Goal: Task Accomplishment & Management: Use online tool/utility

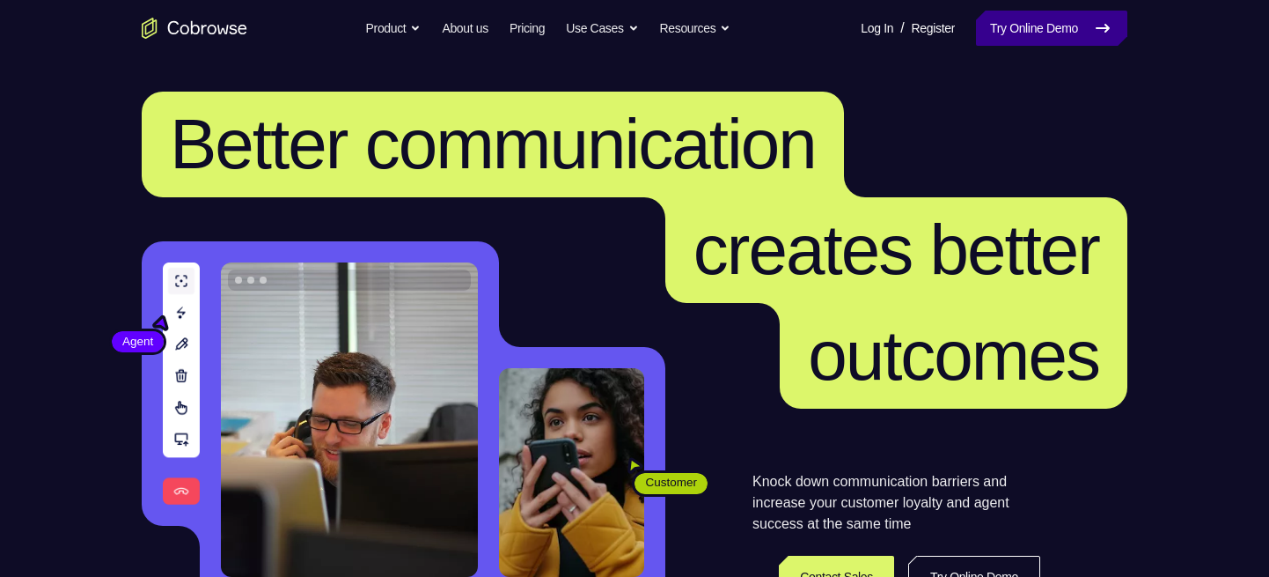
click at [1053, 19] on link "Try Online Demo" at bounding box center [1051, 28] width 151 height 35
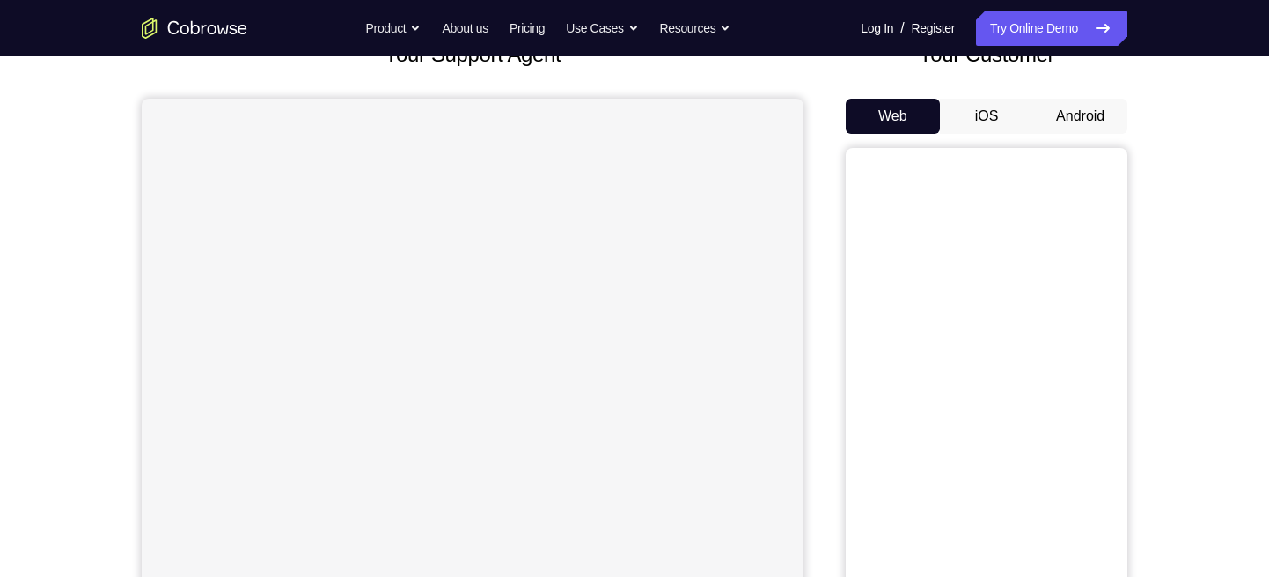
click at [1073, 129] on button "Android" at bounding box center [1080, 116] width 94 height 35
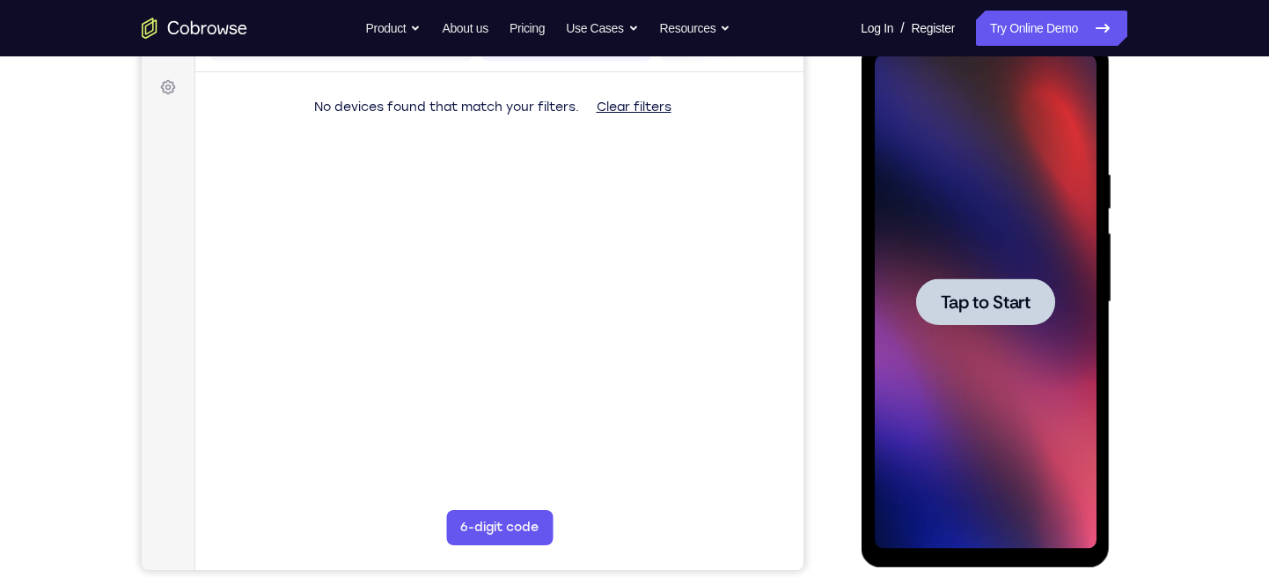
scroll to position [248, 0]
click at [975, 296] on span "Tap to Start" at bounding box center [985, 303] width 90 height 18
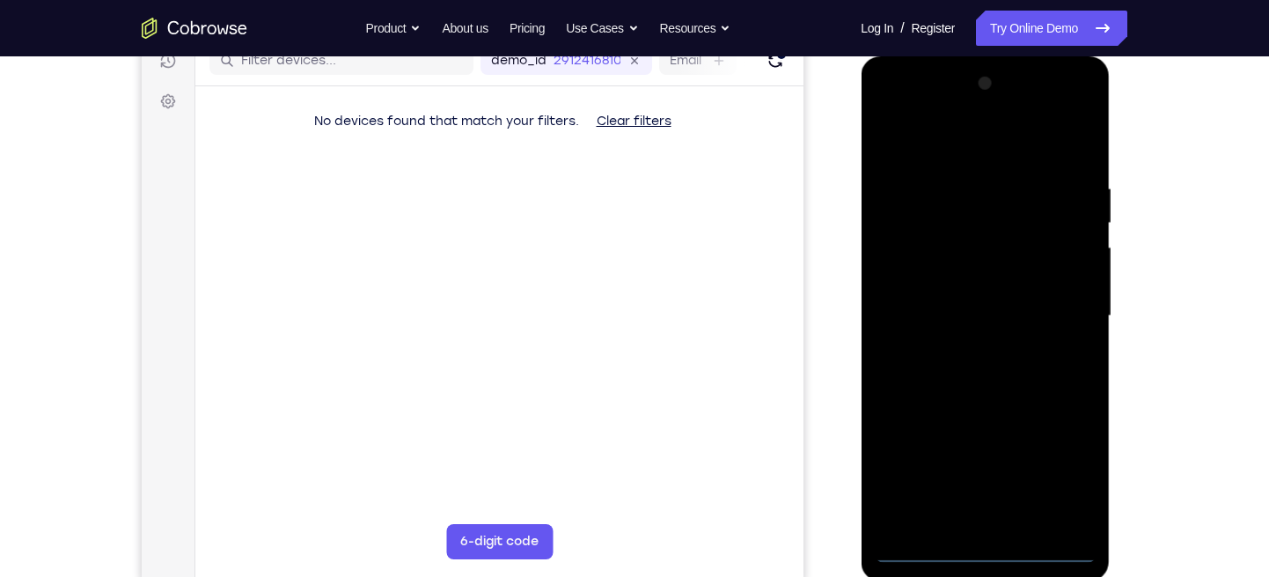
scroll to position [234, 0]
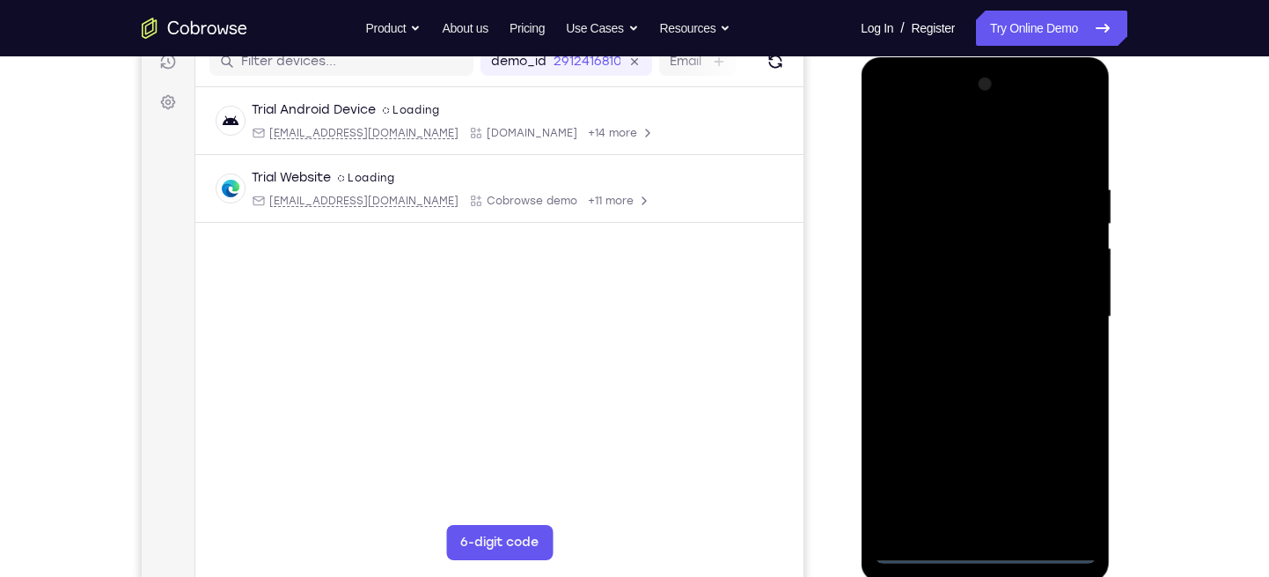
click at [988, 550] on div at bounding box center [985, 316] width 222 height 493
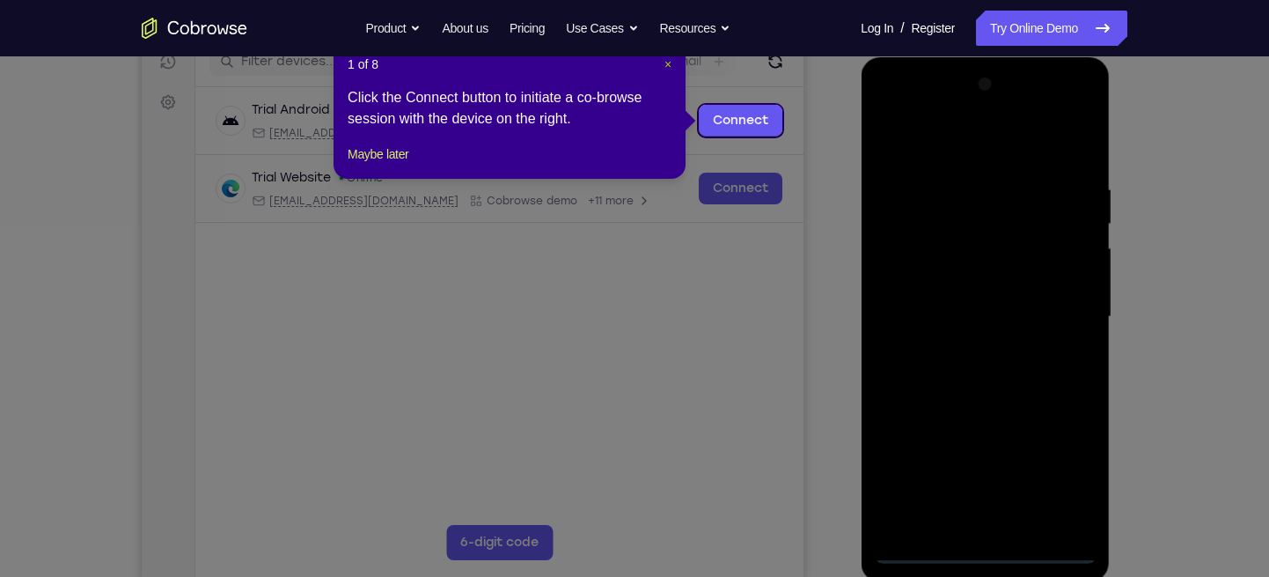
click at [665, 62] on span "×" at bounding box center [668, 64] width 7 height 14
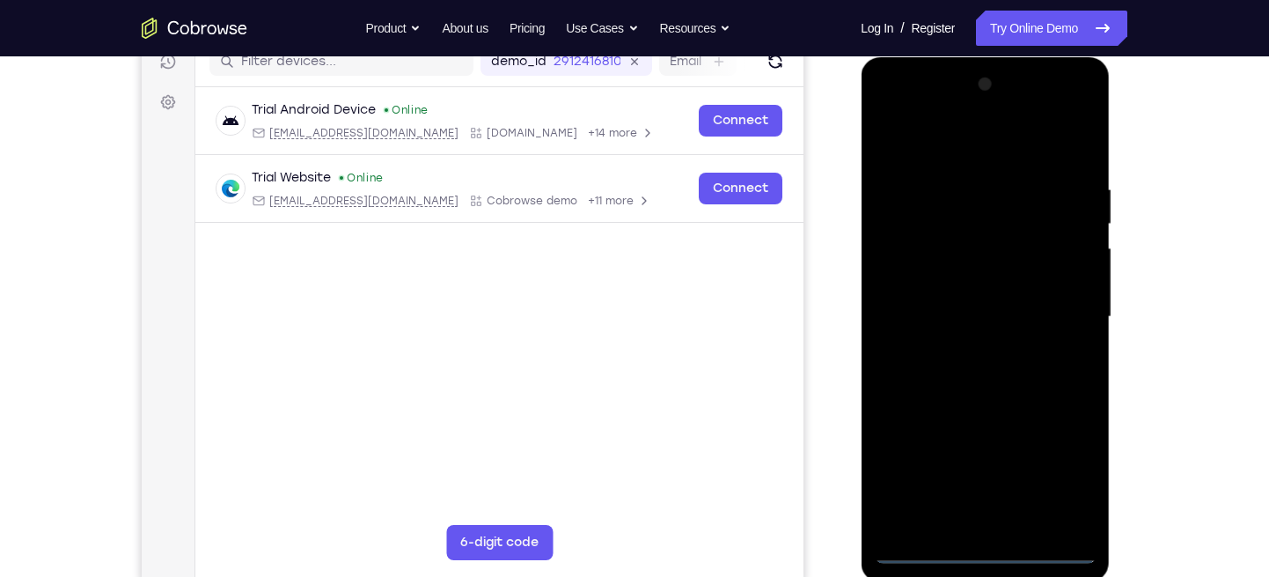
click at [1062, 481] on div at bounding box center [985, 316] width 222 height 493
click at [894, 100] on div at bounding box center [985, 316] width 222 height 493
click at [1065, 316] on div at bounding box center [985, 316] width 222 height 493
click at [970, 355] on div at bounding box center [985, 316] width 222 height 493
click at [931, 295] on div at bounding box center [985, 316] width 222 height 493
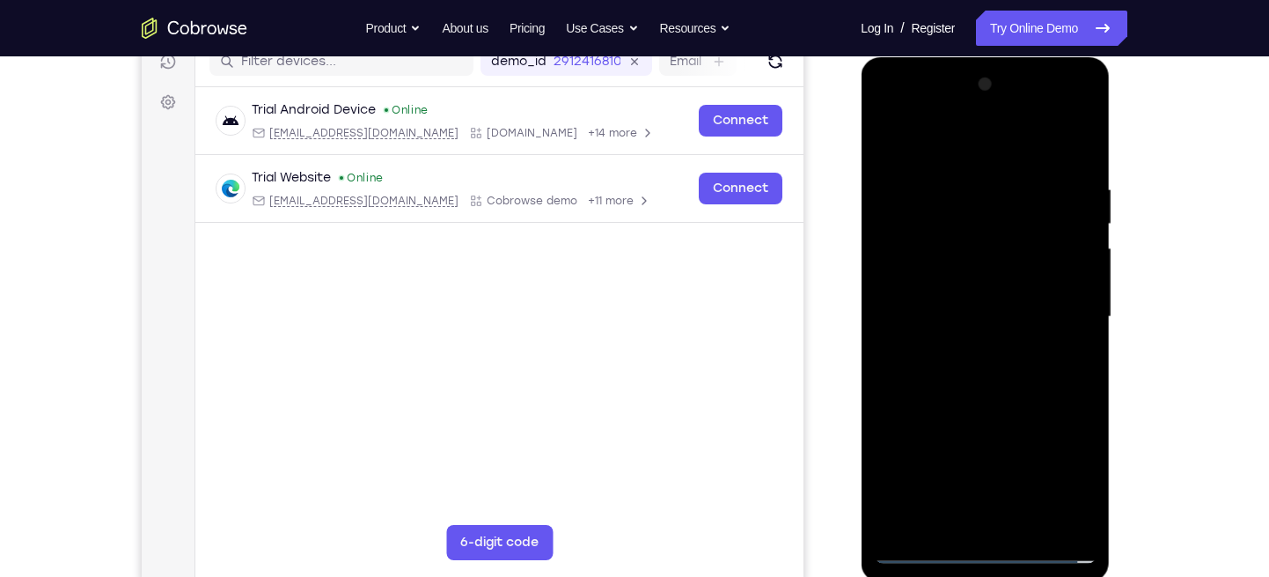
click at [915, 282] on div at bounding box center [985, 316] width 222 height 493
click at [914, 319] on div at bounding box center [985, 316] width 222 height 493
click at [928, 371] on div at bounding box center [985, 316] width 222 height 493
click at [944, 370] on div at bounding box center [985, 316] width 222 height 493
click at [1082, 167] on div at bounding box center [985, 316] width 222 height 493
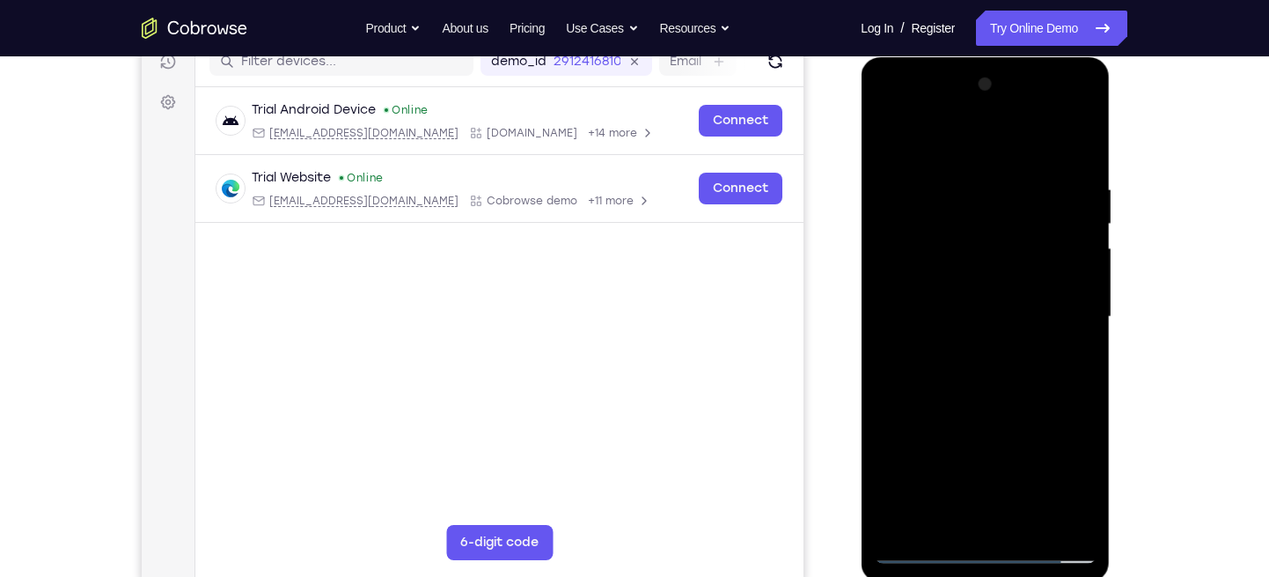
click at [1030, 515] on div at bounding box center [985, 316] width 222 height 493
click at [989, 407] on div at bounding box center [985, 316] width 222 height 493
click at [1007, 386] on div at bounding box center [985, 316] width 222 height 493
click at [906, 513] on div at bounding box center [985, 316] width 222 height 493
click at [903, 357] on div at bounding box center [985, 316] width 222 height 493
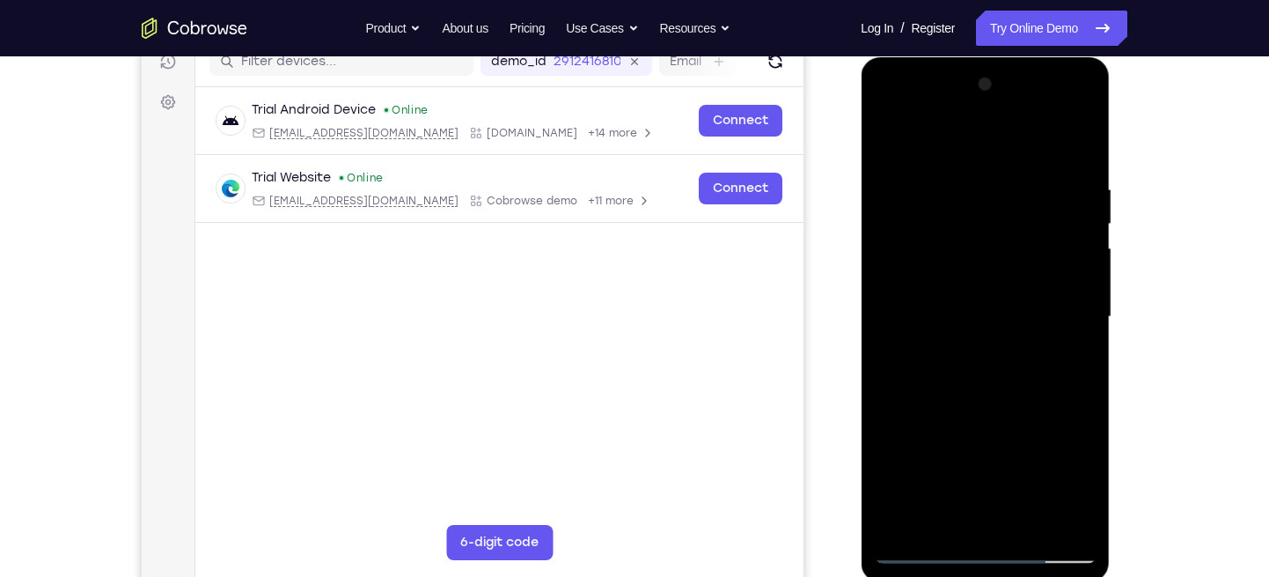
click at [903, 357] on div at bounding box center [985, 316] width 222 height 493
click at [1074, 361] on div at bounding box center [985, 316] width 222 height 493
click at [925, 359] on div at bounding box center [985, 316] width 222 height 493
click at [1044, 395] on div at bounding box center [985, 316] width 222 height 493
click at [936, 359] on div at bounding box center [985, 316] width 222 height 493
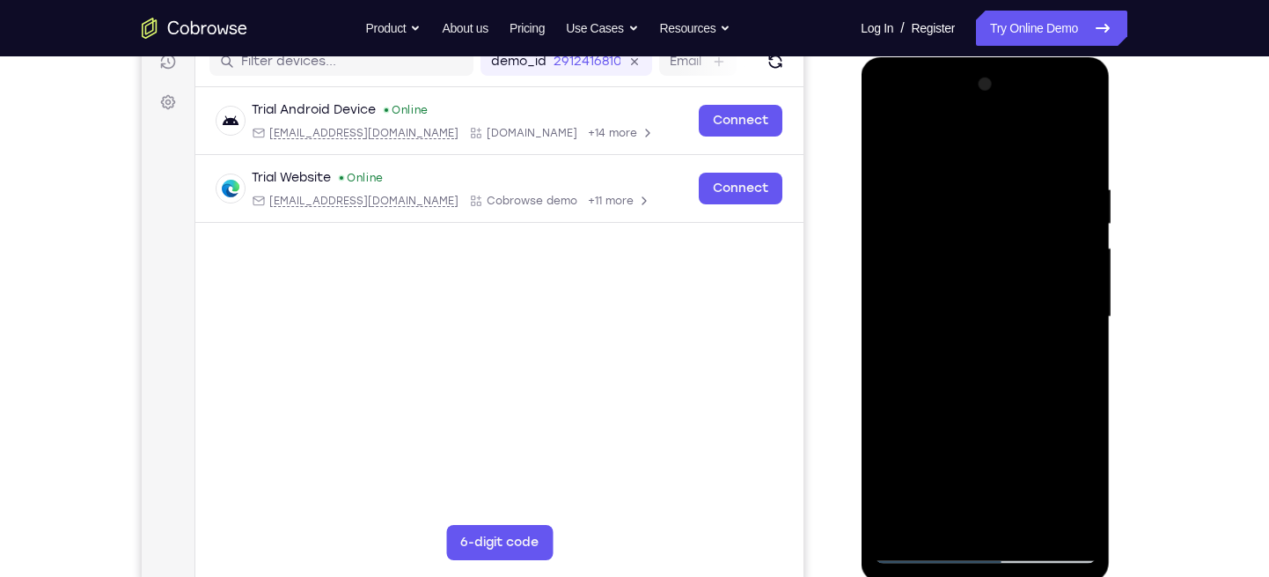
click at [936, 359] on div at bounding box center [985, 316] width 222 height 493
click at [1064, 355] on div at bounding box center [985, 316] width 222 height 493
click at [883, 139] on div at bounding box center [985, 316] width 222 height 493
click at [1017, 342] on div at bounding box center [985, 316] width 222 height 493
click at [961, 402] on div at bounding box center [985, 316] width 222 height 493
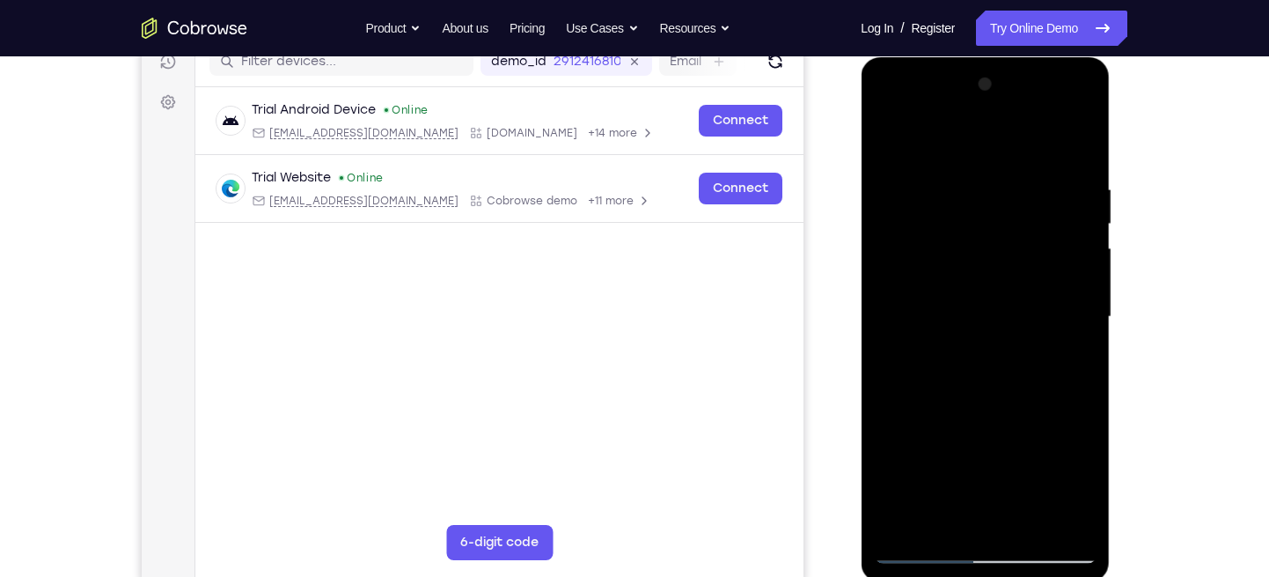
click at [1085, 150] on div at bounding box center [985, 316] width 222 height 493
click at [1087, 153] on div at bounding box center [985, 316] width 222 height 493
click at [1081, 149] on div at bounding box center [985, 316] width 222 height 493
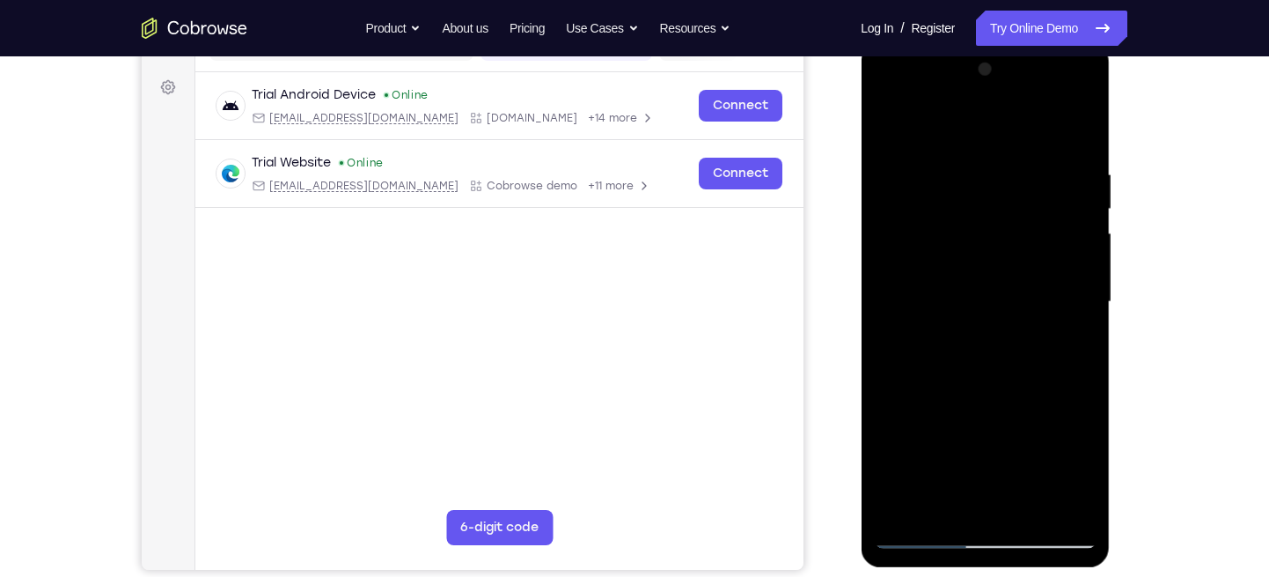
scroll to position [250, 0]
click at [902, 364] on div at bounding box center [985, 301] width 222 height 493
click at [1009, 476] on div at bounding box center [985, 301] width 222 height 493
click at [982, 474] on div at bounding box center [985, 301] width 222 height 493
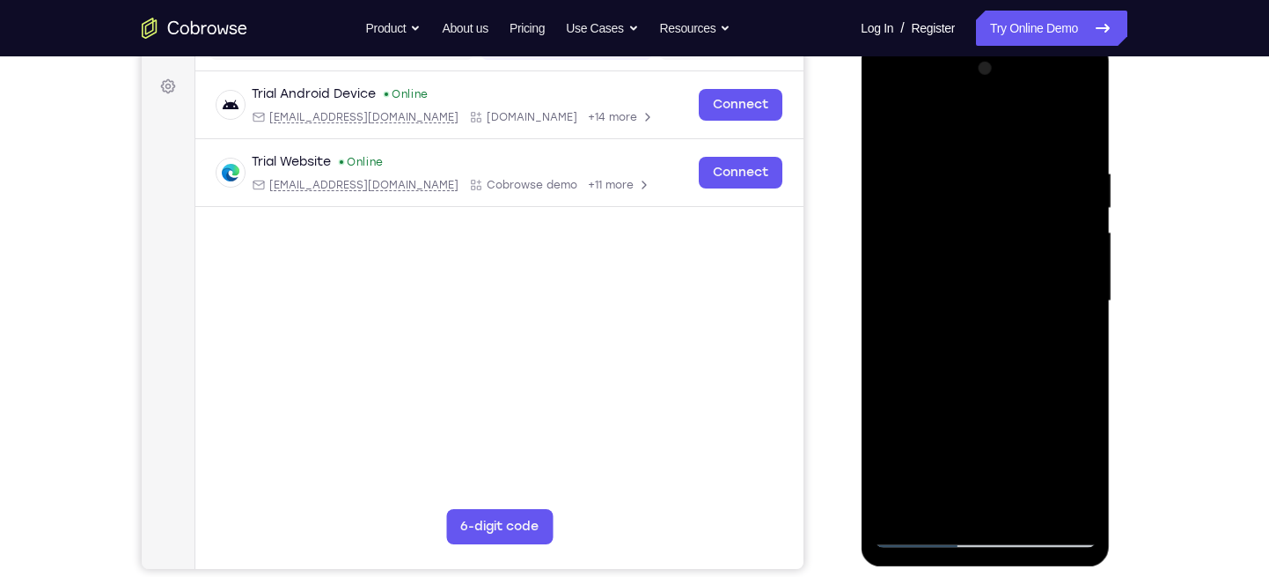
click at [919, 527] on div at bounding box center [985, 301] width 222 height 493
click at [987, 529] on div at bounding box center [985, 301] width 222 height 493
click at [1053, 450] on div at bounding box center [985, 301] width 222 height 493
click at [1086, 130] on div at bounding box center [985, 301] width 222 height 493
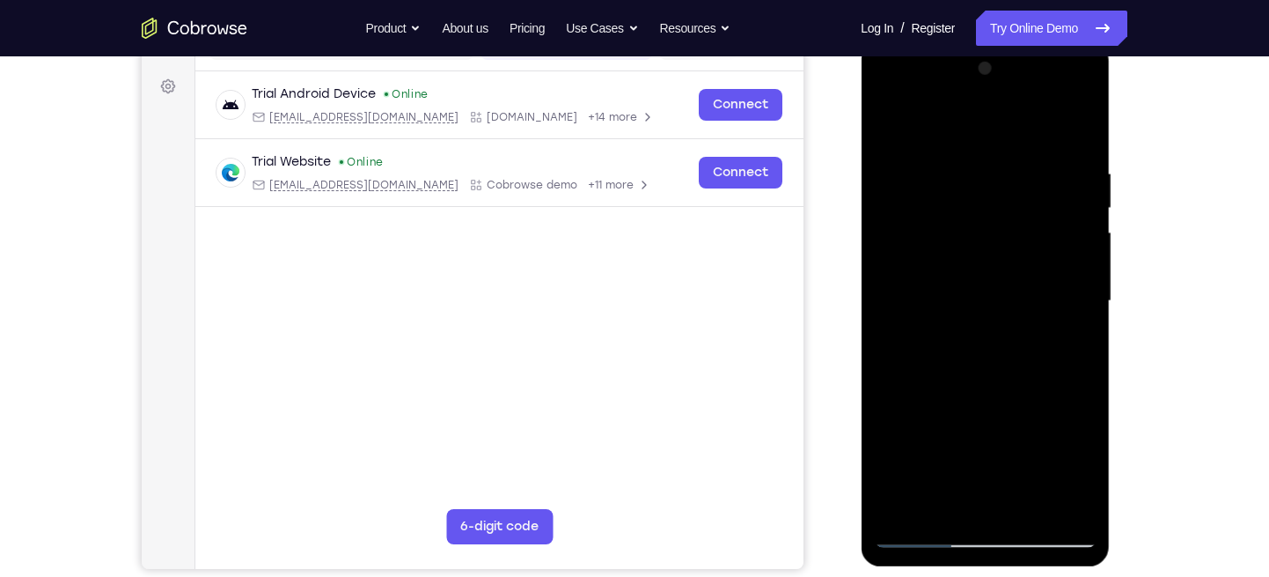
click at [889, 125] on div at bounding box center [985, 301] width 222 height 493
click at [939, 501] on div at bounding box center [985, 301] width 222 height 493
click at [1007, 400] on div at bounding box center [985, 301] width 222 height 493
click at [1069, 114] on div at bounding box center [985, 301] width 222 height 493
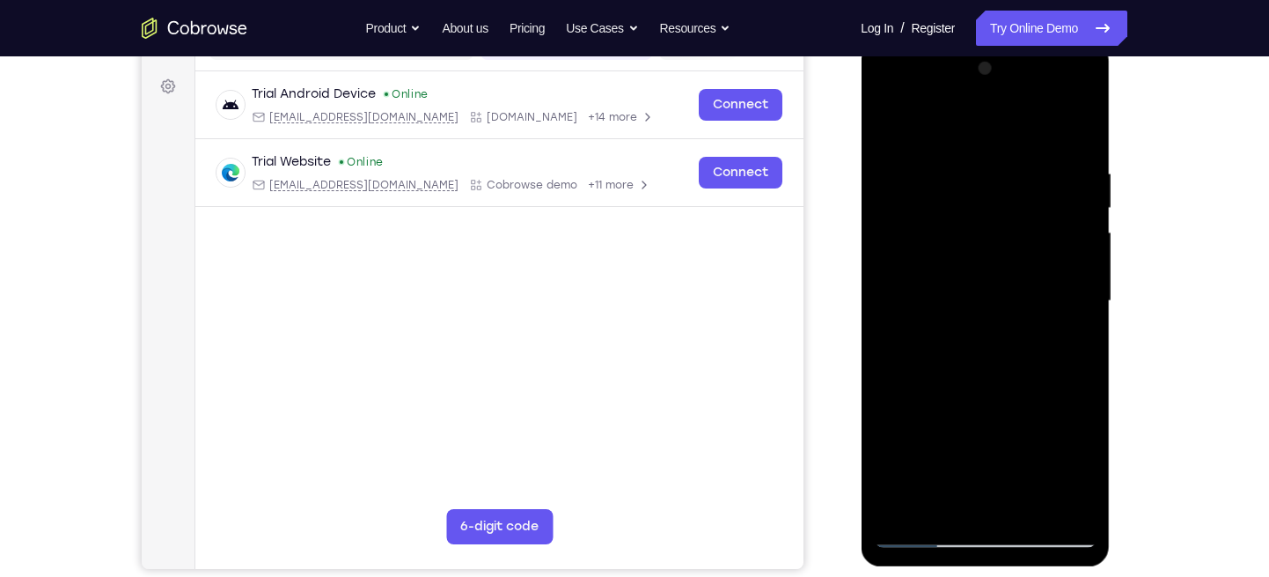
click at [1050, 118] on div at bounding box center [985, 301] width 222 height 493
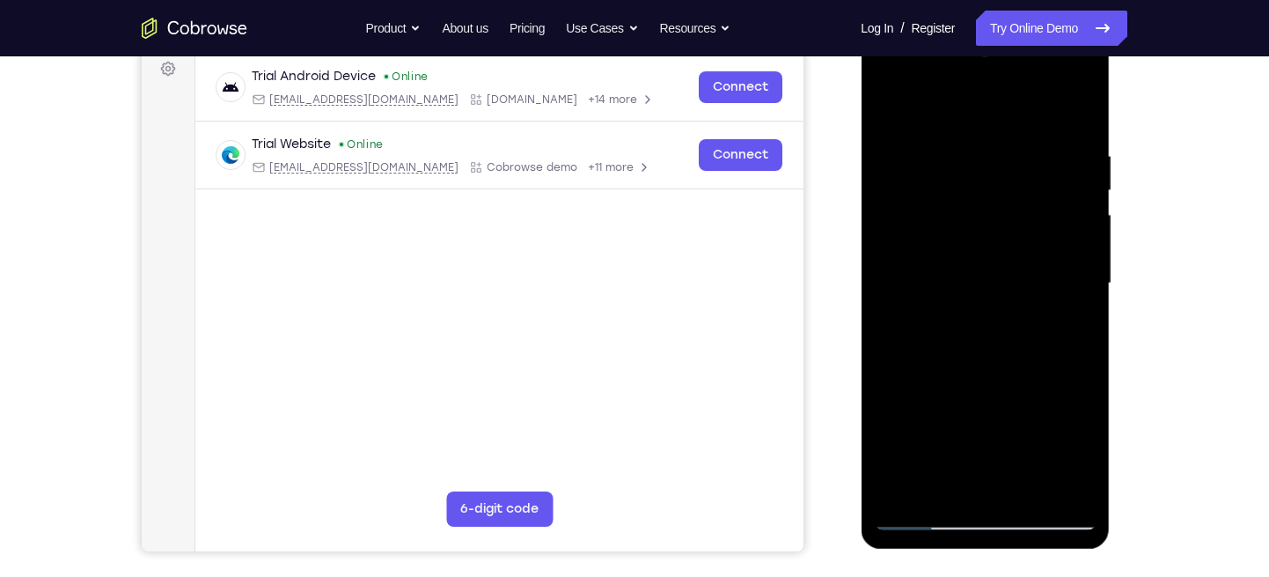
scroll to position [268, 0]
click at [917, 515] on div at bounding box center [985, 282] width 222 height 493
click at [879, 108] on div at bounding box center [985, 282] width 222 height 493
click at [949, 353] on div at bounding box center [985, 282] width 222 height 493
click at [973, 333] on div at bounding box center [985, 282] width 222 height 493
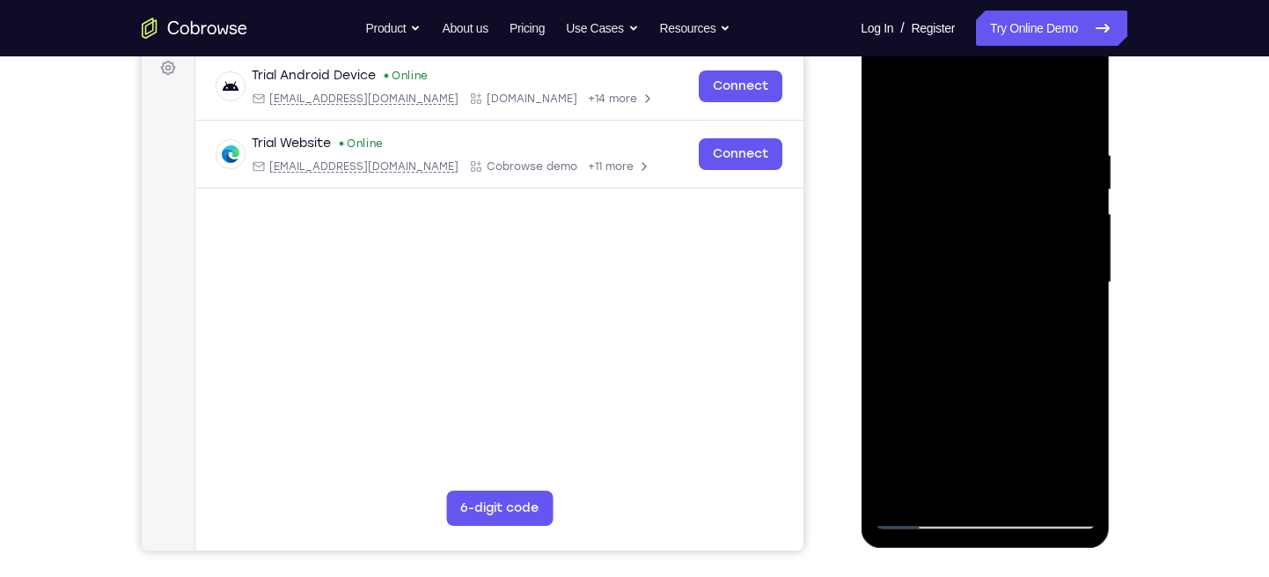
click at [887, 100] on div at bounding box center [985, 282] width 222 height 493
click at [1026, 484] on div at bounding box center [985, 282] width 222 height 493
click at [981, 346] on div at bounding box center [985, 282] width 222 height 493
click at [943, 398] on div at bounding box center [985, 282] width 222 height 493
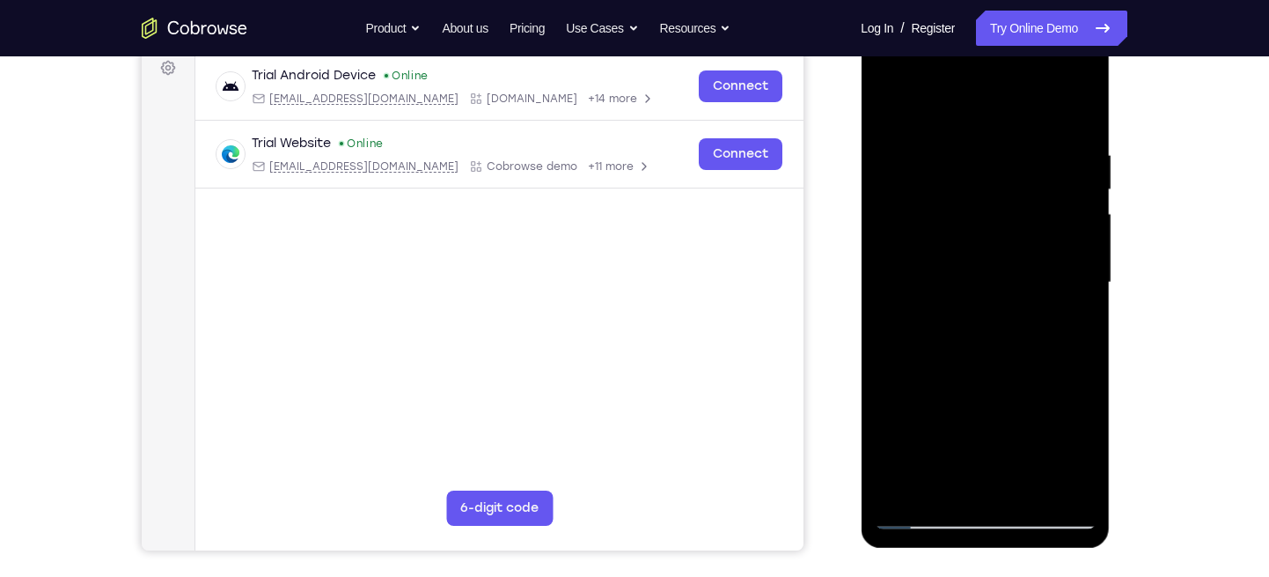
click at [926, 512] on div at bounding box center [985, 282] width 222 height 493
click at [995, 446] on div at bounding box center [985, 282] width 222 height 493
click at [922, 519] on div at bounding box center [985, 282] width 222 height 493
click at [1016, 364] on div at bounding box center [985, 282] width 222 height 493
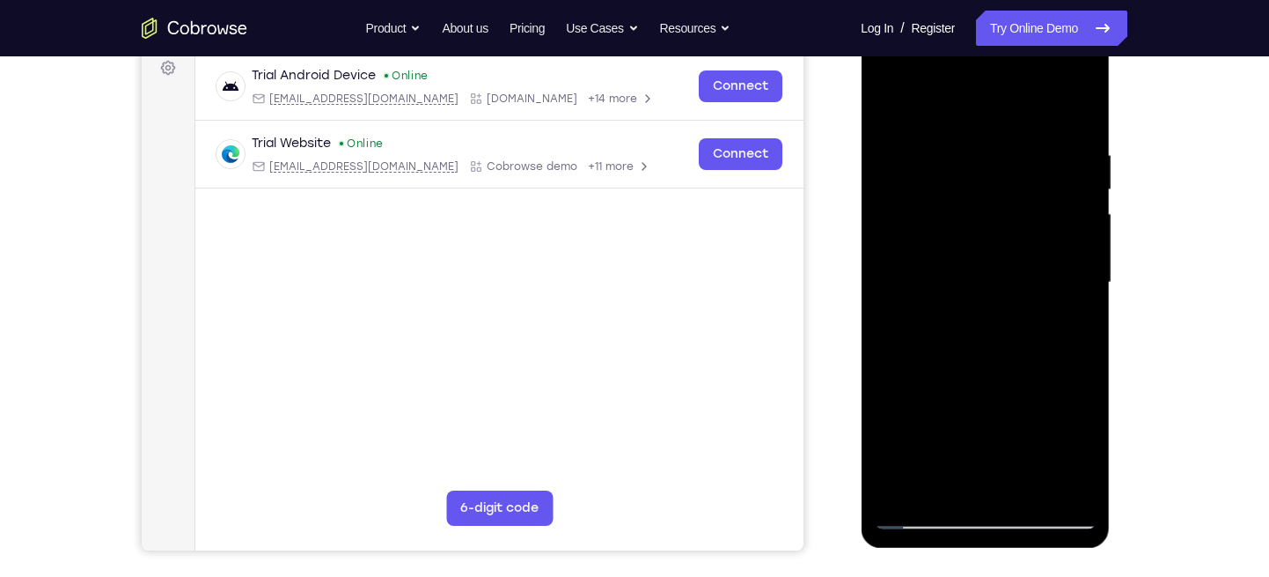
click at [947, 234] on div at bounding box center [985, 282] width 222 height 493
click at [892, 114] on div at bounding box center [985, 282] width 222 height 493
click at [1084, 191] on div at bounding box center [985, 282] width 222 height 493
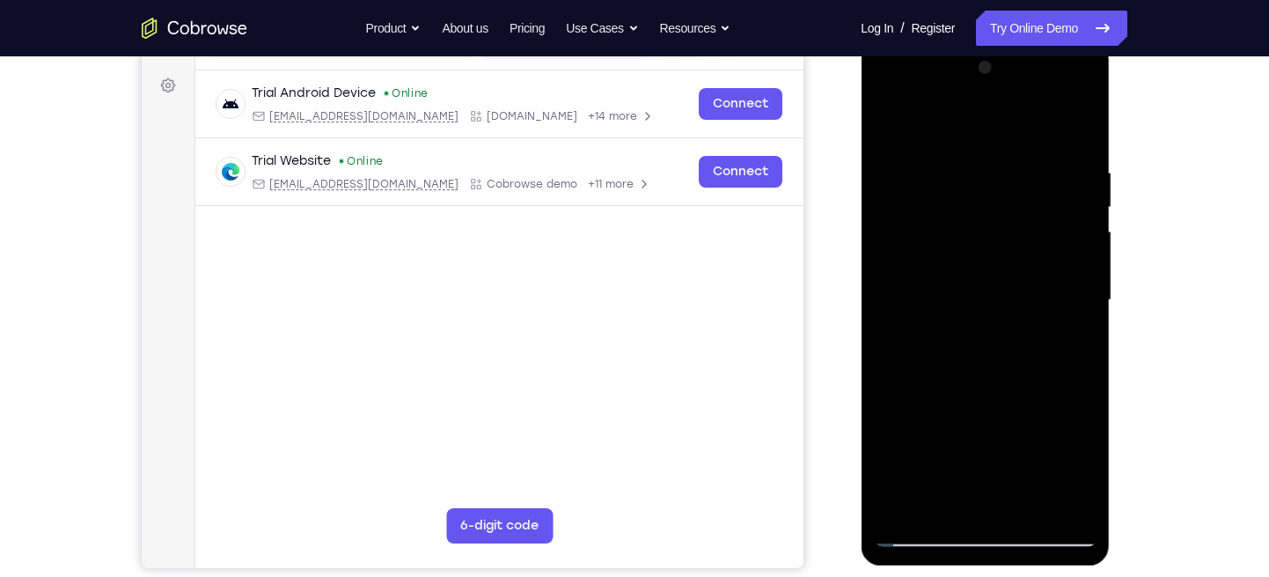
click at [896, 119] on div at bounding box center [985, 300] width 222 height 493
click at [959, 152] on div at bounding box center [985, 300] width 222 height 493
click at [1032, 130] on div at bounding box center [985, 300] width 222 height 493
click at [1070, 187] on div at bounding box center [985, 300] width 222 height 493
click at [1072, 198] on div at bounding box center [985, 300] width 222 height 493
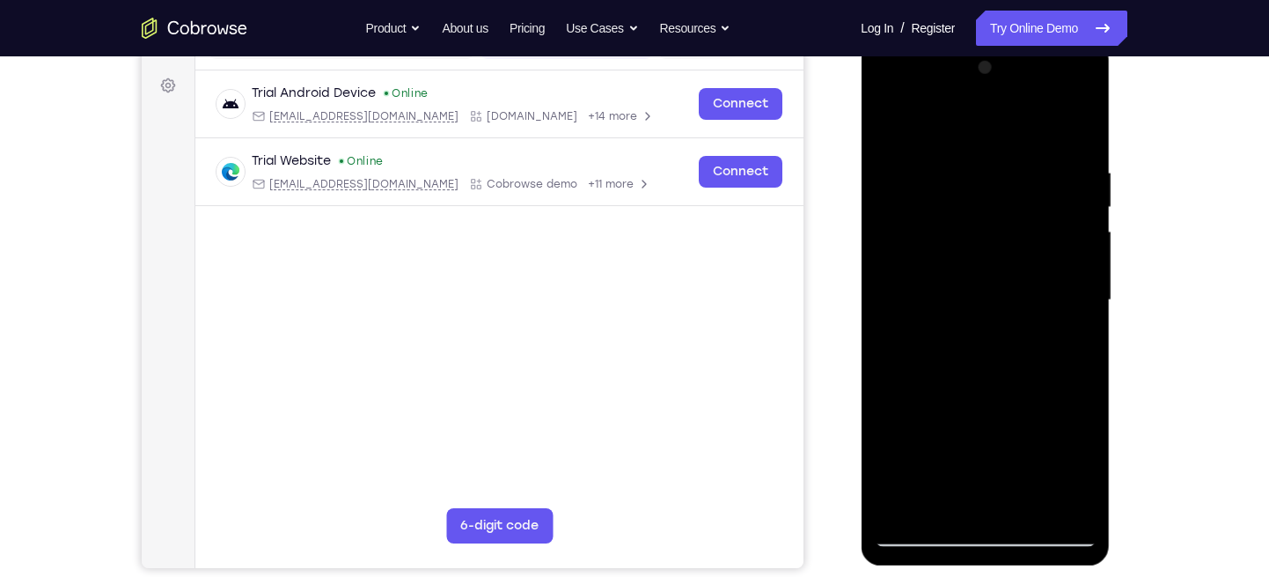
click at [1072, 198] on div at bounding box center [985, 300] width 222 height 493
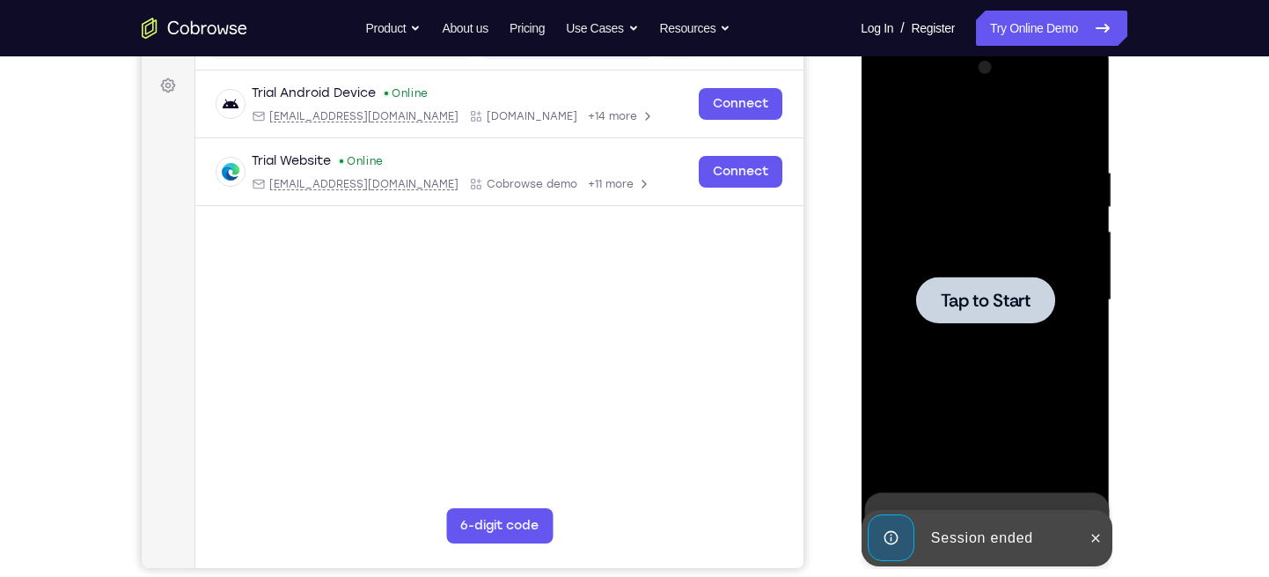
click at [1005, 303] on span "Tap to Start" at bounding box center [985, 300] width 90 height 18
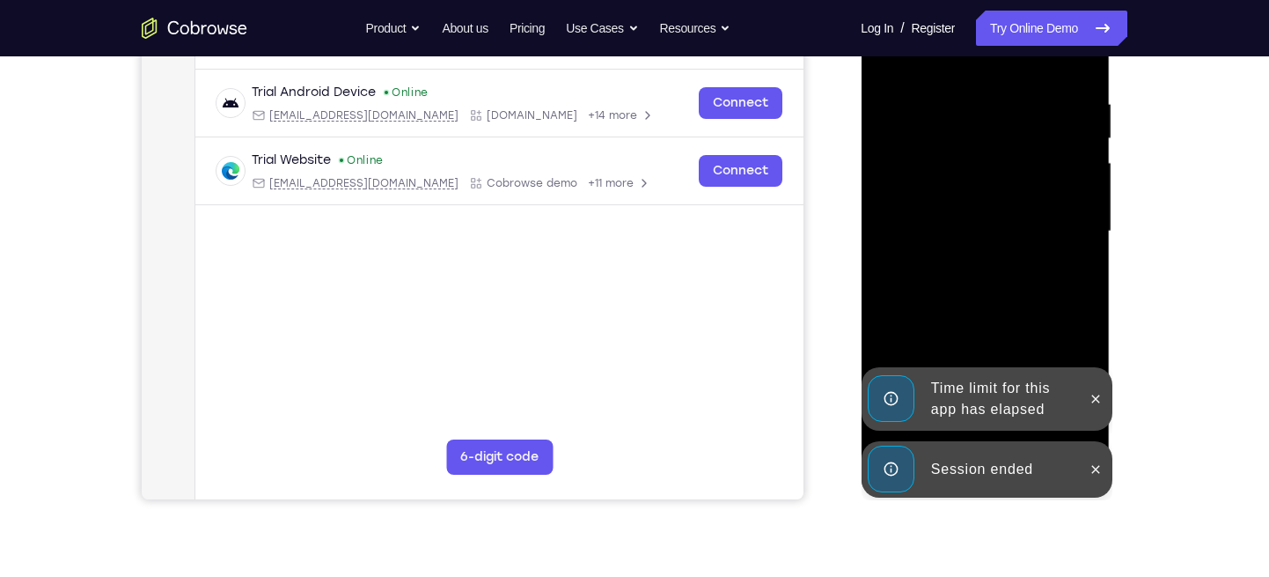
scroll to position [320, 0]
click at [1095, 467] on icon at bounding box center [1095, 468] width 8 height 8
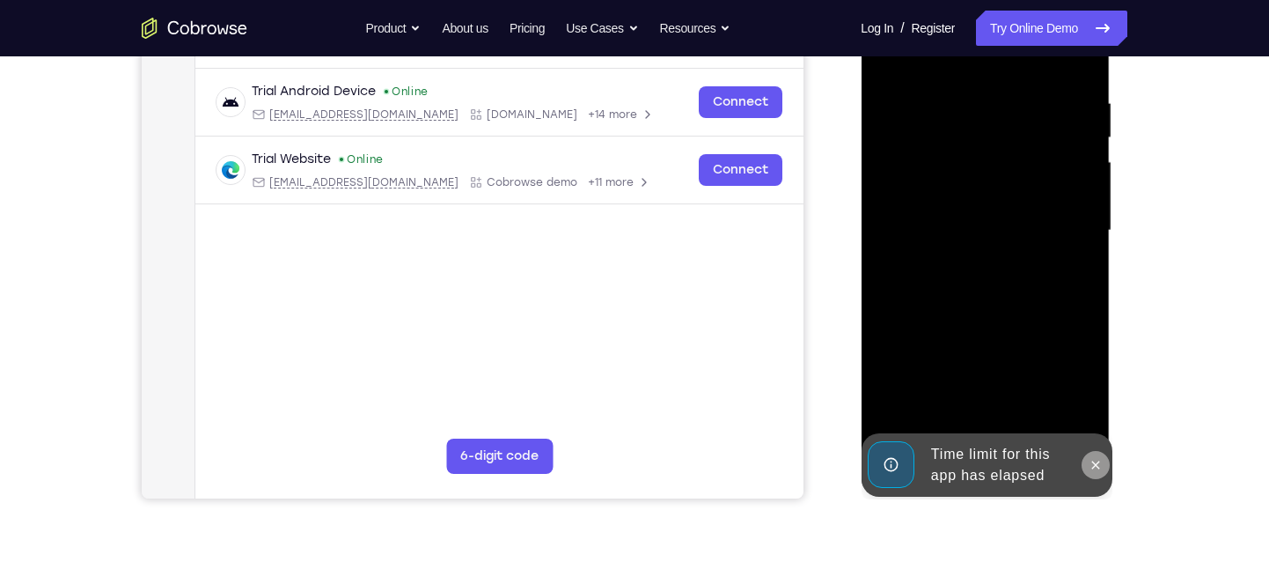
click at [1093, 454] on button at bounding box center [1095, 465] width 28 height 28
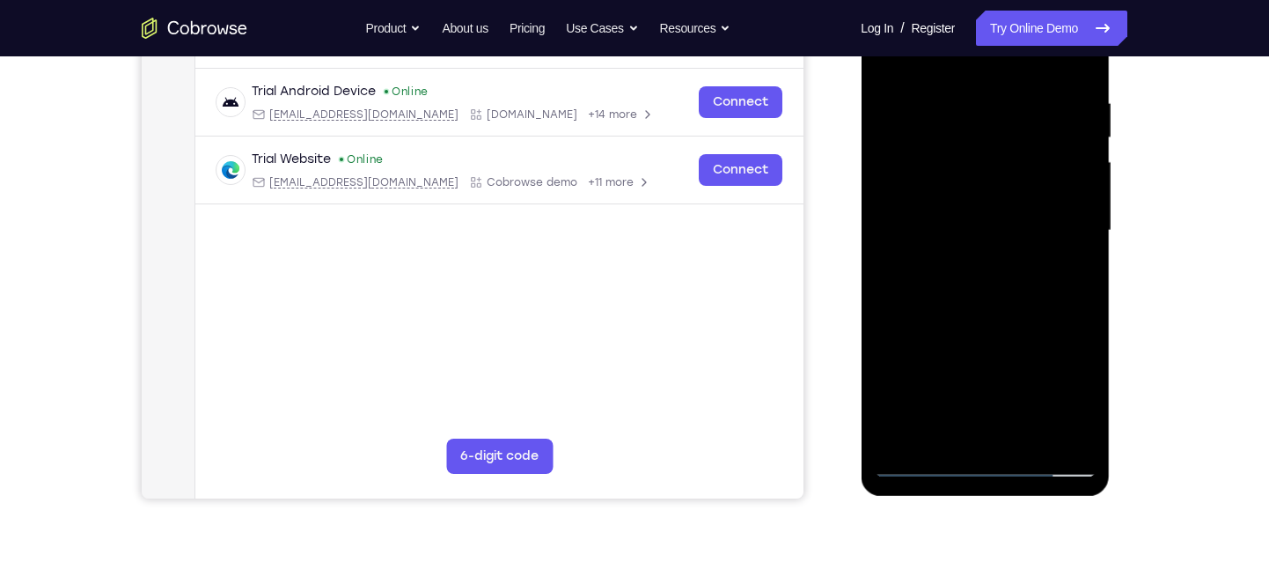
click at [984, 460] on div at bounding box center [985, 230] width 222 height 493
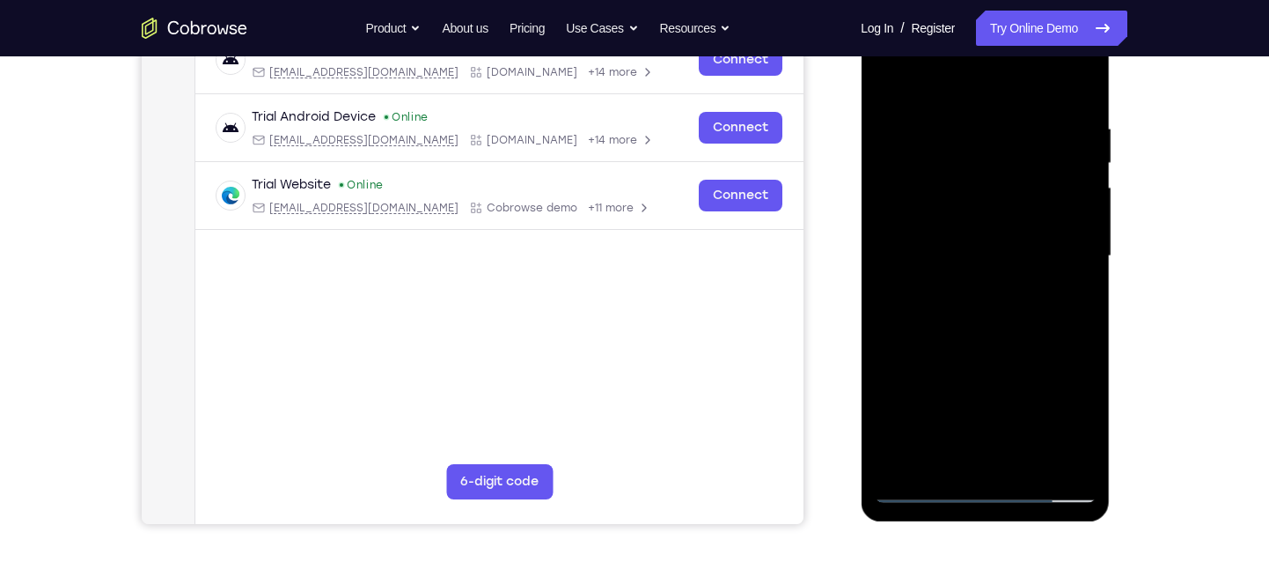
scroll to position [294, 0]
click at [1062, 418] on div at bounding box center [985, 257] width 222 height 493
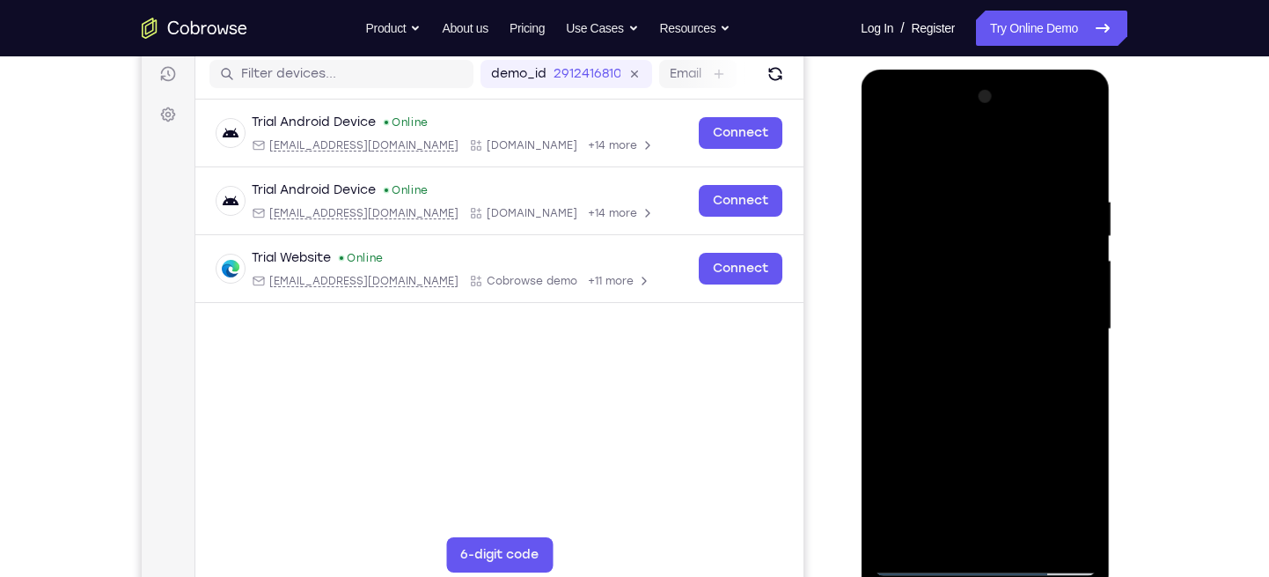
scroll to position [218, 0]
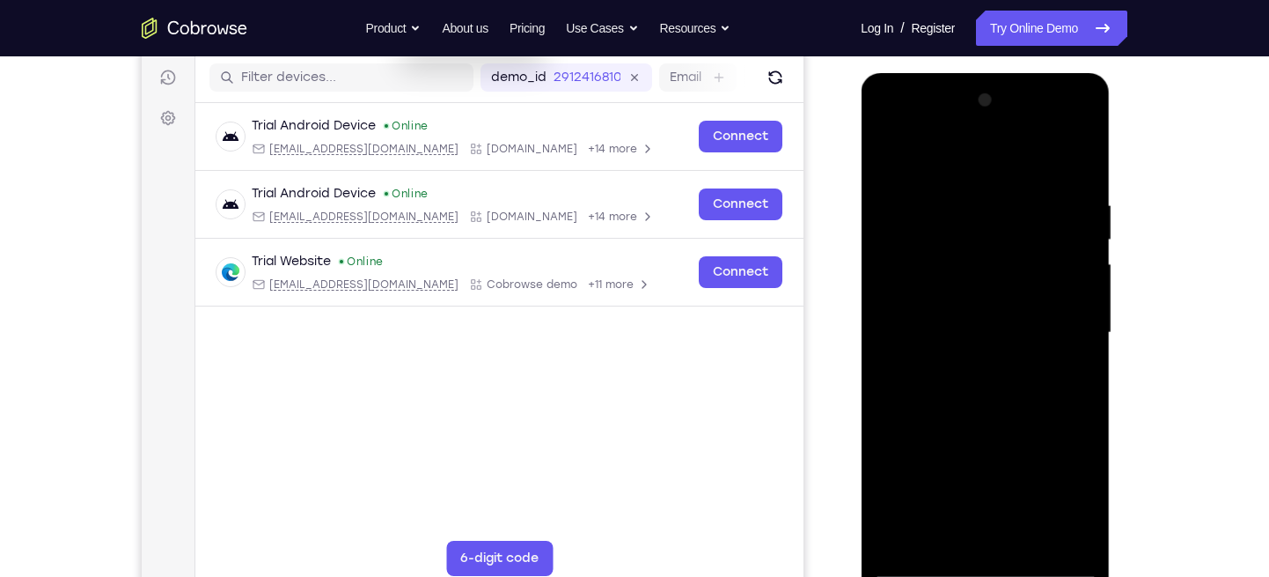
click at [885, 126] on div at bounding box center [985, 332] width 222 height 493
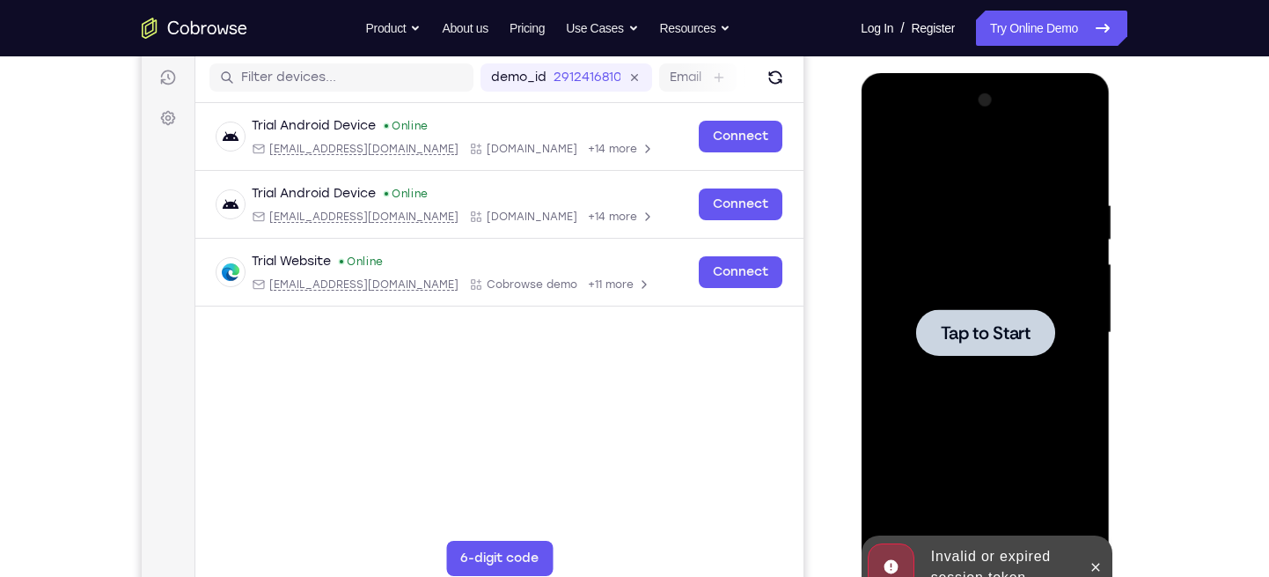
click at [1013, 342] on span "Tap to Start" at bounding box center [985, 333] width 90 height 18
click at [1091, 573] on icon at bounding box center [1095, 567] width 14 height 14
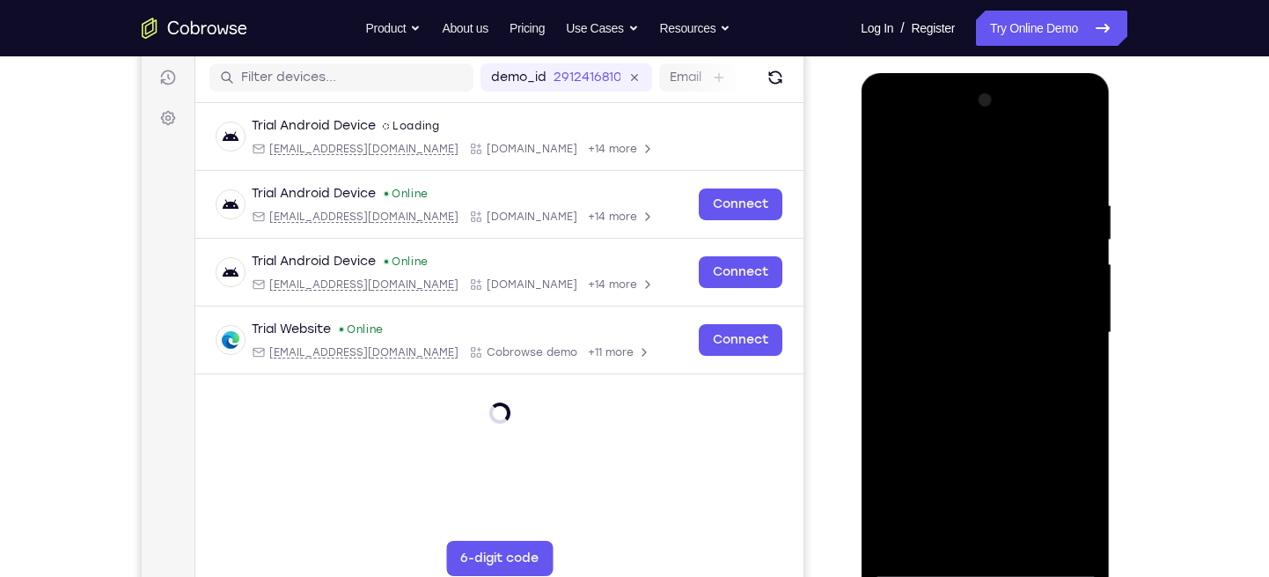
click at [971, 570] on div at bounding box center [985, 332] width 222 height 493
click at [974, 572] on div at bounding box center [985, 332] width 222 height 493
click at [1060, 489] on div at bounding box center [985, 332] width 222 height 493
click at [893, 120] on div at bounding box center [985, 332] width 222 height 493
click at [1067, 336] on div at bounding box center [985, 332] width 222 height 493
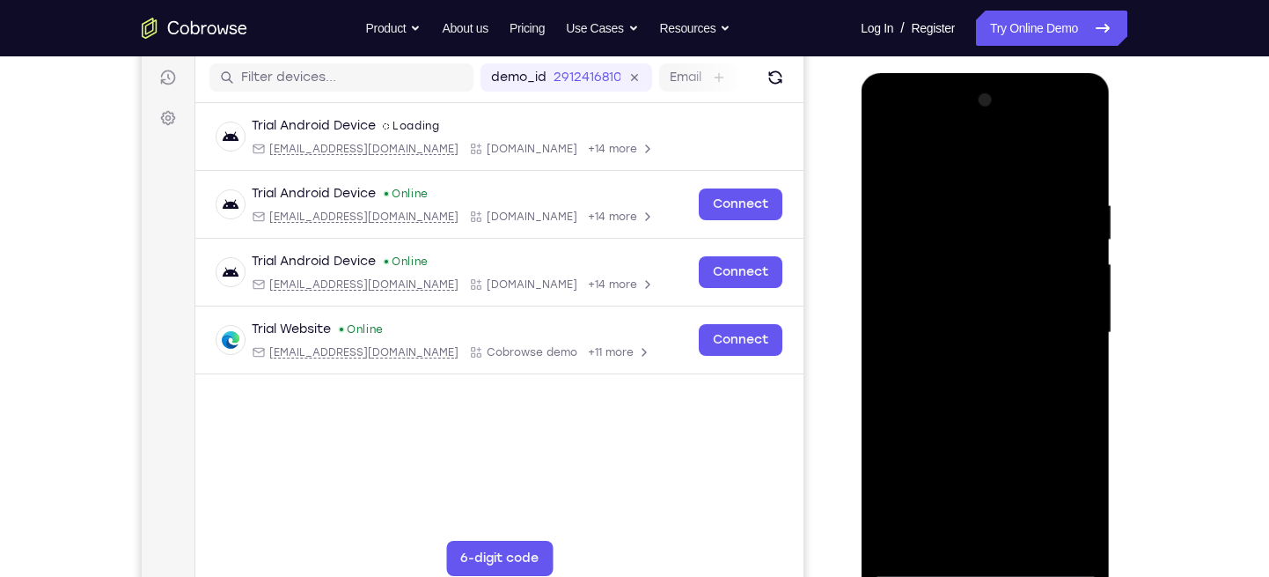
click at [962, 368] on div at bounding box center [985, 332] width 222 height 493
click at [956, 293] on div at bounding box center [985, 332] width 222 height 493
click at [981, 287] on div at bounding box center [985, 332] width 222 height 493
click at [1084, 154] on div at bounding box center [985, 332] width 222 height 493
click at [886, 151] on div at bounding box center [985, 332] width 222 height 493
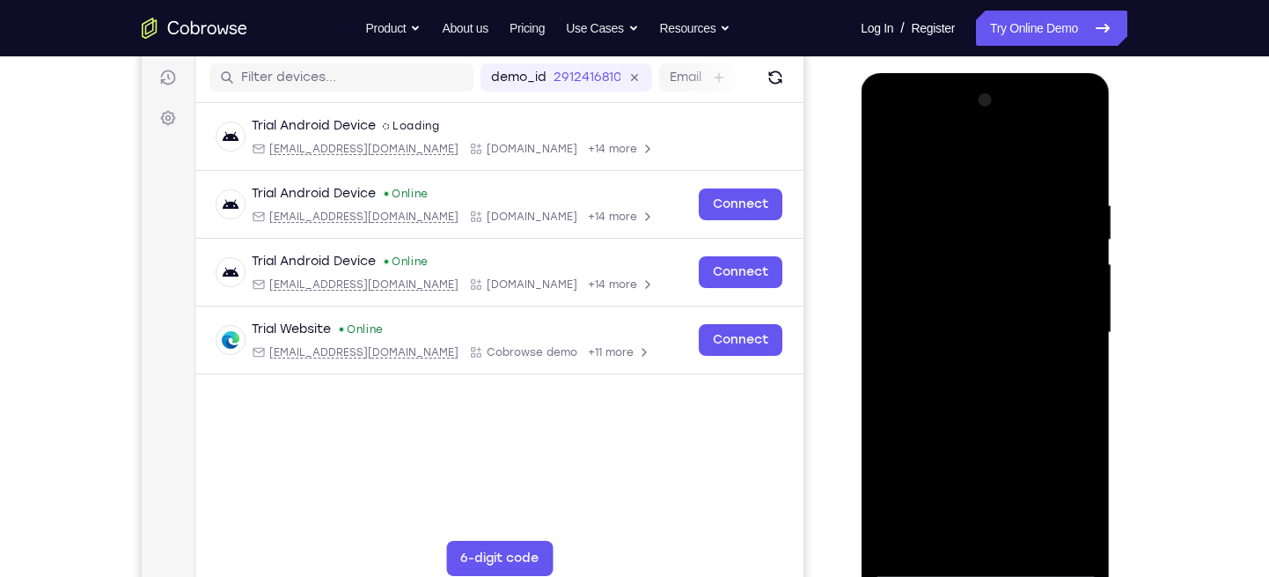
click at [965, 183] on div at bounding box center [985, 332] width 222 height 493
click at [1076, 251] on div at bounding box center [985, 332] width 222 height 493
click at [1059, 213] on div at bounding box center [985, 332] width 222 height 493
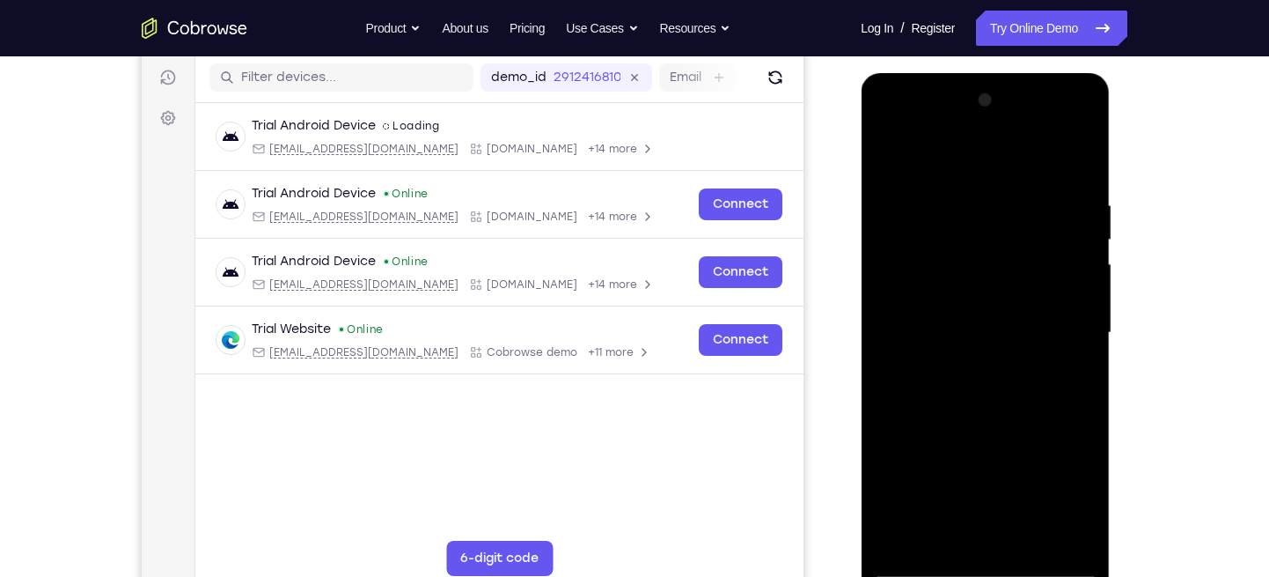
click at [1066, 234] on div at bounding box center [985, 332] width 222 height 493
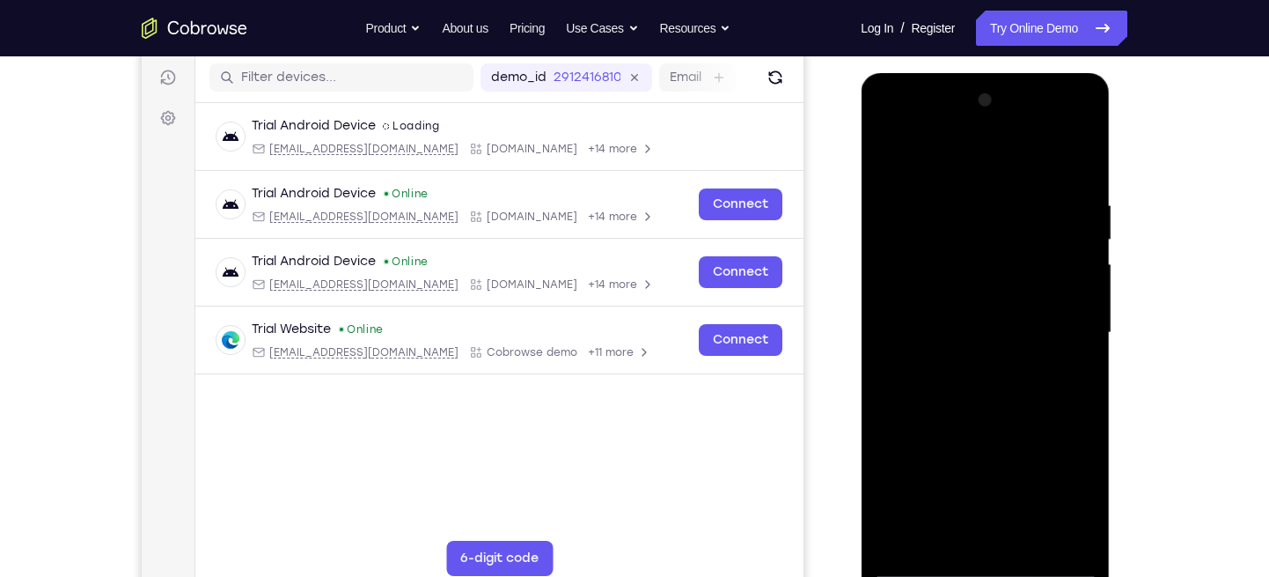
click at [1066, 234] on div at bounding box center [985, 332] width 222 height 493
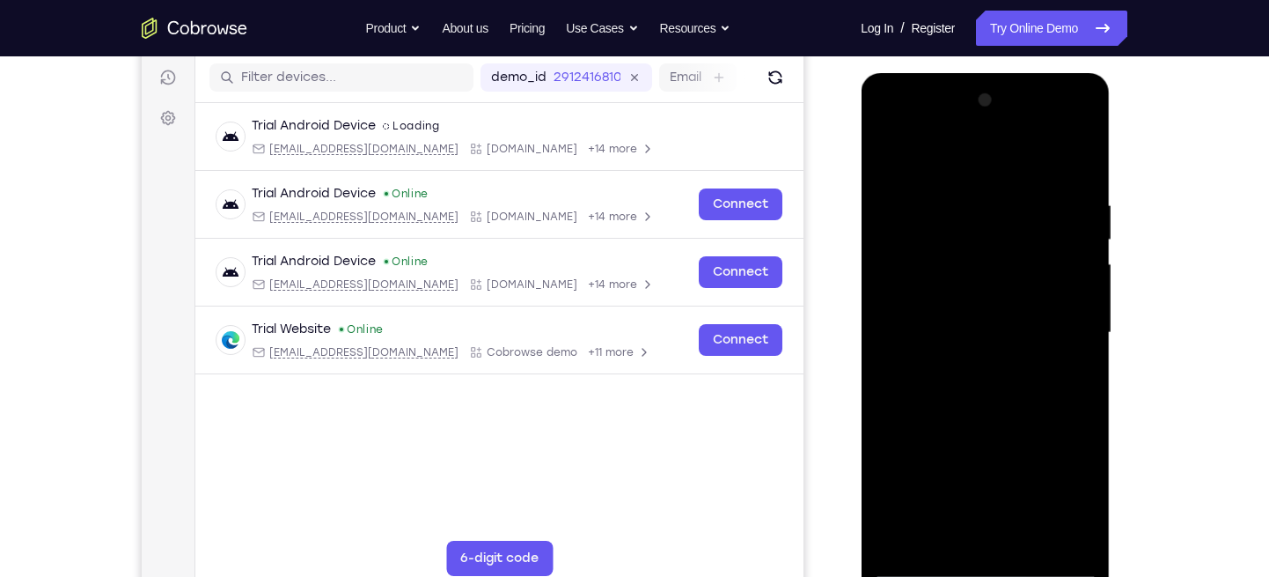
click at [1067, 258] on div at bounding box center [985, 332] width 222 height 493
click at [1060, 261] on div at bounding box center [985, 332] width 222 height 493
click at [1064, 253] on div at bounding box center [985, 332] width 222 height 493
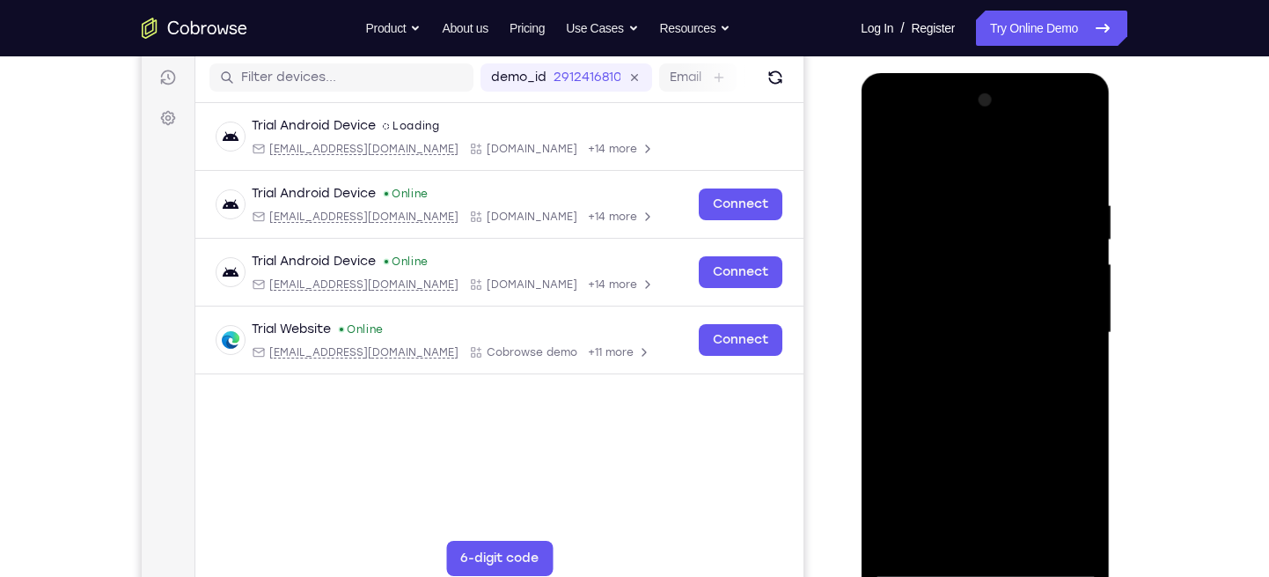
click at [1064, 253] on div at bounding box center [985, 332] width 222 height 493
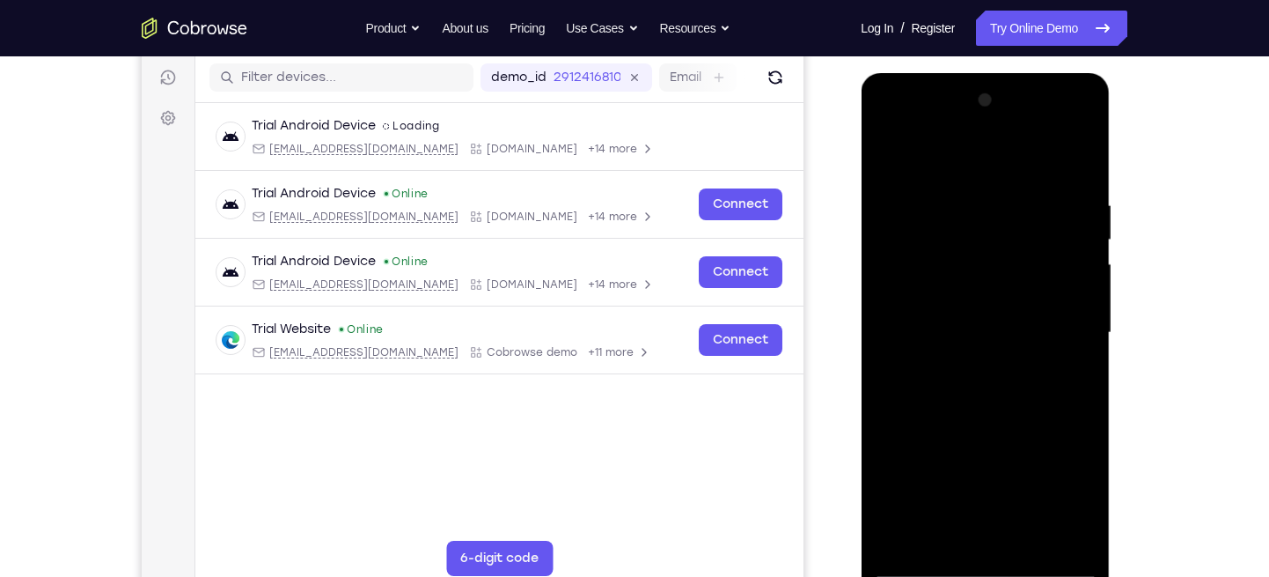
click at [1064, 253] on div at bounding box center [985, 332] width 222 height 493
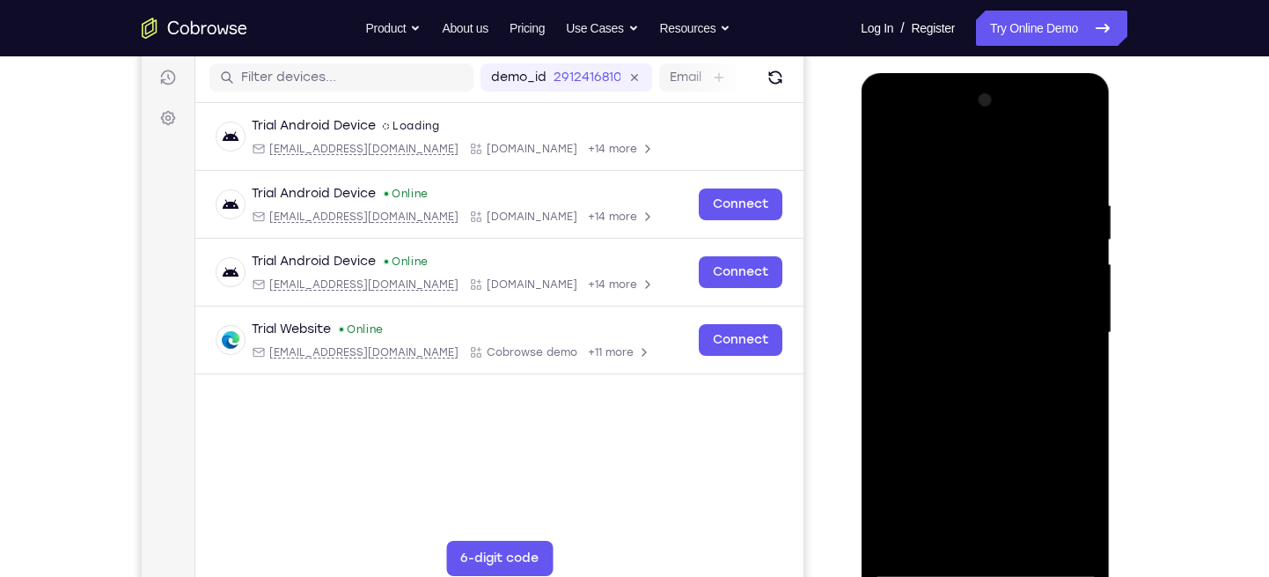
click at [1064, 253] on div at bounding box center [985, 332] width 222 height 493
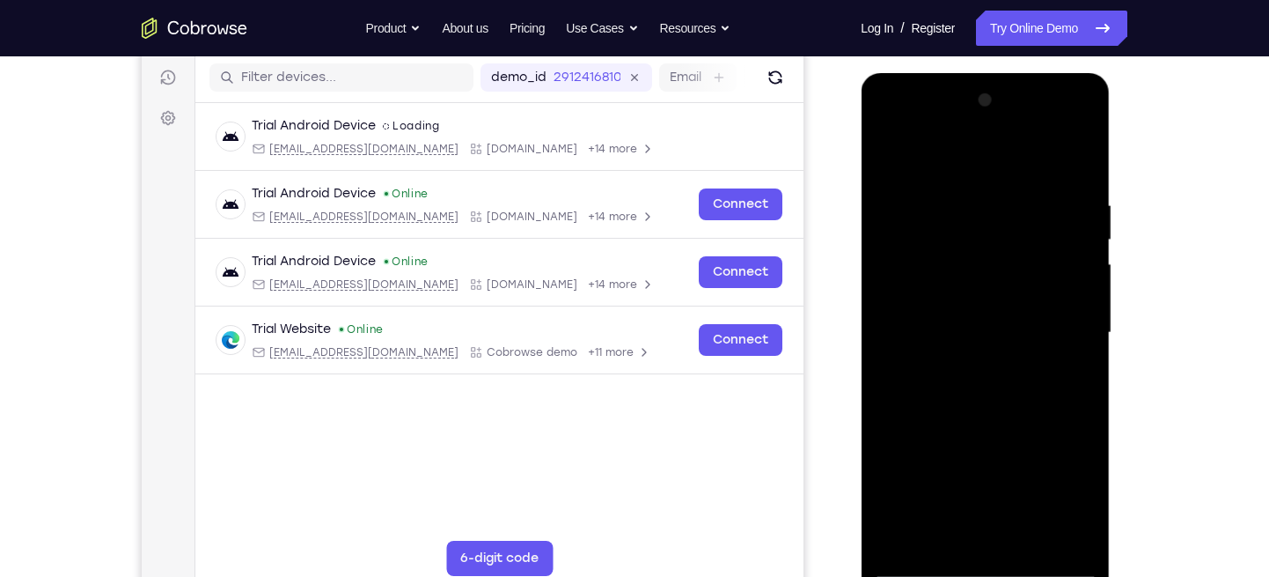
click at [1064, 253] on div at bounding box center [985, 332] width 222 height 493
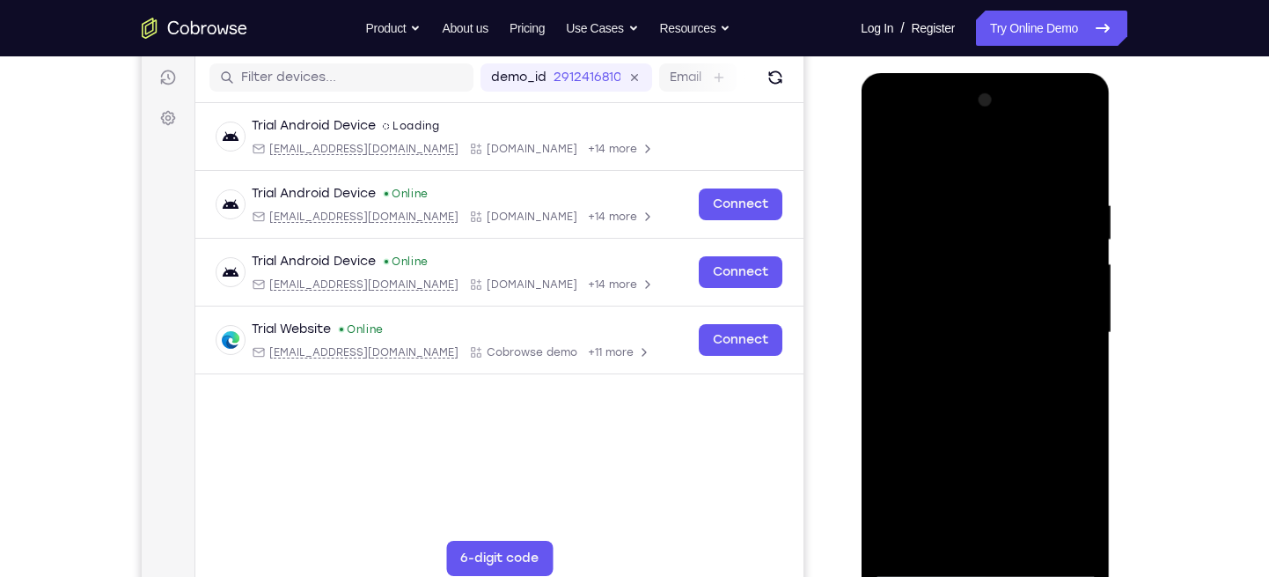
click at [1064, 253] on div at bounding box center [985, 332] width 222 height 493
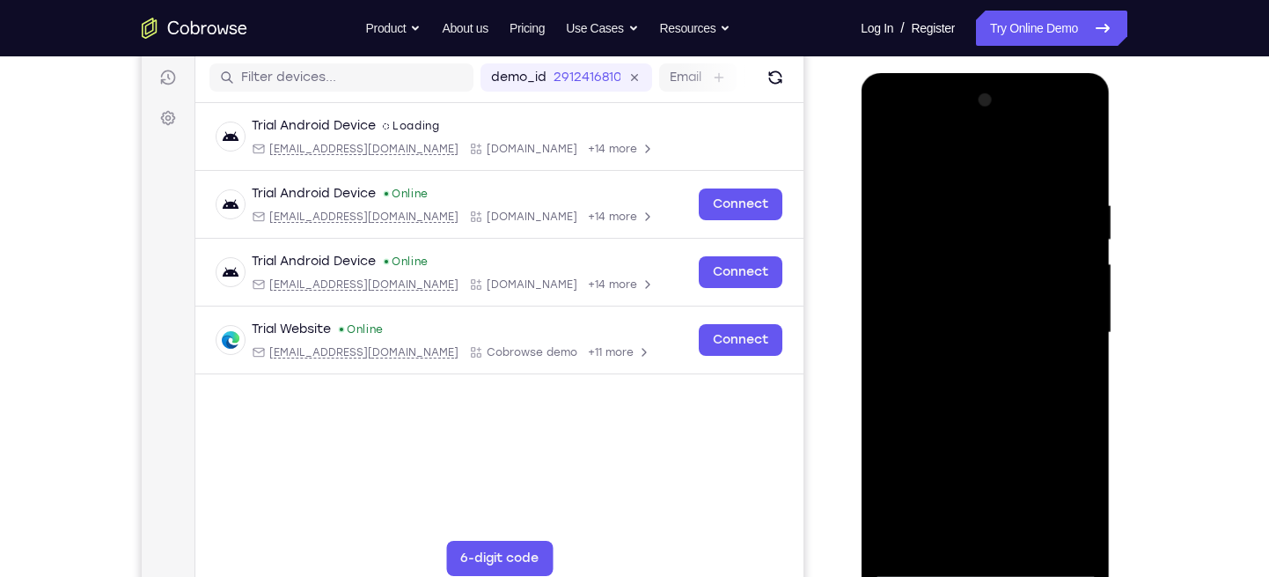
click at [1064, 253] on div at bounding box center [985, 332] width 222 height 493
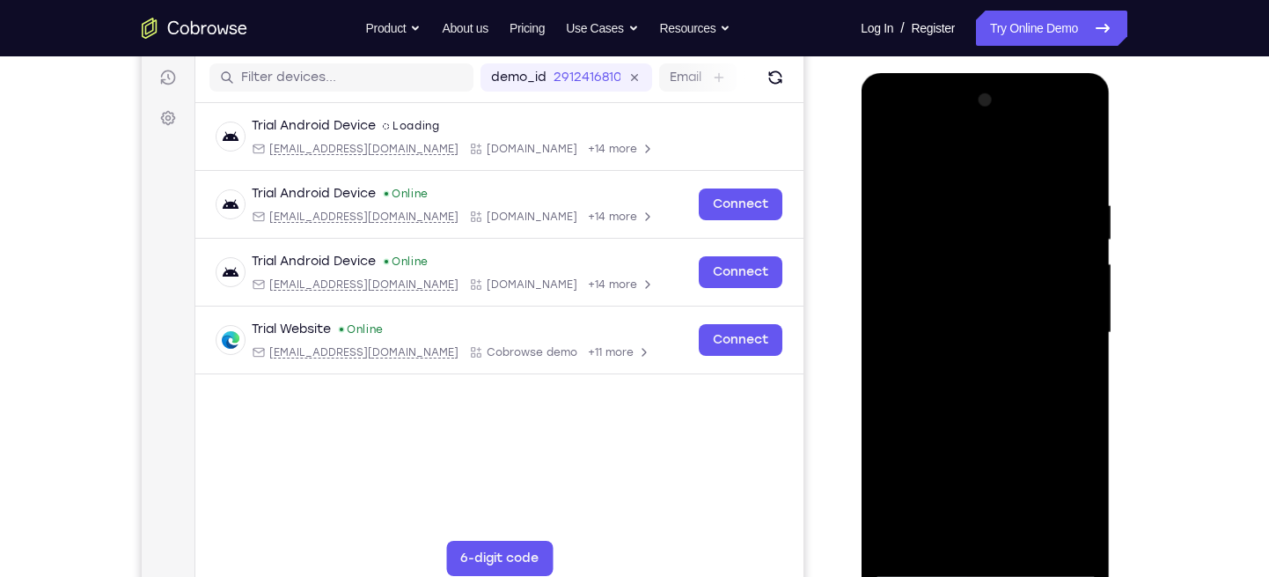
click at [1064, 253] on div at bounding box center [985, 332] width 222 height 493
click at [1088, 291] on div at bounding box center [985, 332] width 222 height 493
click at [1070, 298] on div at bounding box center [985, 332] width 222 height 493
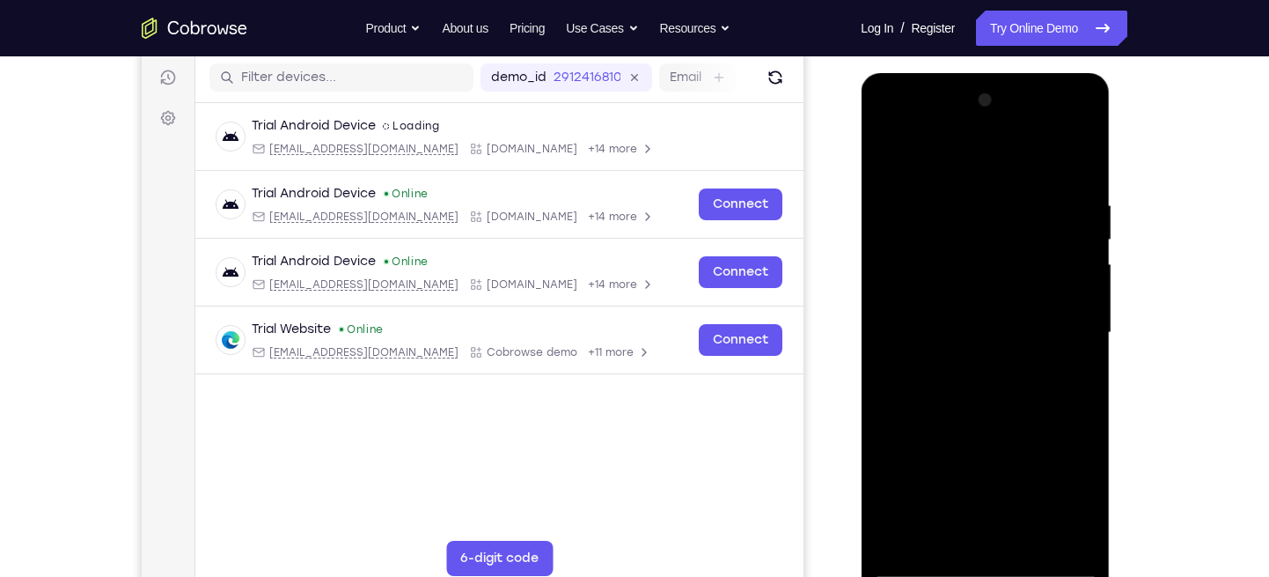
click at [1070, 298] on div at bounding box center [985, 332] width 222 height 493
click at [894, 275] on div at bounding box center [985, 332] width 222 height 493
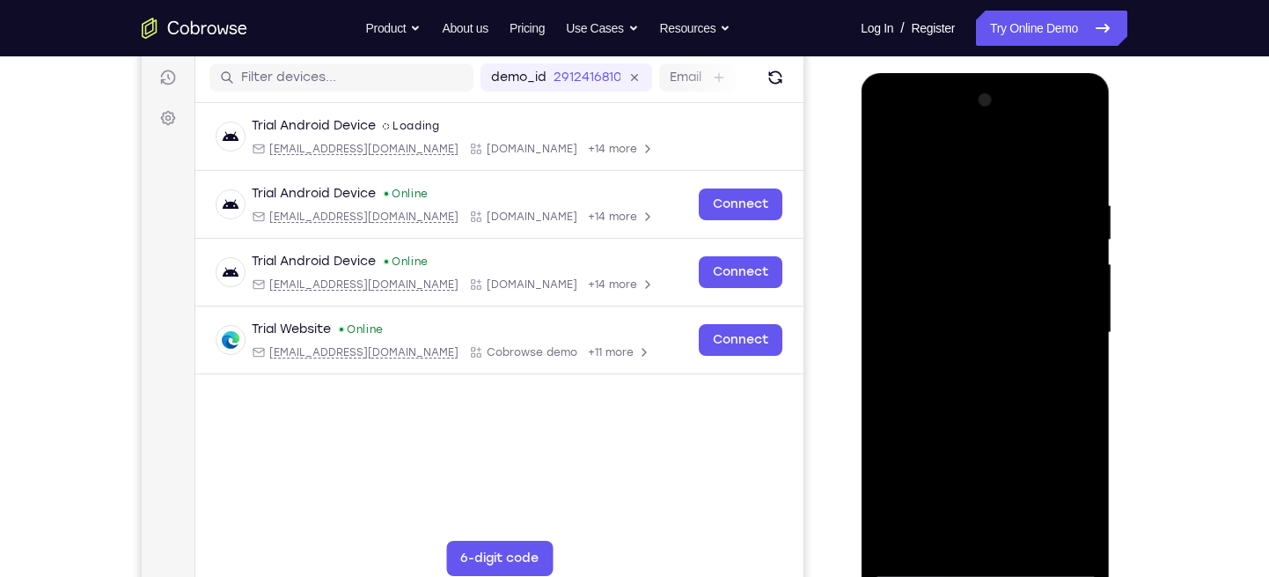
click at [1073, 251] on div at bounding box center [985, 332] width 222 height 493
click at [891, 293] on div at bounding box center [985, 332] width 222 height 493
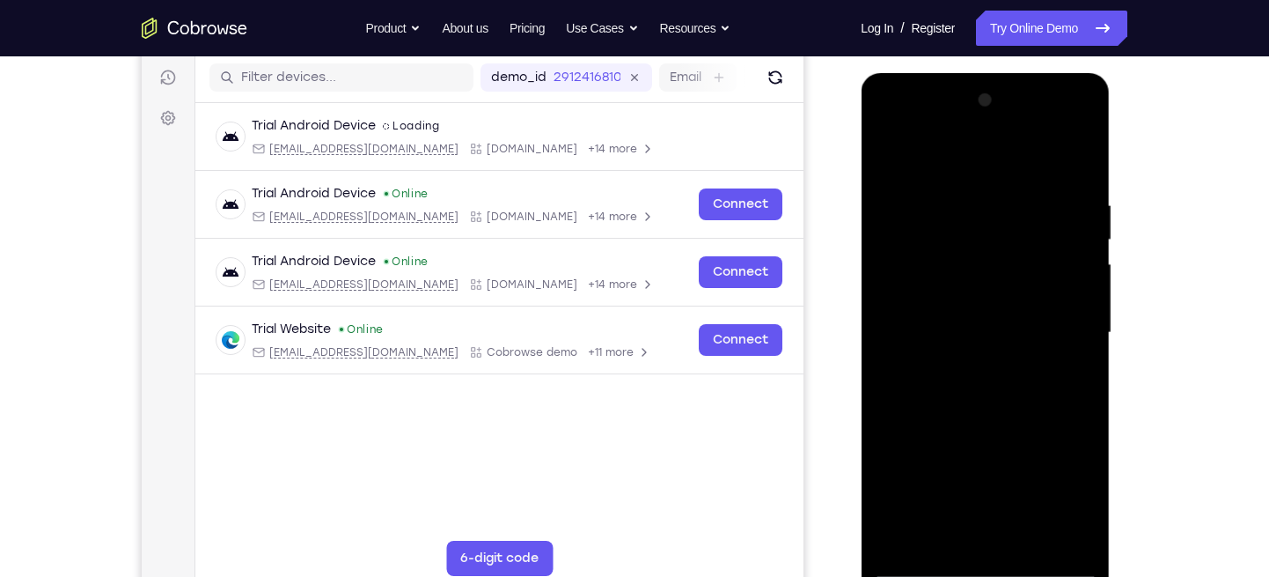
click at [891, 293] on div at bounding box center [985, 332] width 222 height 493
click at [1074, 270] on div at bounding box center [985, 332] width 222 height 493
click at [895, 284] on div at bounding box center [985, 332] width 222 height 493
click at [1055, 254] on div at bounding box center [985, 332] width 222 height 493
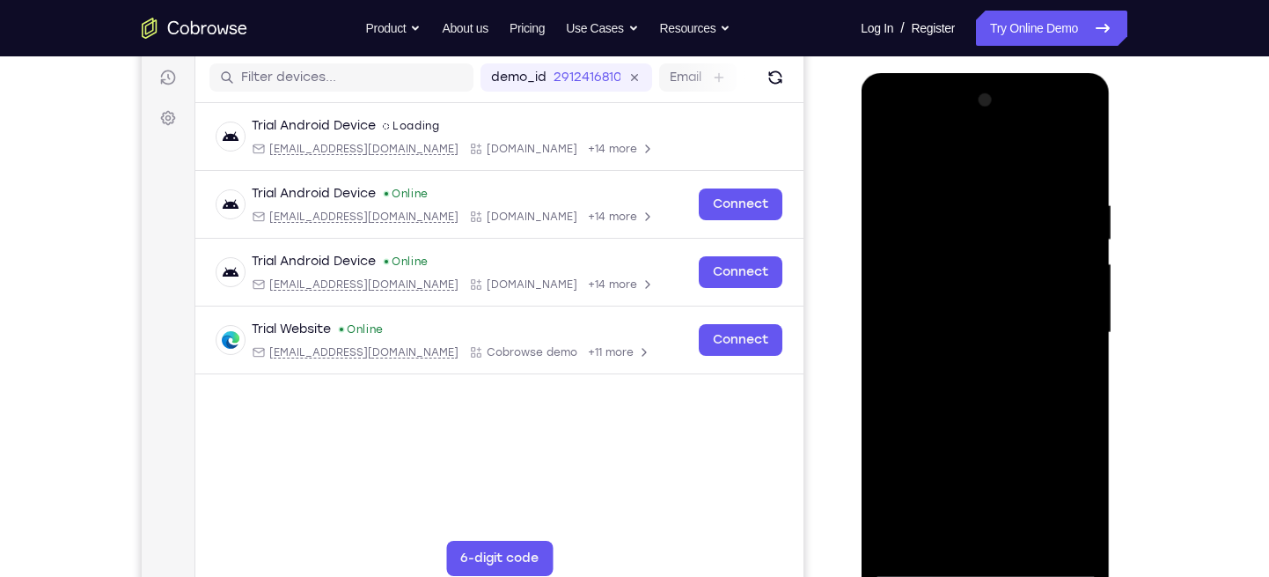
click at [1055, 254] on div at bounding box center [985, 332] width 222 height 493
click at [1075, 254] on div at bounding box center [985, 332] width 222 height 493
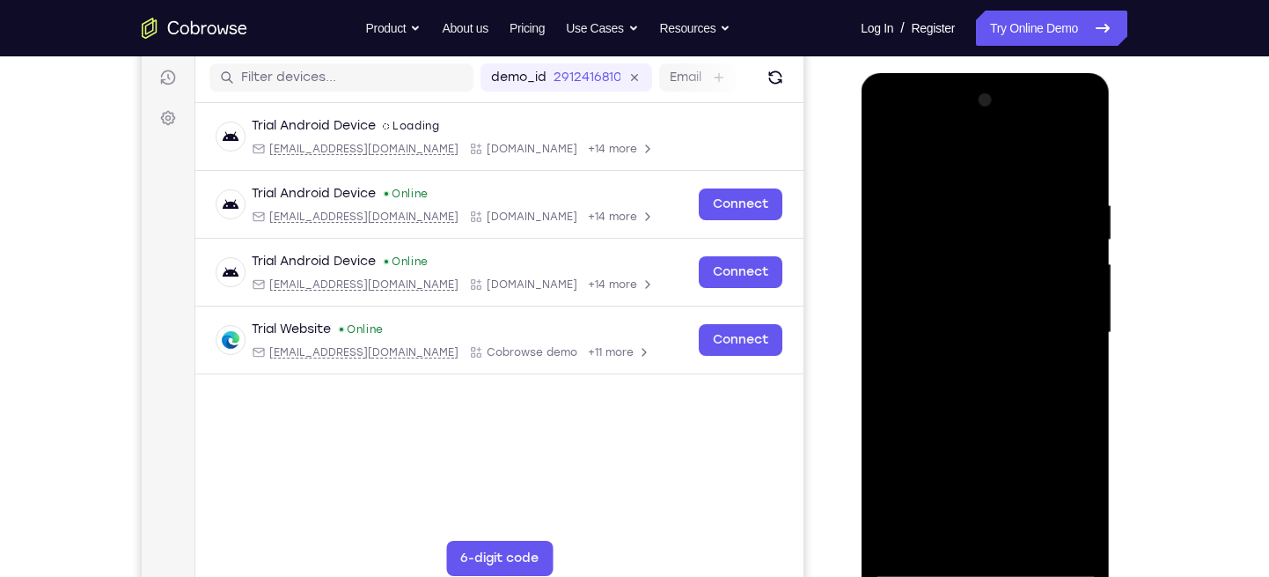
click at [1075, 254] on div at bounding box center [985, 332] width 222 height 493
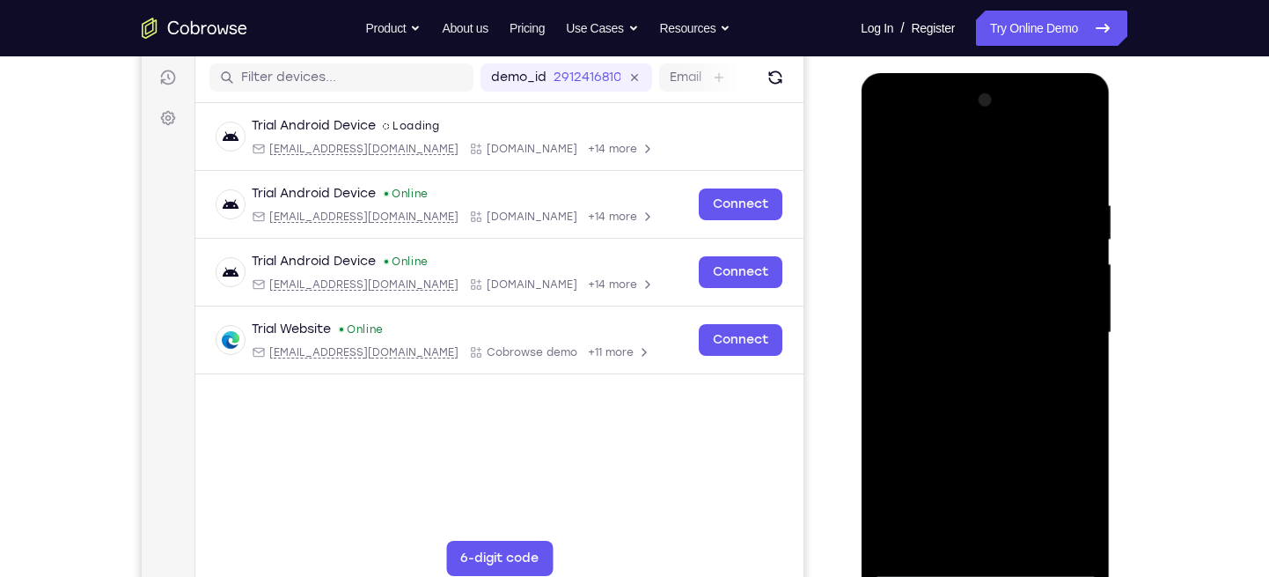
click at [1069, 254] on div at bounding box center [985, 332] width 222 height 493
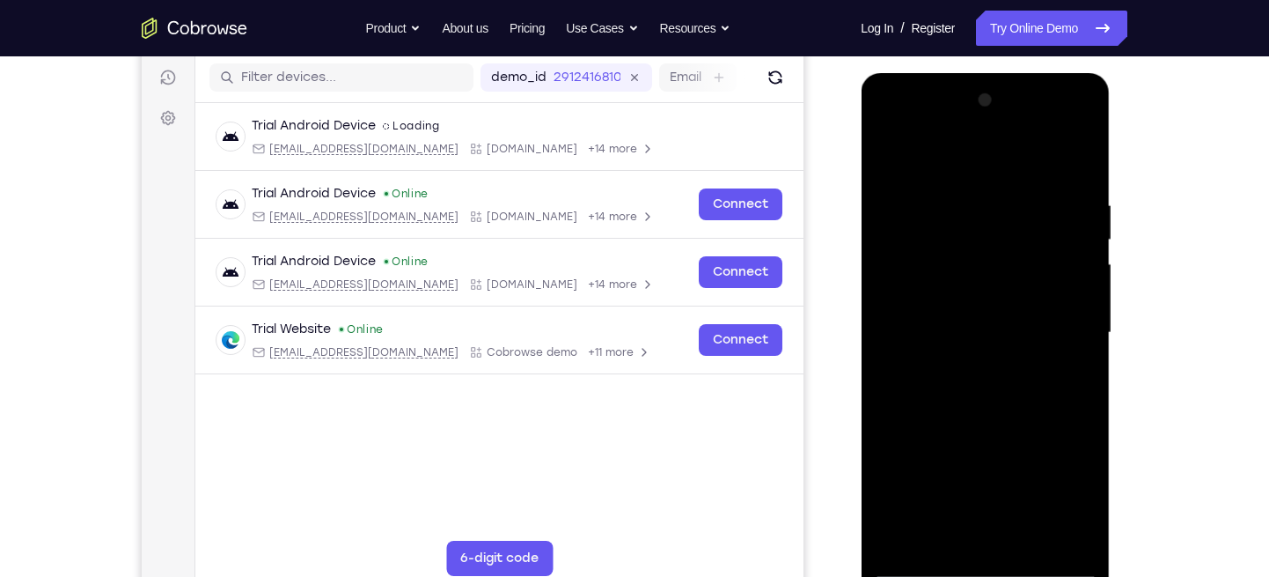
click at [1069, 254] on div at bounding box center [985, 332] width 222 height 493
click at [1065, 309] on div at bounding box center [985, 332] width 222 height 493
click at [1080, 166] on div at bounding box center [985, 332] width 222 height 493
click at [1033, 526] on div at bounding box center [985, 332] width 222 height 493
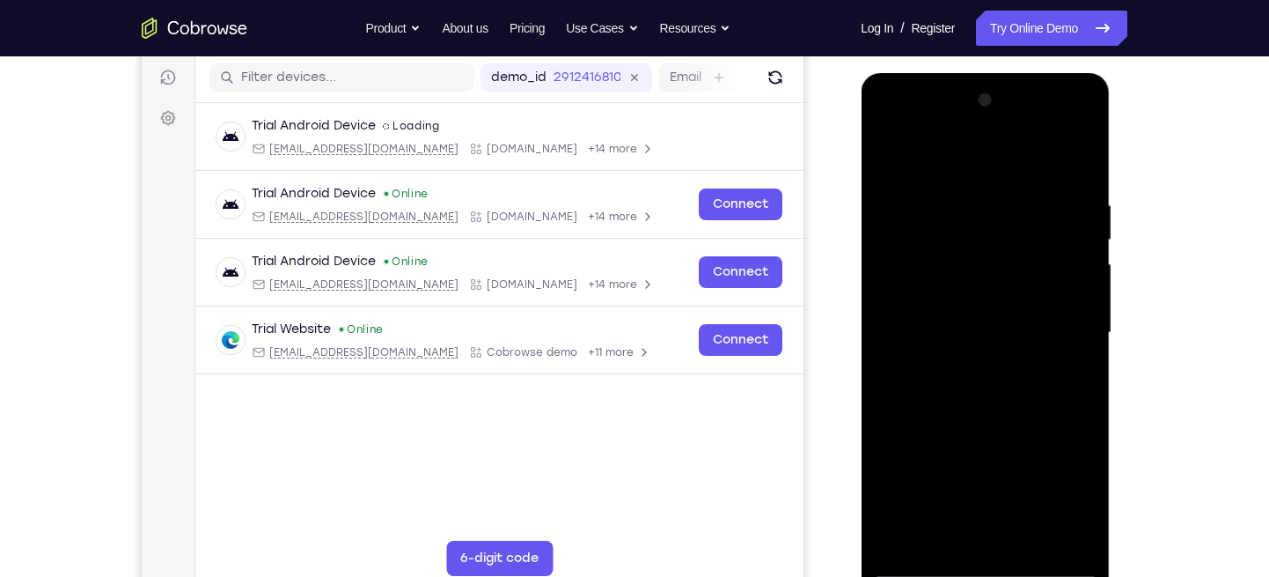
click at [1021, 541] on div at bounding box center [985, 332] width 222 height 493
click at [974, 425] on div at bounding box center [985, 332] width 222 height 493
click at [993, 334] on div at bounding box center [985, 332] width 222 height 493
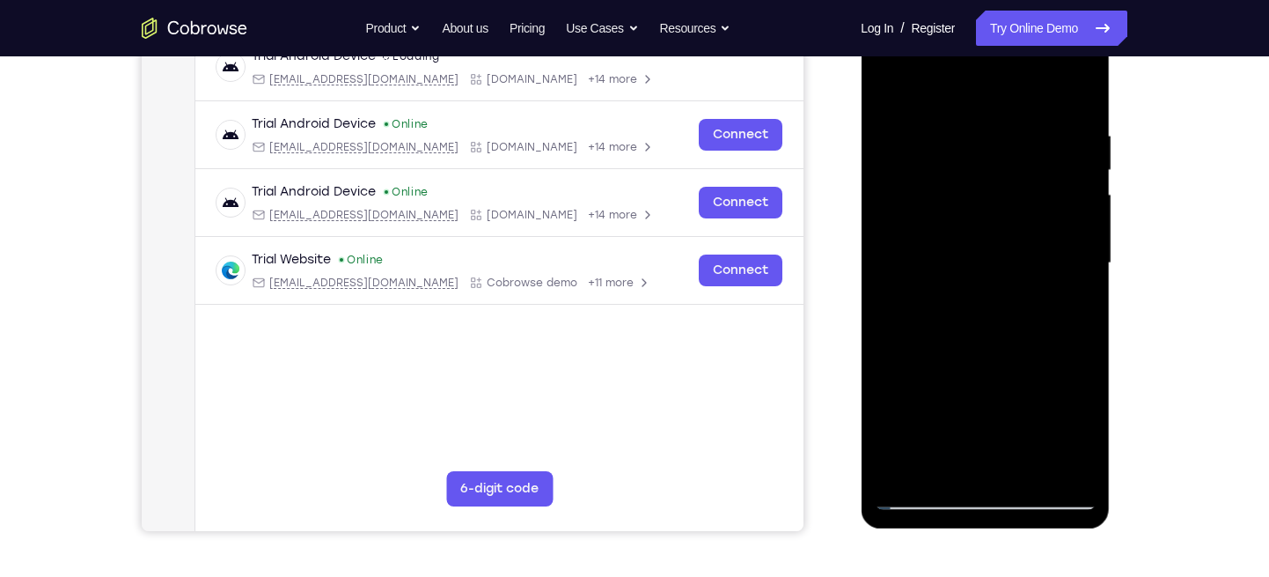
scroll to position [291, 0]
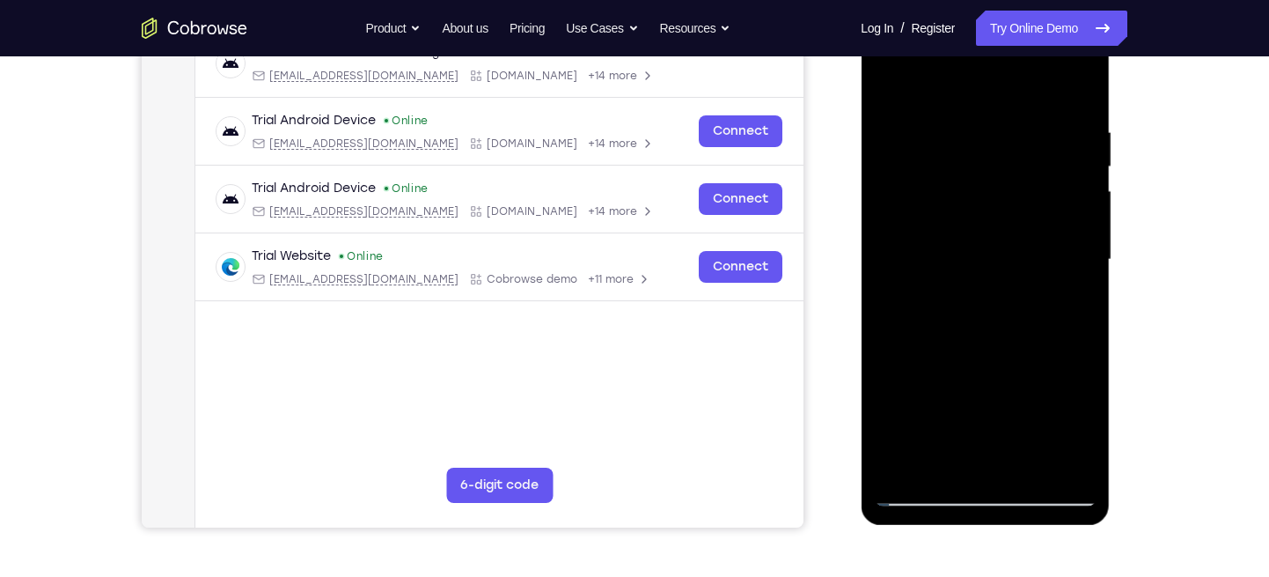
click at [925, 455] on div at bounding box center [985, 259] width 222 height 493
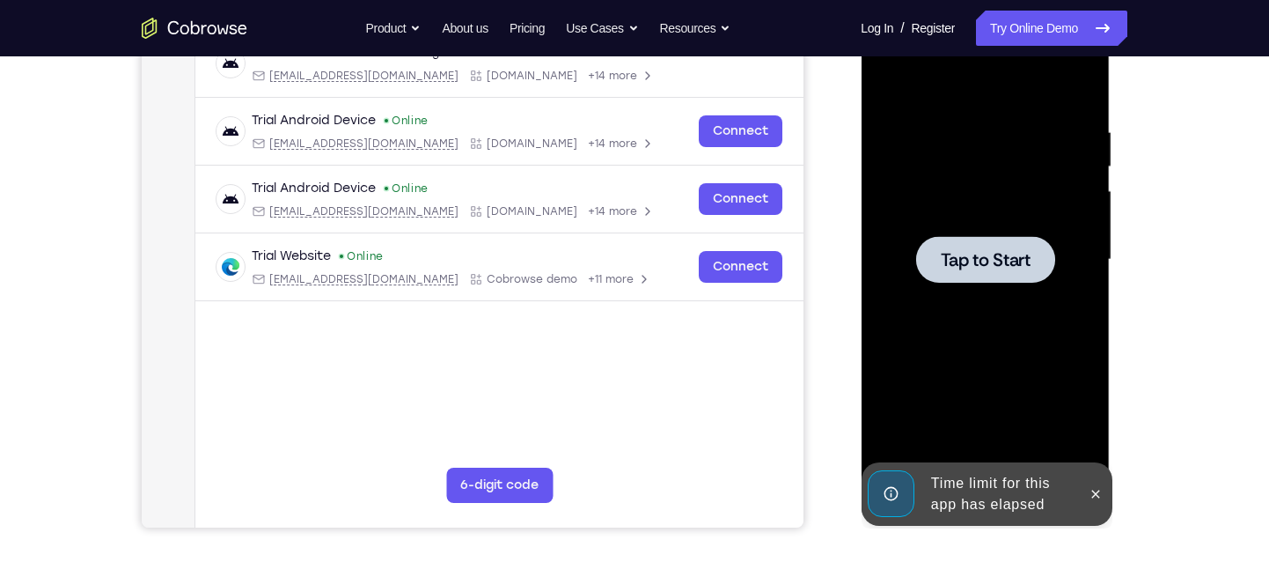
click at [950, 311] on div at bounding box center [985, 259] width 222 height 493
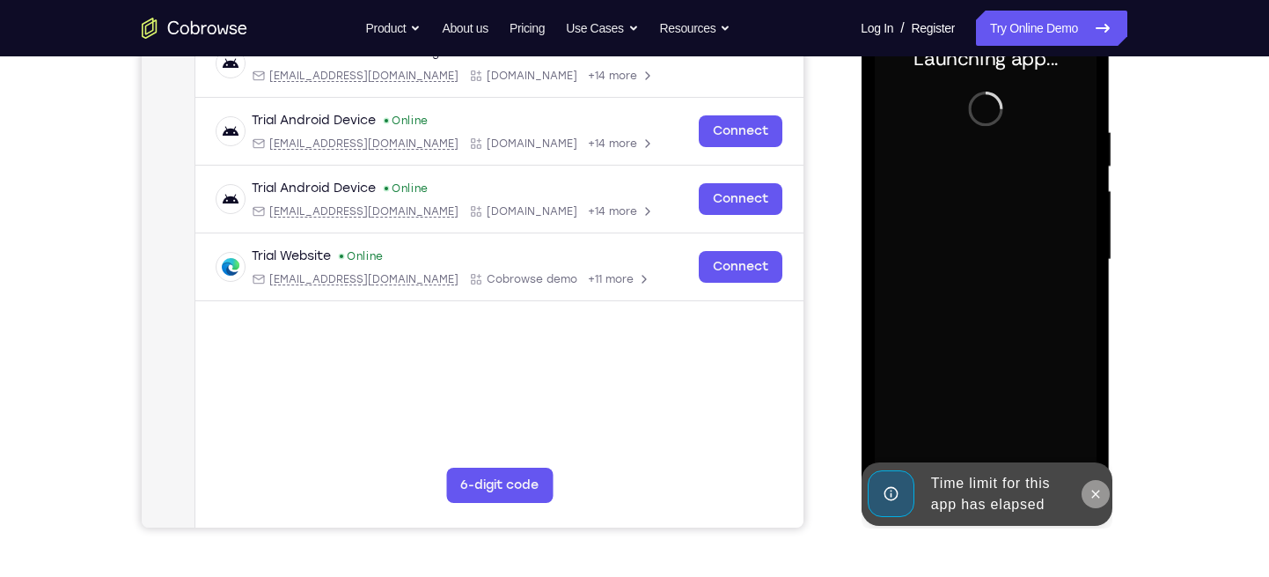
click at [1094, 481] on button at bounding box center [1095, 494] width 28 height 28
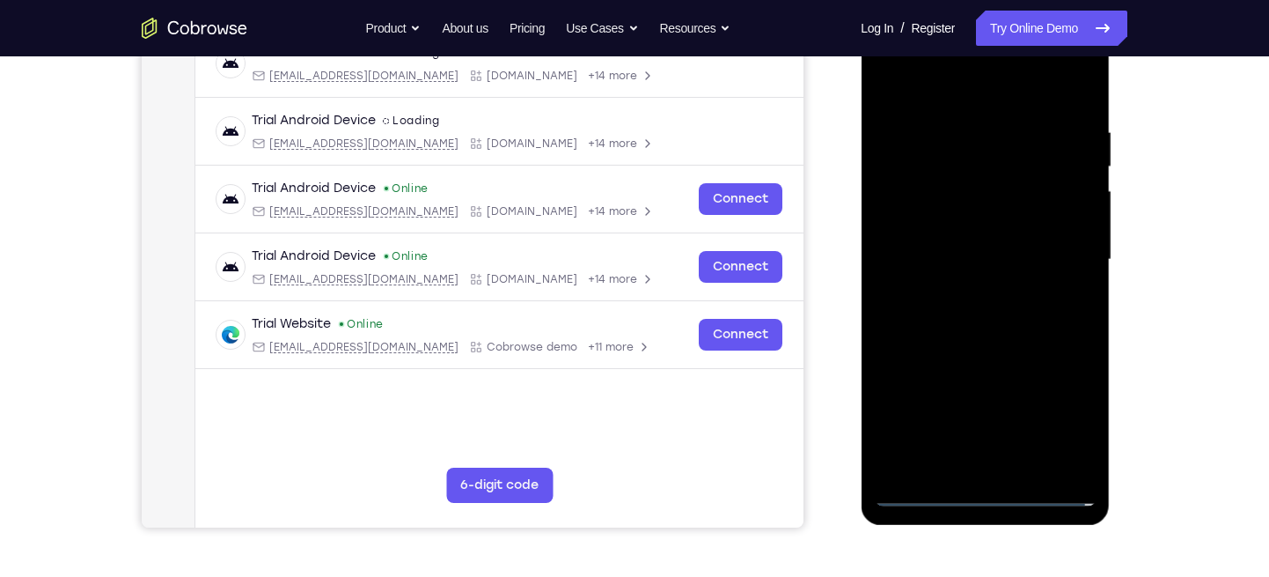
click at [1004, 497] on div at bounding box center [985, 259] width 222 height 493
click at [983, 498] on div at bounding box center [985, 259] width 222 height 493
click at [983, 492] on div at bounding box center [985, 259] width 222 height 493
click at [1055, 423] on div at bounding box center [985, 259] width 222 height 493
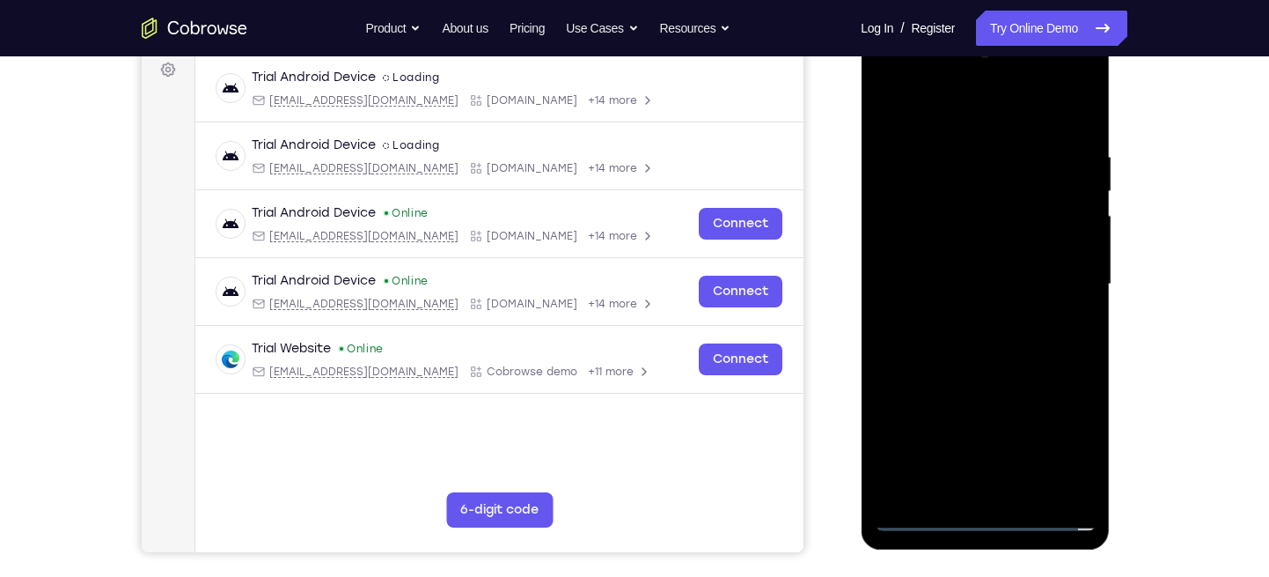
scroll to position [248, 0]
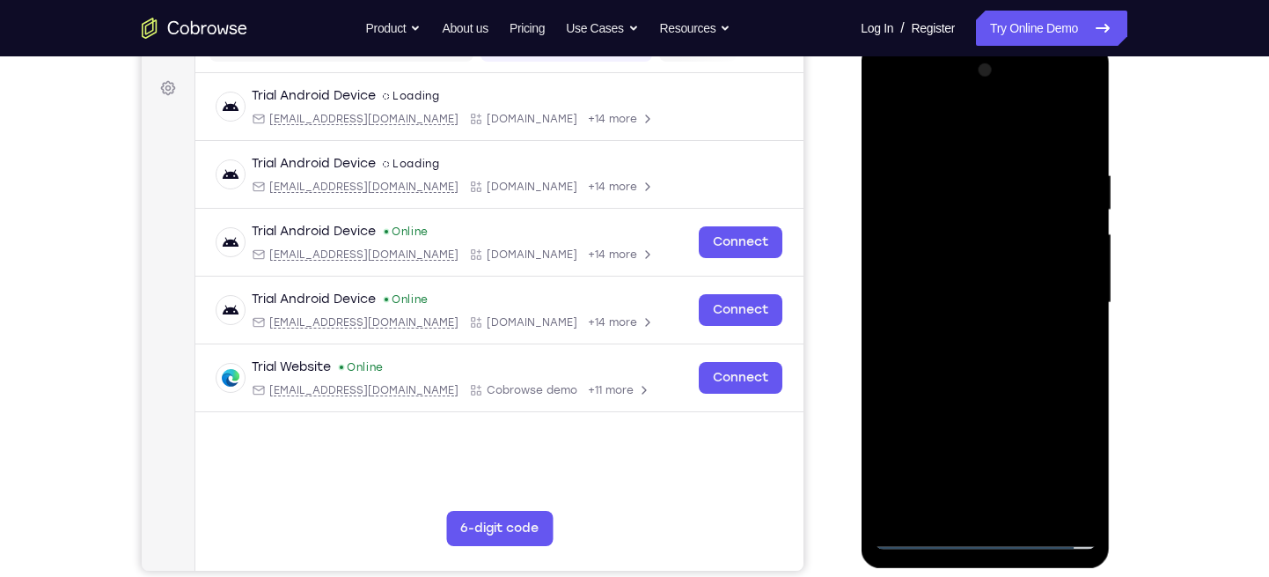
click at [889, 92] on div at bounding box center [985, 302] width 222 height 493
click at [1054, 299] on div at bounding box center [985, 302] width 222 height 493
click at [972, 335] on div at bounding box center [985, 302] width 222 height 493
click at [966, 334] on div at bounding box center [985, 302] width 222 height 493
click at [942, 268] on div at bounding box center [985, 302] width 222 height 493
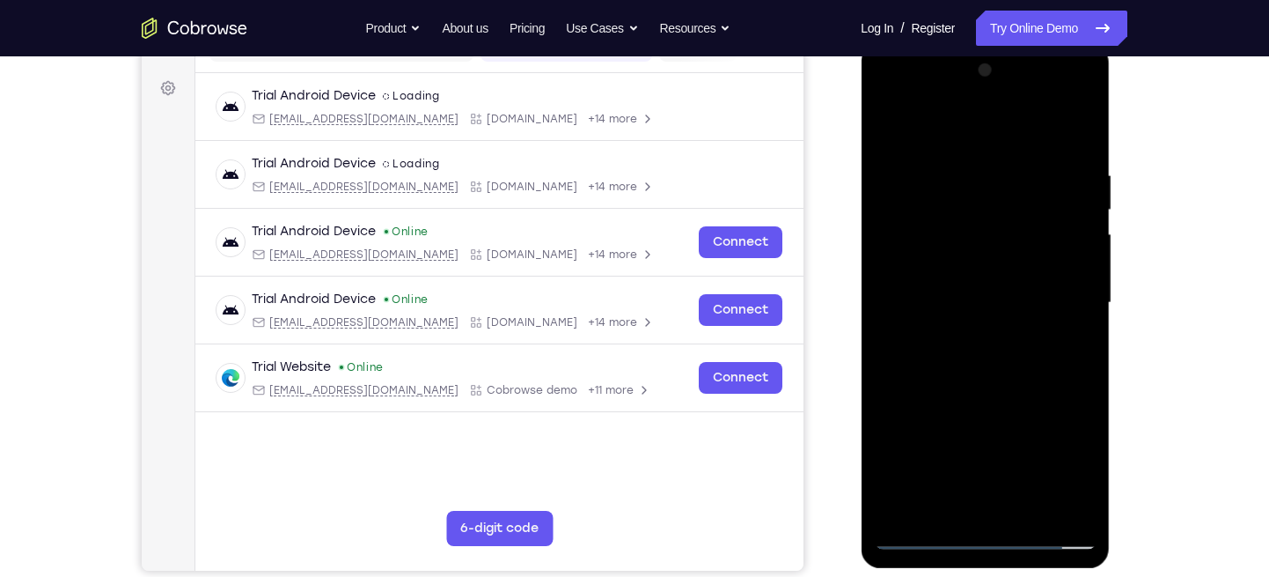
click at [942, 229] on div at bounding box center [985, 302] width 222 height 493
click at [936, 266] on div at bounding box center [985, 302] width 222 height 493
click at [908, 296] on div at bounding box center [985, 302] width 222 height 493
click at [921, 361] on div at bounding box center [985, 302] width 222 height 493
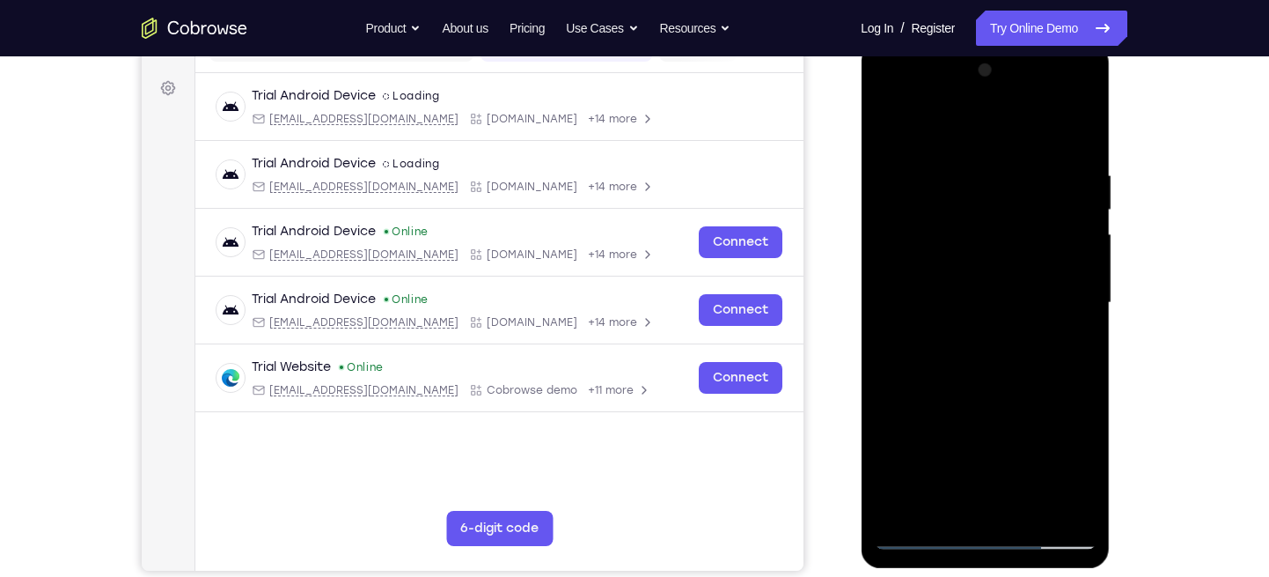
click at [910, 295] on div at bounding box center [985, 302] width 222 height 493
click at [1030, 510] on div at bounding box center [985, 302] width 222 height 493
click at [987, 386] on div at bounding box center [985, 302] width 222 height 493
click at [1055, 122] on div at bounding box center [985, 302] width 222 height 493
click at [1080, 508] on div at bounding box center [985, 302] width 222 height 493
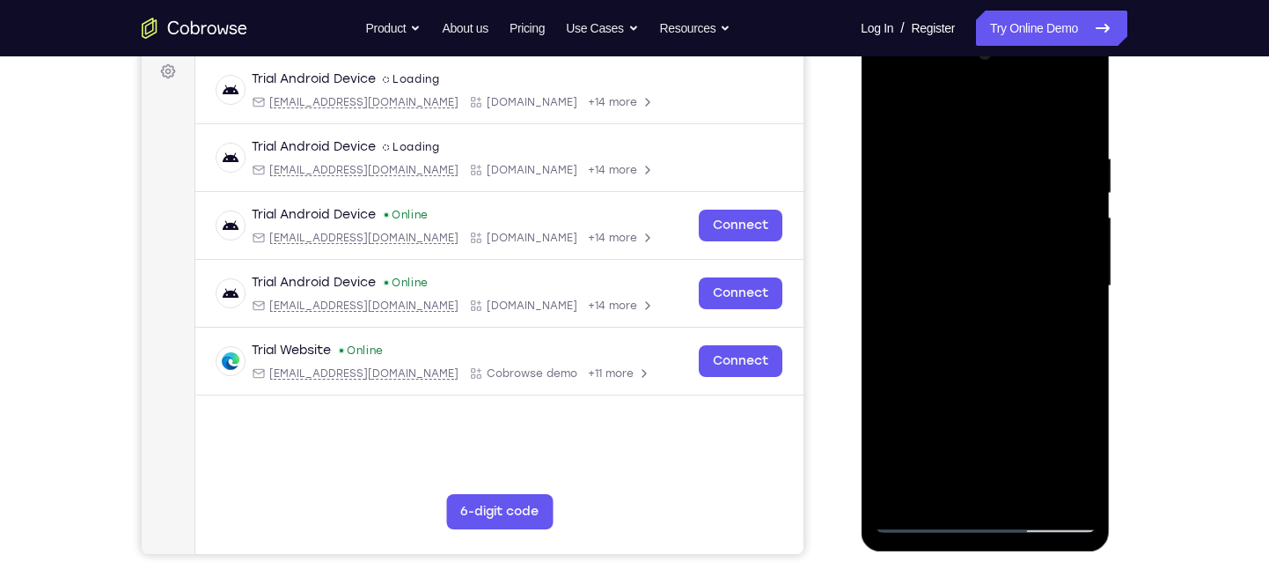
scroll to position [266, 0]
click at [1084, 491] on div at bounding box center [985, 285] width 222 height 493
click at [1024, 483] on div at bounding box center [985, 285] width 222 height 493
click at [1031, 493] on div at bounding box center [985, 285] width 222 height 493
click at [988, 370] on div at bounding box center [985, 285] width 222 height 493
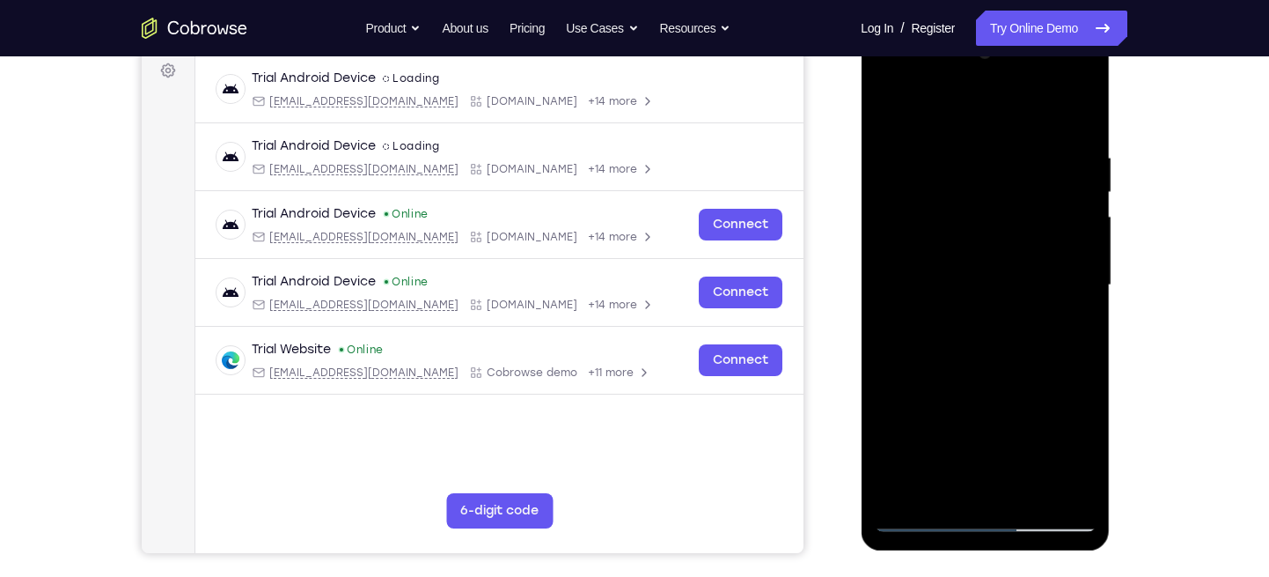
click at [961, 377] on div at bounding box center [985, 285] width 222 height 493
click at [959, 377] on div at bounding box center [985, 285] width 222 height 493
click at [888, 112] on div at bounding box center [985, 285] width 222 height 493
click at [988, 276] on div at bounding box center [985, 285] width 222 height 493
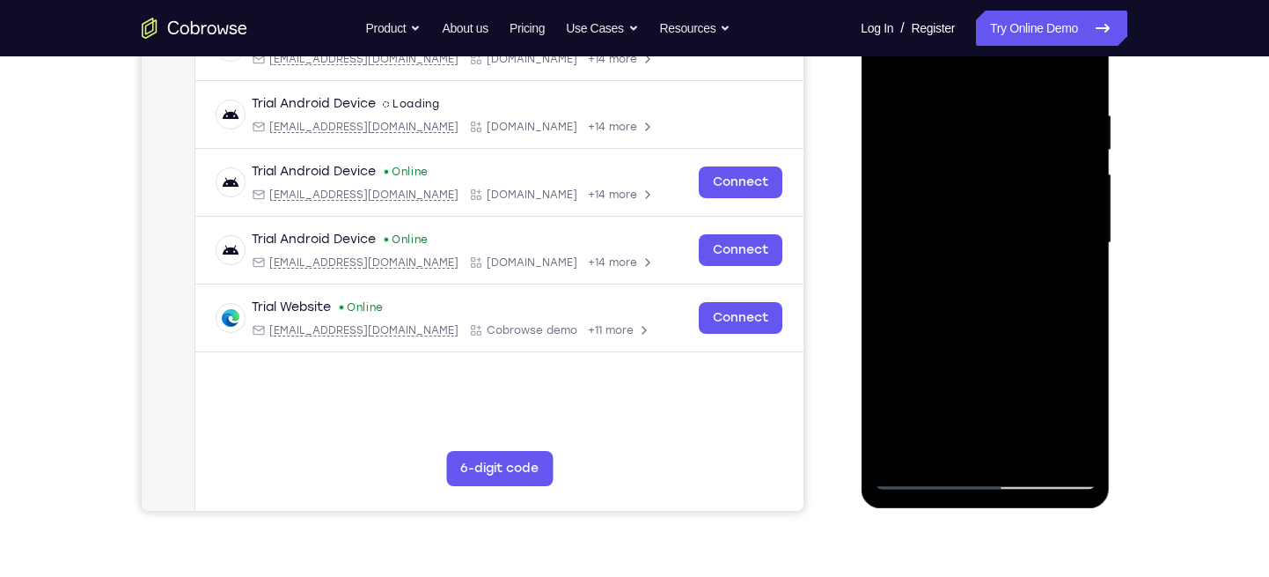
scroll to position [309, 0]
click at [915, 439] on div at bounding box center [985, 242] width 222 height 493
click at [1076, 286] on div at bounding box center [985, 242] width 222 height 493
click at [888, 70] on div at bounding box center [985, 242] width 222 height 493
click at [891, 107] on div at bounding box center [985, 242] width 222 height 493
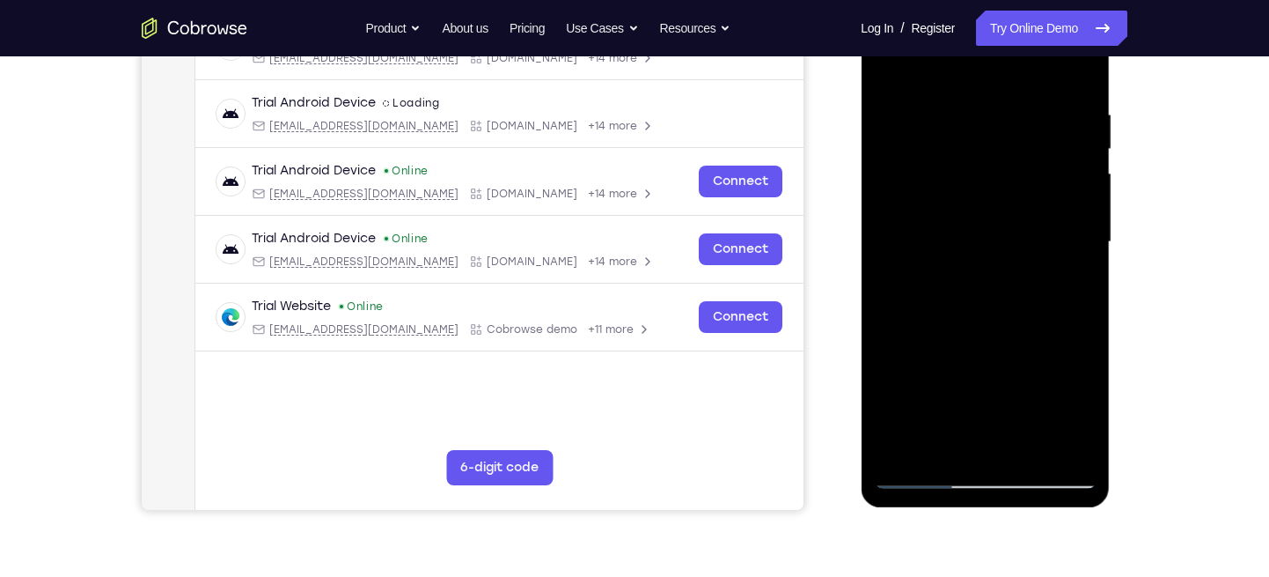
click at [915, 424] on div at bounding box center [985, 242] width 222 height 493
click at [884, 64] on div at bounding box center [985, 242] width 222 height 493
click at [904, 433] on div at bounding box center [985, 242] width 222 height 493
click at [924, 474] on div at bounding box center [985, 242] width 222 height 493
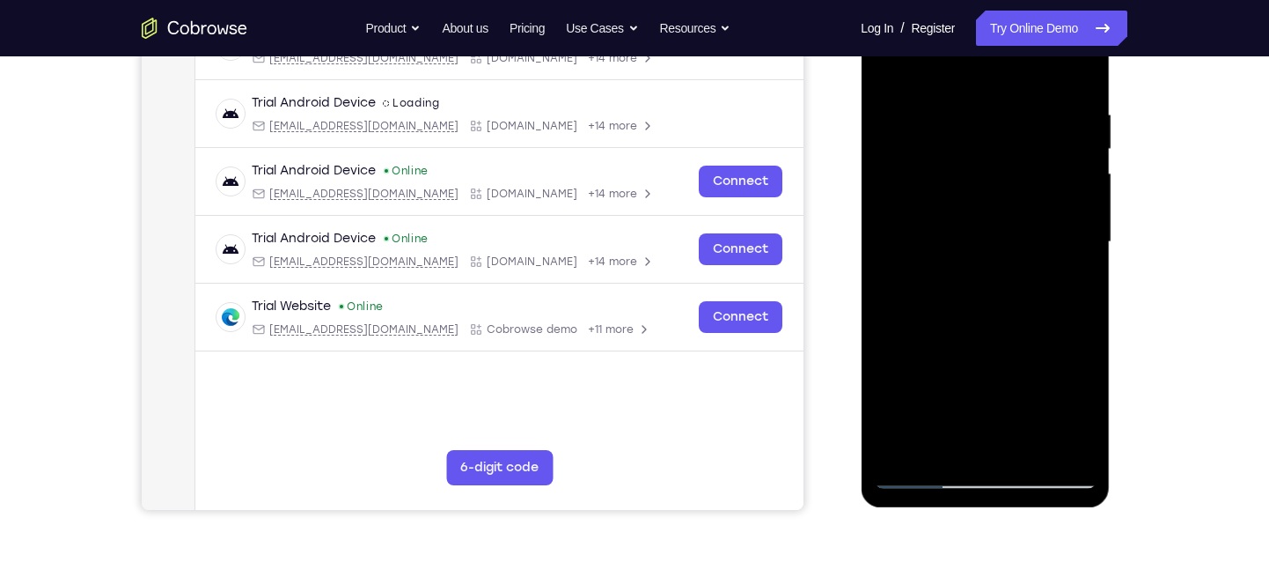
click at [951, 134] on div at bounding box center [985, 242] width 222 height 493
click at [955, 224] on div at bounding box center [985, 242] width 222 height 493
click at [1022, 232] on div at bounding box center [985, 242] width 222 height 493
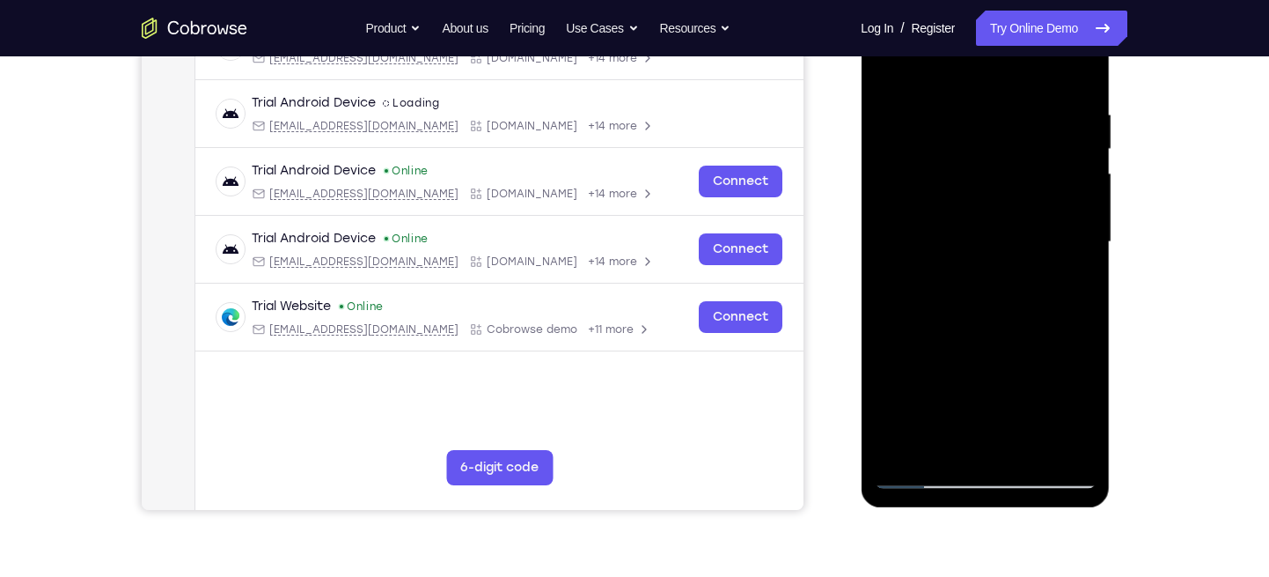
click at [907, 437] on div at bounding box center [985, 242] width 222 height 493
click at [1063, 295] on div at bounding box center [985, 242] width 222 height 493
click at [886, 68] on div at bounding box center [985, 242] width 222 height 493
click at [891, 60] on div at bounding box center [985, 242] width 222 height 493
click at [962, 99] on div at bounding box center [985, 242] width 222 height 493
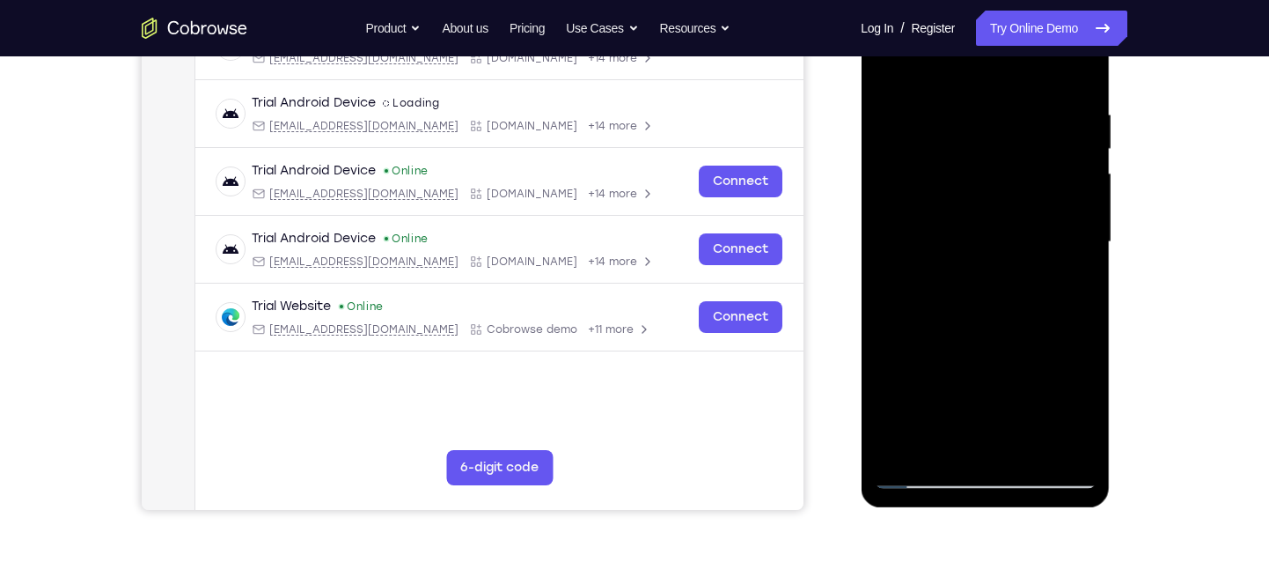
click at [1076, 140] on div at bounding box center [985, 242] width 222 height 493
click at [1076, 187] on div at bounding box center [985, 242] width 222 height 493
click at [1076, 143] on div at bounding box center [985, 242] width 222 height 493
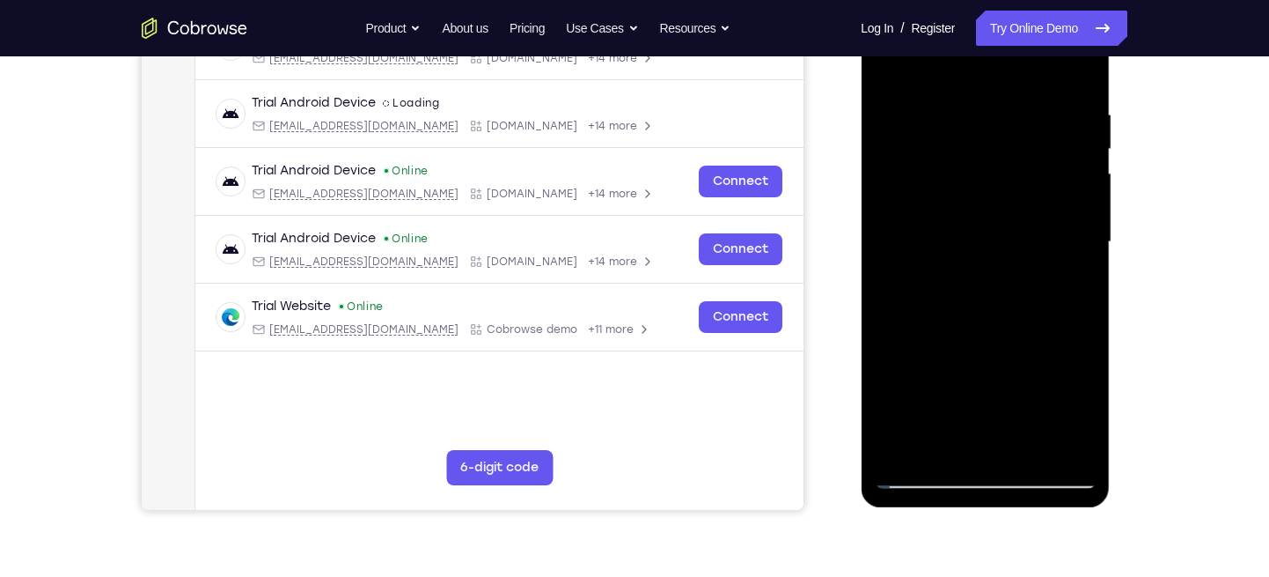
click at [1058, 108] on div at bounding box center [985, 242] width 222 height 493
click at [1074, 107] on div at bounding box center [985, 242] width 222 height 493
click at [1063, 104] on div at bounding box center [985, 242] width 222 height 493
click at [1076, 71] on div at bounding box center [985, 242] width 222 height 493
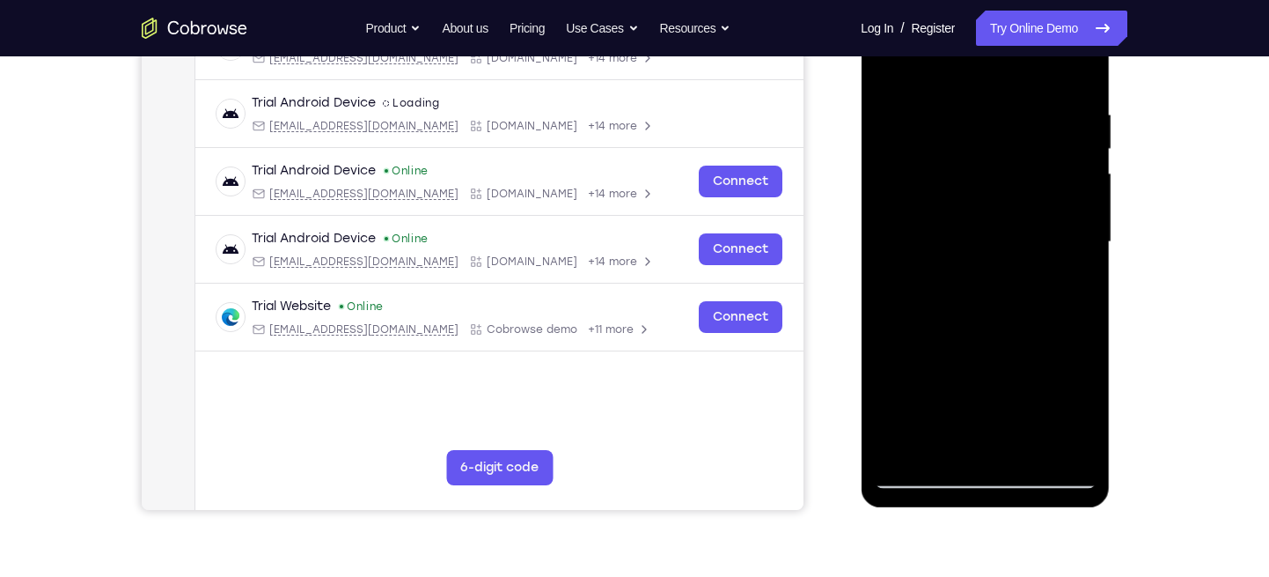
click at [1076, 71] on div at bounding box center [985, 242] width 222 height 493
click at [1076, 70] on div at bounding box center [985, 242] width 222 height 493
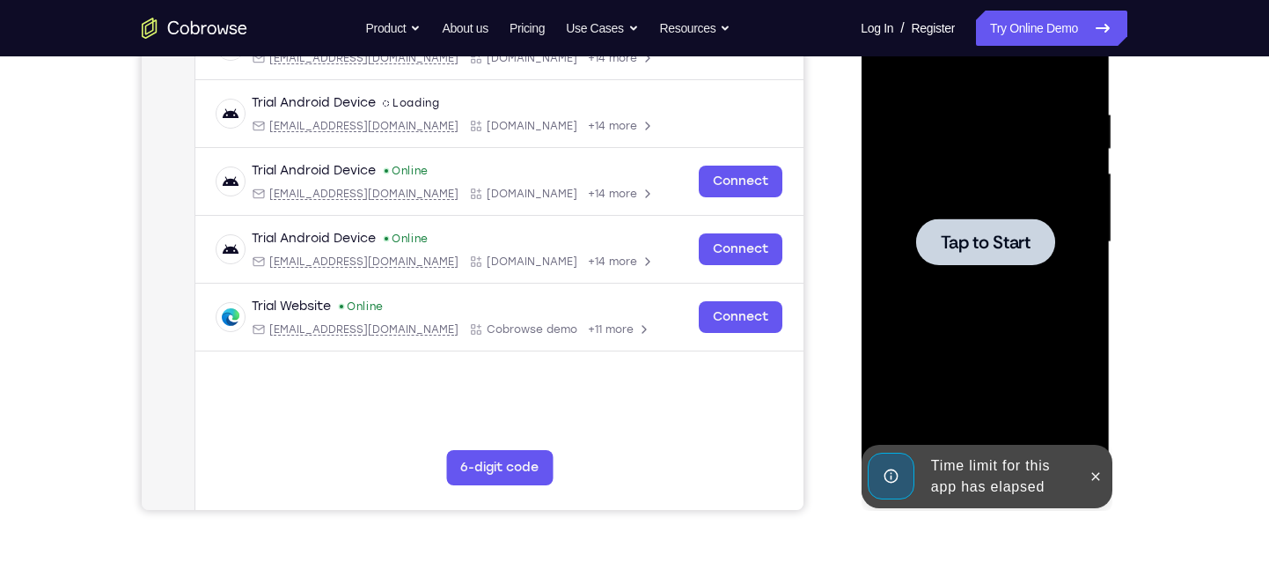
scroll to position [223, 0]
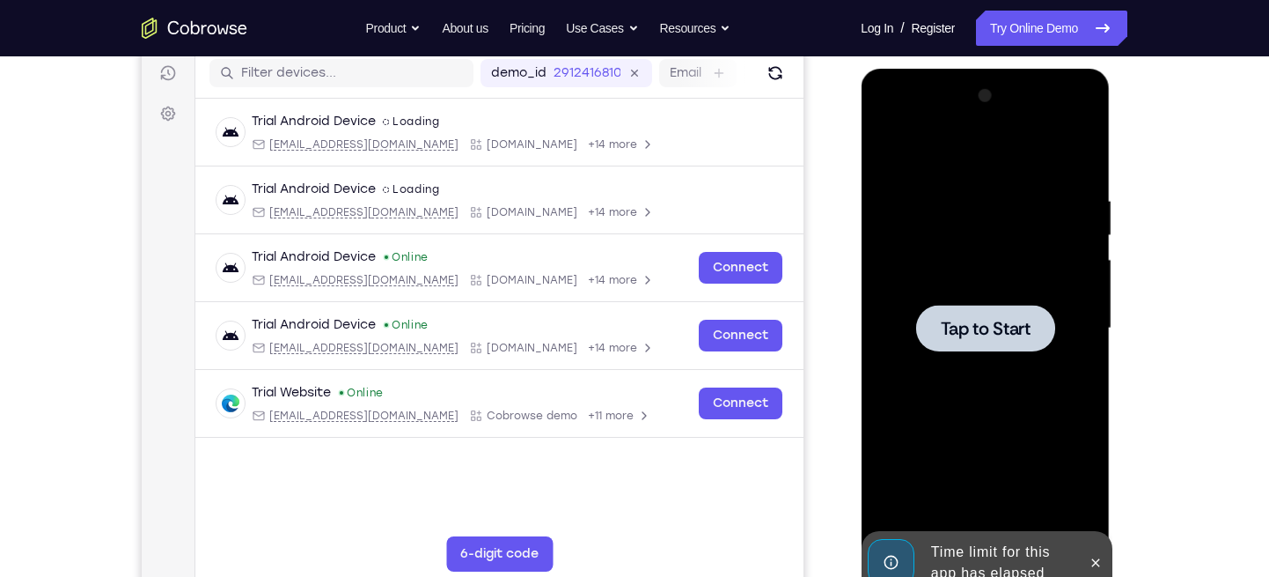
click at [1040, 323] on div at bounding box center [984, 328] width 139 height 47
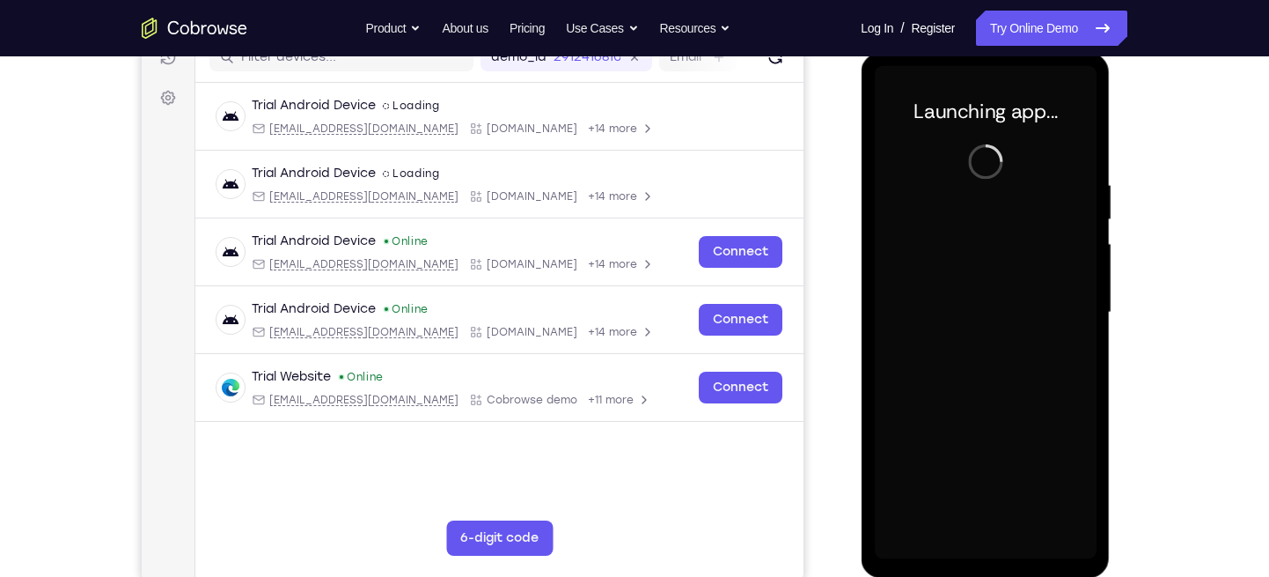
scroll to position [239, 0]
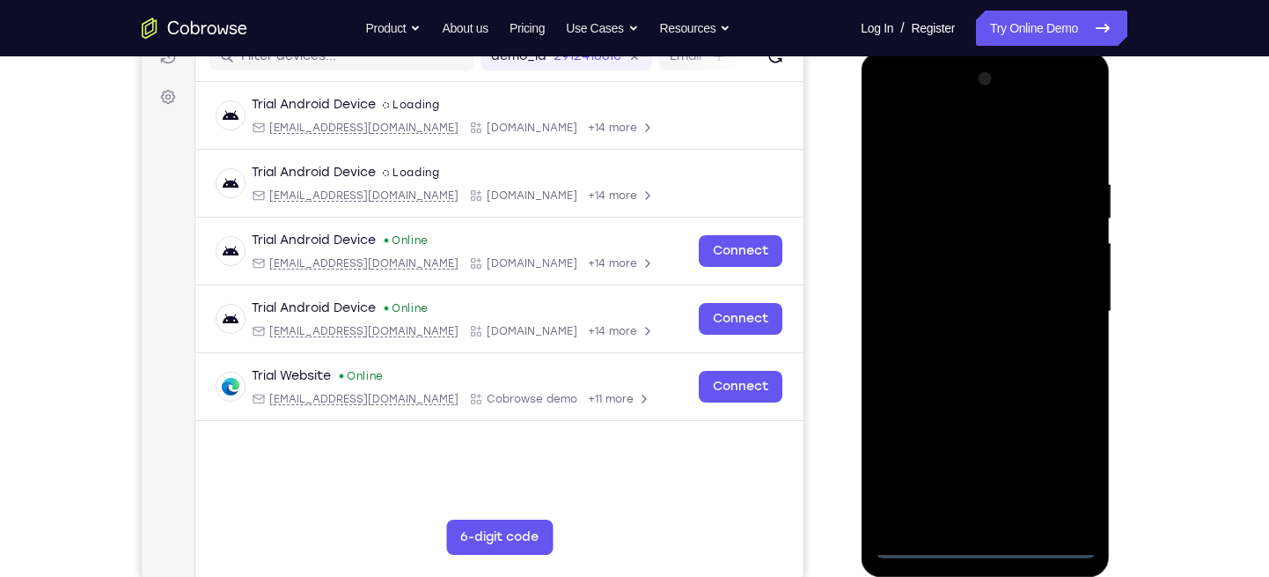
click at [980, 544] on div at bounding box center [985, 311] width 222 height 493
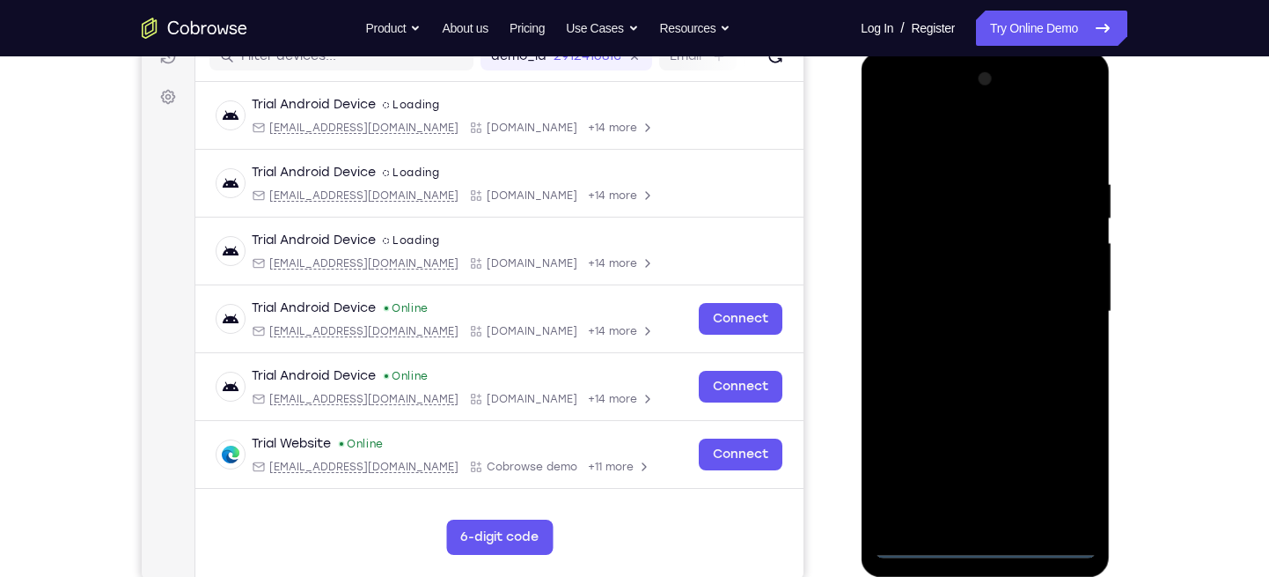
click at [1066, 466] on div at bounding box center [985, 311] width 222 height 493
click at [894, 110] on div at bounding box center [985, 311] width 222 height 493
click at [1062, 313] on div at bounding box center [985, 311] width 222 height 493
click at [960, 342] on div at bounding box center [985, 311] width 222 height 493
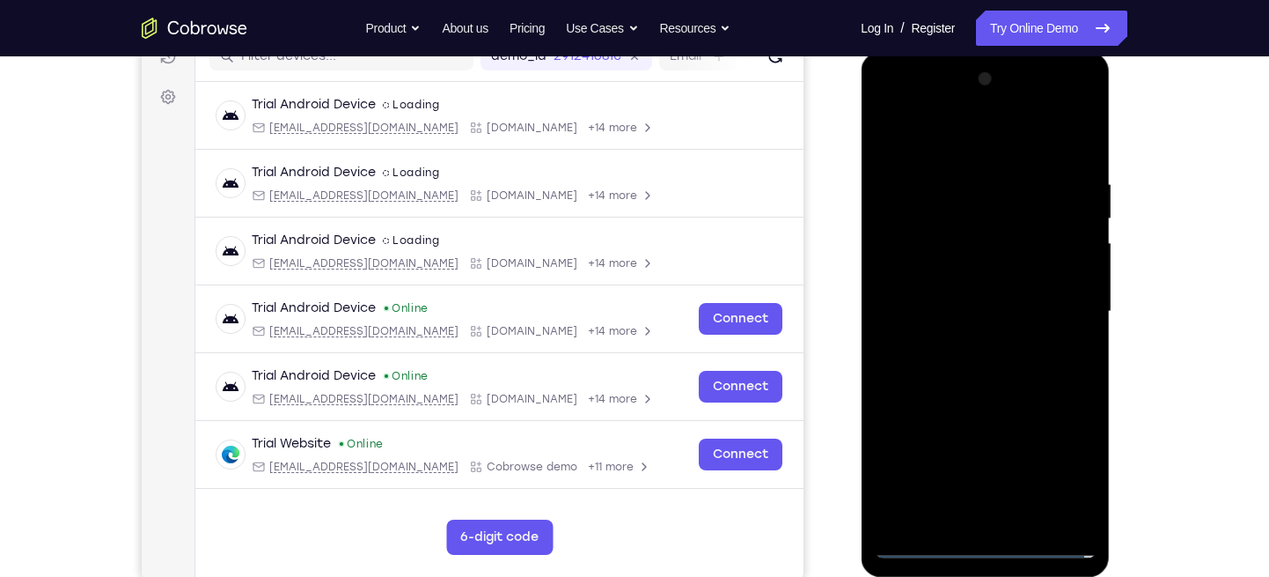
click at [952, 265] on div at bounding box center [985, 311] width 222 height 493
click at [1053, 140] on div at bounding box center [985, 311] width 222 height 493
click at [921, 277] on div at bounding box center [985, 311] width 222 height 493
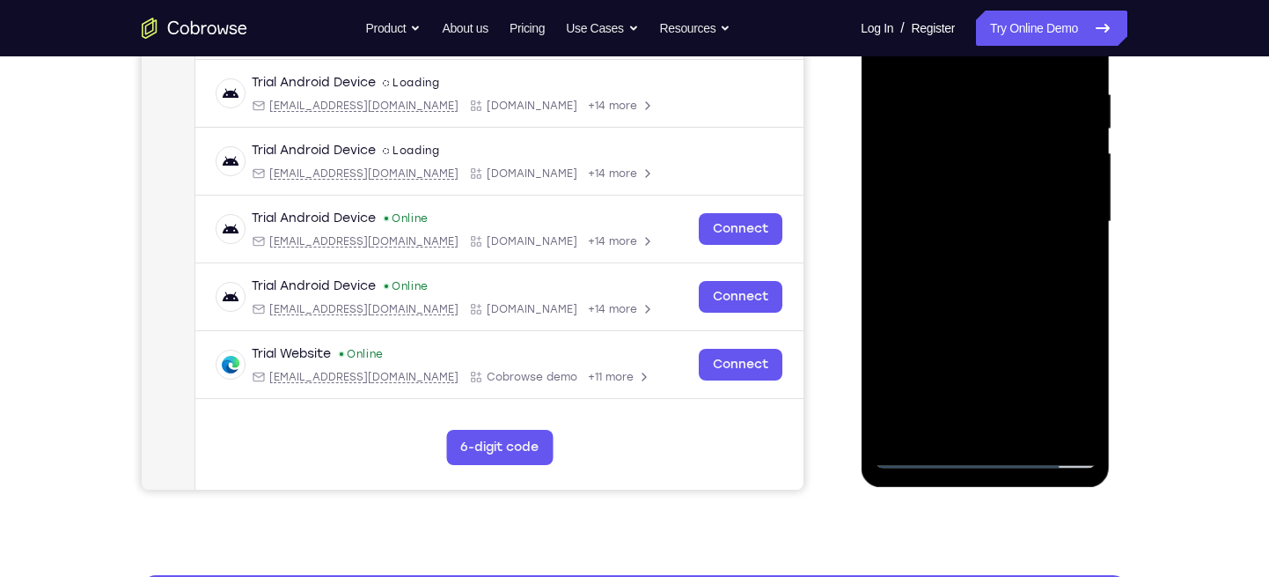
scroll to position [330, 0]
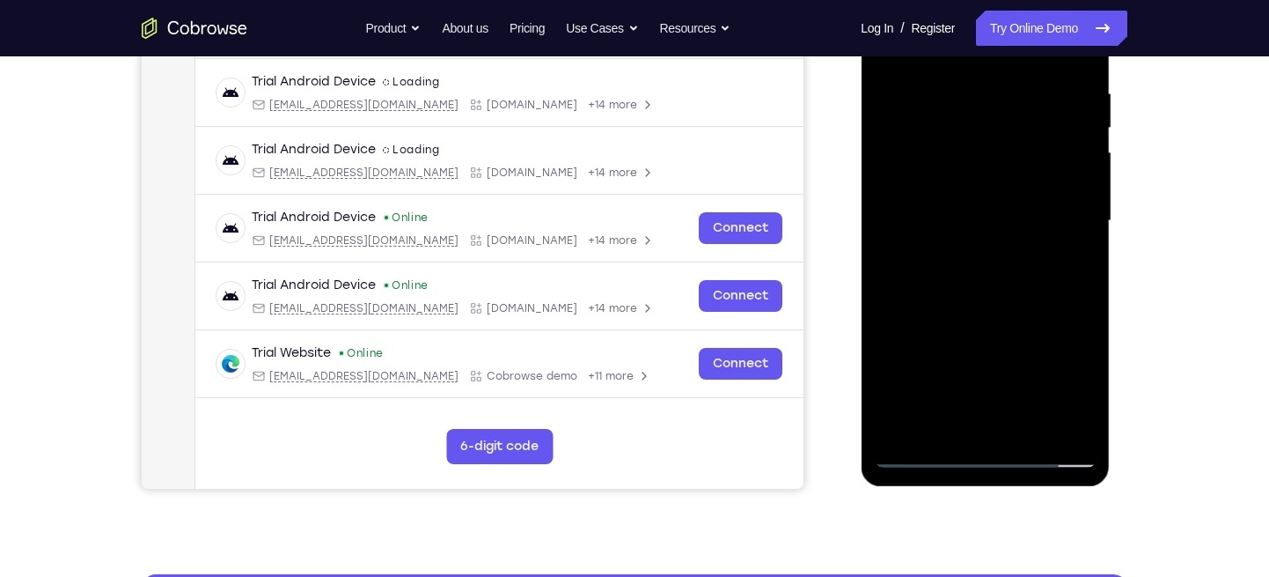
click at [988, 328] on div at bounding box center [985, 220] width 222 height 493
click at [1036, 408] on div at bounding box center [985, 220] width 222 height 493
click at [1003, 368] on div at bounding box center [985, 220] width 222 height 493
click at [1044, 363] on div at bounding box center [985, 220] width 222 height 493
click at [1027, 316] on div at bounding box center [985, 220] width 222 height 493
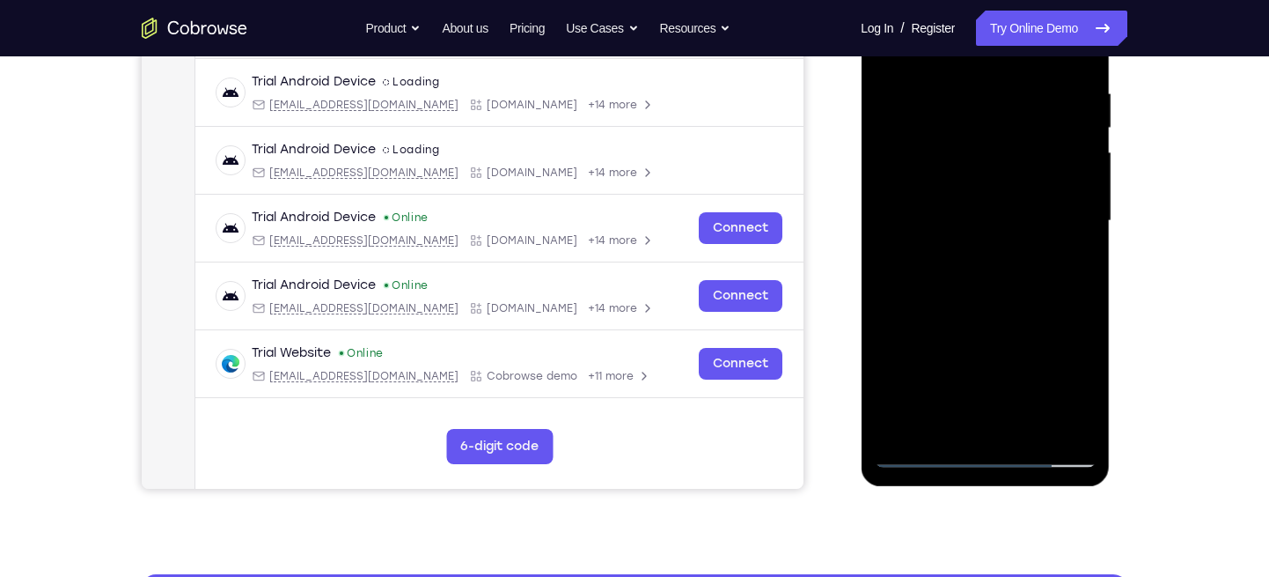
click at [995, 328] on div at bounding box center [985, 220] width 222 height 493
click at [997, 294] on div at bounding box center [985, 220] width 222 height 493
click at [1062, 343] on div at bounding box center [985, 220] width 222 height 493
click at [1047, 417] on div at bounding box center [985, 220] width 222 height 493
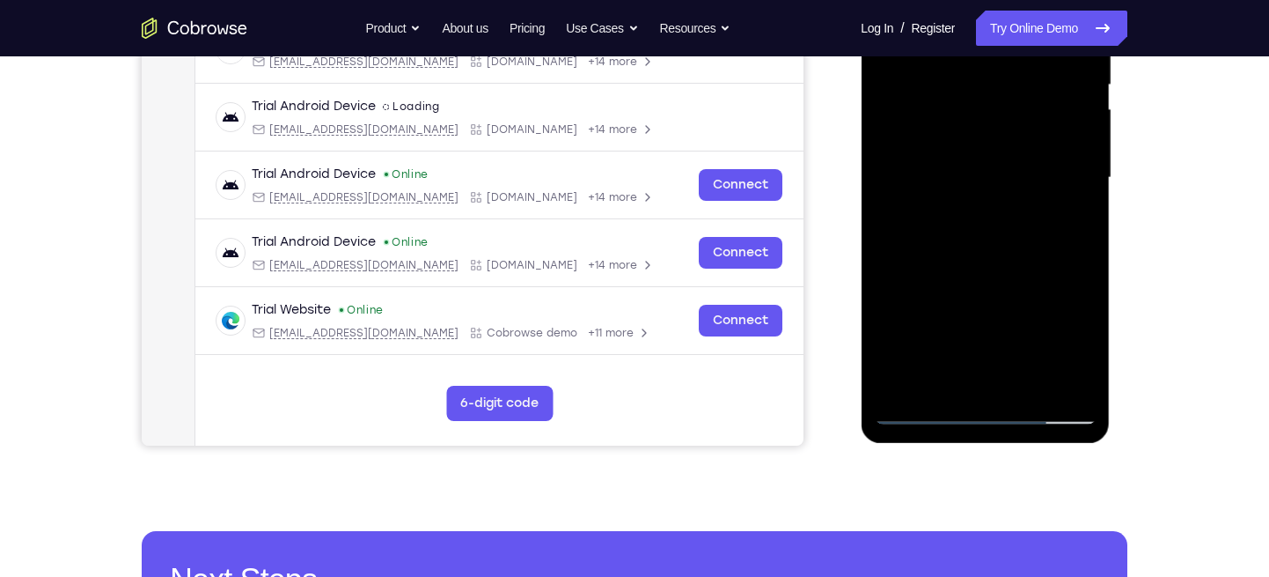
scroll to position [367, 0]
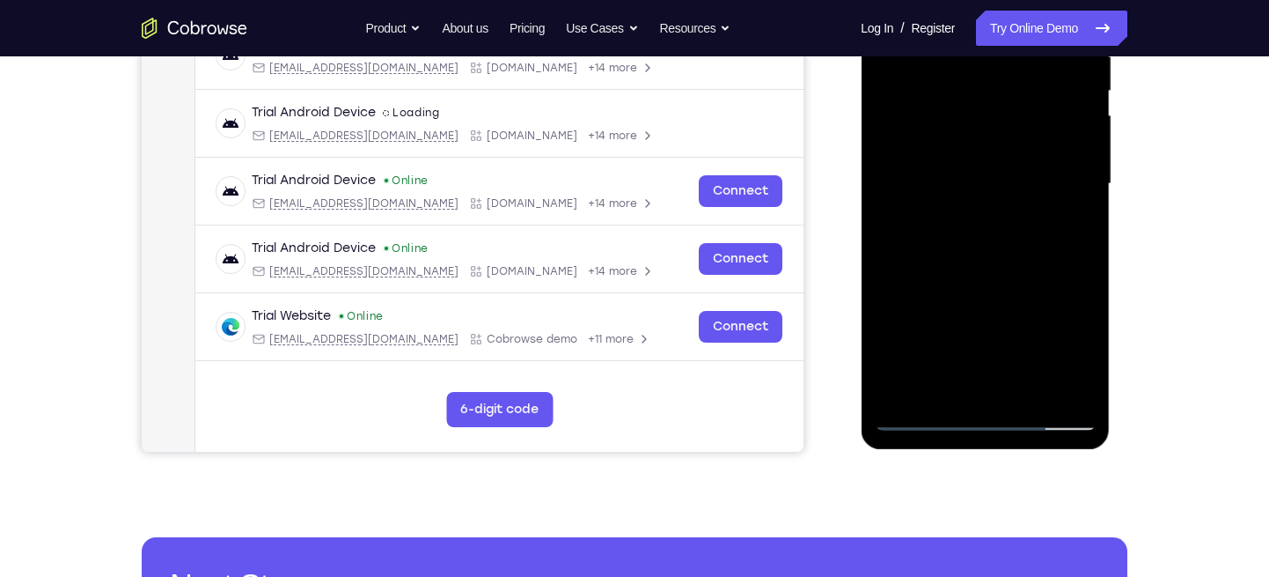
drag, startPoint x: 962, startPoint y: 312, endPoint x: 998, endPoint y: 173, distance: 143.7
click at [998, 173] on div at bounding box center [985, 184] width 222 height 493
drag, startPoint x: 943, startPoint y: 279, endPoint x: 936, endPoint y: 380, distance: 101.5
click at [936, 380] on div at bounding box center [985, 184] width 222 height 493
drag, startPoint x: 914, startPoint y: 92, endPoint x: 893, endPoint y: 244, distance: 153.7
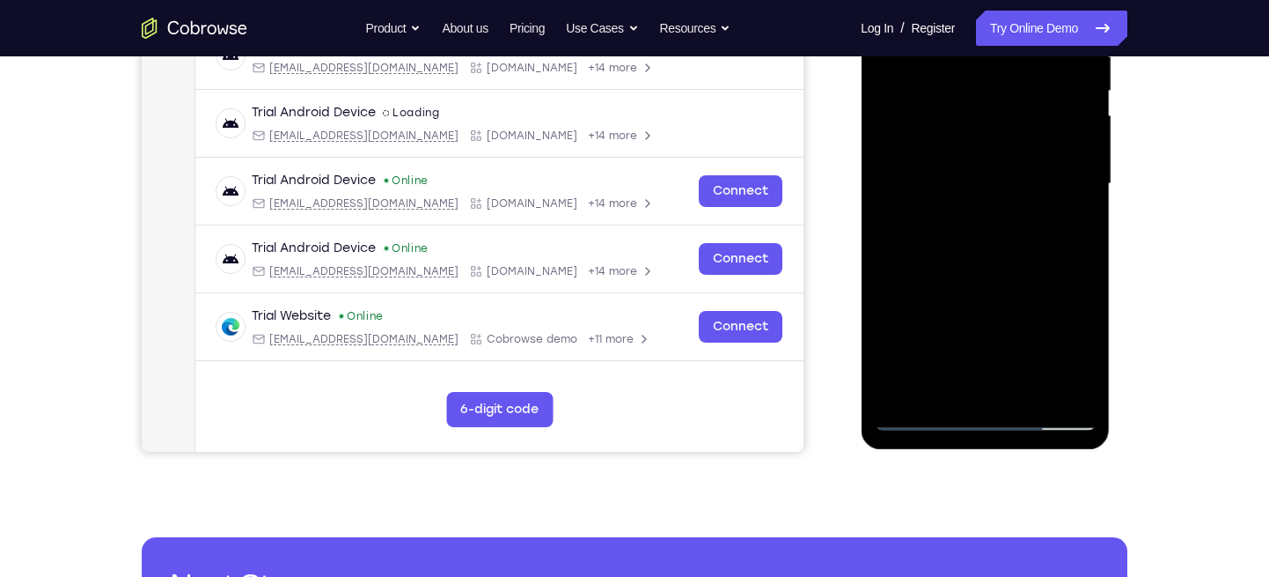
click at [893, 244] on div at bounding box center [985, 184] width 222 height 493
click at [949, 170] on div at bounding box center [985, 184] width 222 height 493
drag, startPoint x: 949, startPoint y: 170, endPoint x: 950, endPoint y: 315, distance: 145.2
click at [950, 315] on div at bounding box center [985, 184] width 222 height 493
click at [1022, 237] on div at bounding box center [985, 184] width 222 height 493
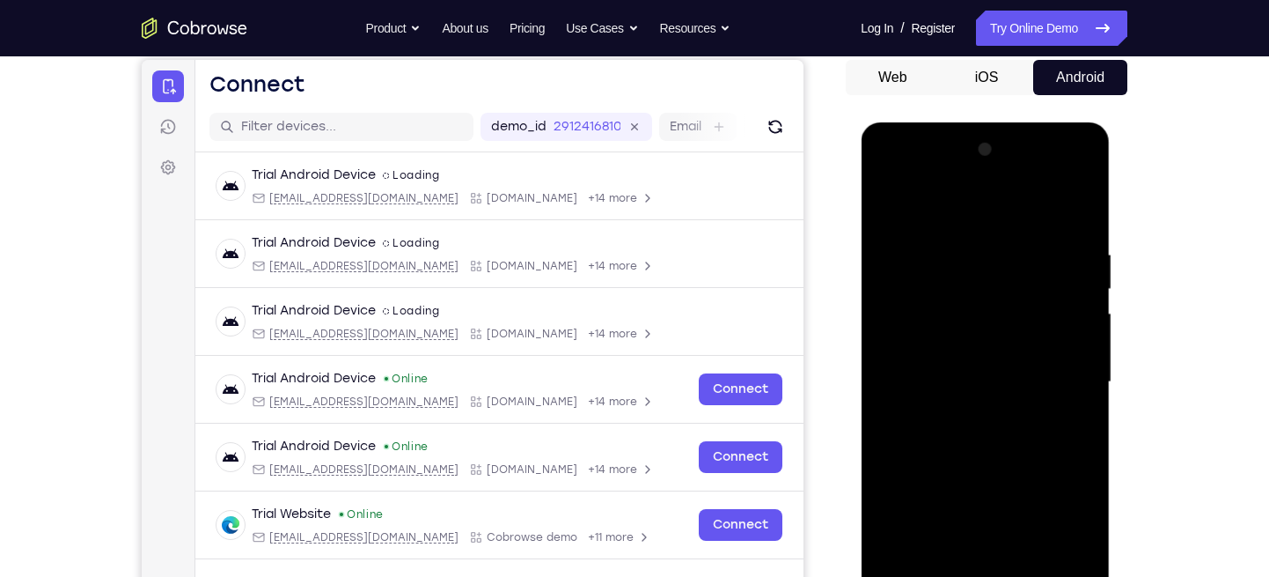
scroll to position [164, 0]
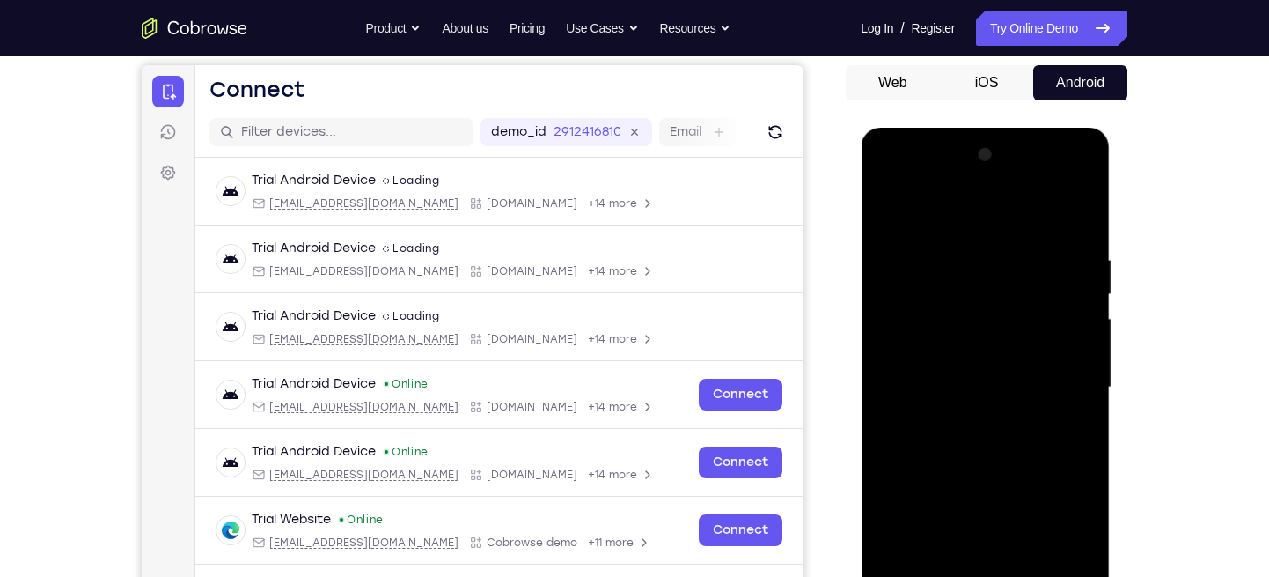
click at [885, 183] on div at bounding box center [985, 387] width 222 height 493
click at [1051, 378] on div at bounding box center [985, 387] width 222 height 493
click at [959, 417] on div at bounding box center [985, 387] width 222 height 493
click at [947, 343] on div at bounding box center [985, 387] width 222 height 493
click at [932, 570] on div at bounding box center [985, 387] width 222 height 493
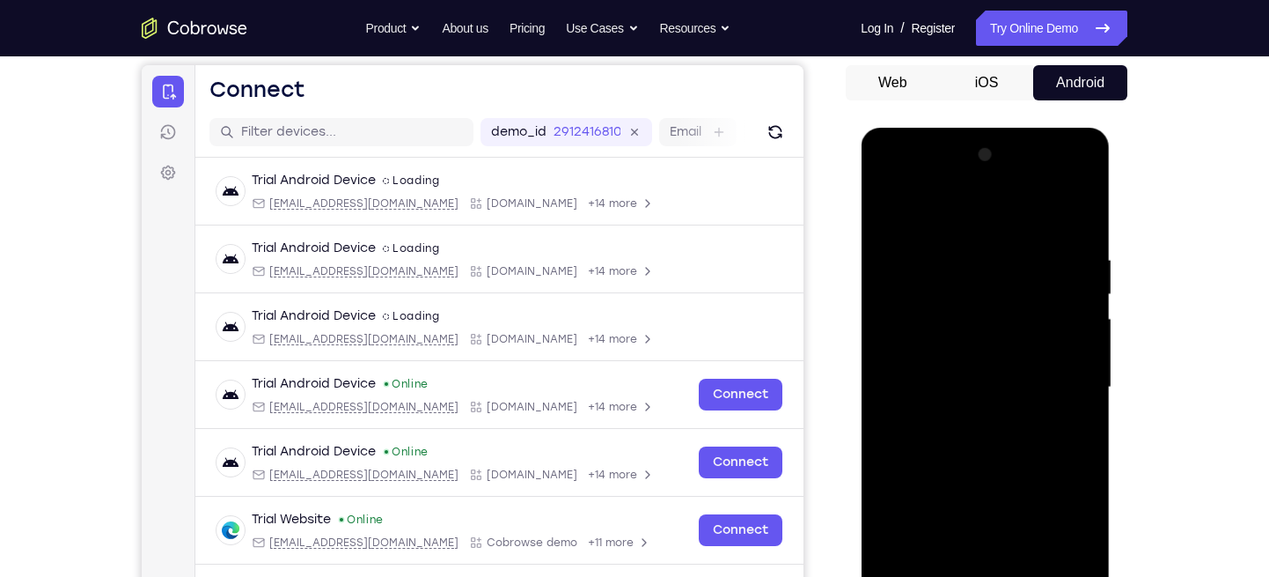
click at [917, 355] on div at bounding box center [985, 387] width 222 height 493
drag, startPoint x: 972, startPoint y: 316, endPoint x: 988, endPoint y: 266, distance: 52.6
click at [988, 266] on div at bounding box center [985, 387] width 222 height 493
click at [1040, 371] on div at bounding box center [985, 387] width 222 height 493
click at [932, 425] on div at bounding box center [985, 387] width 222 height 493
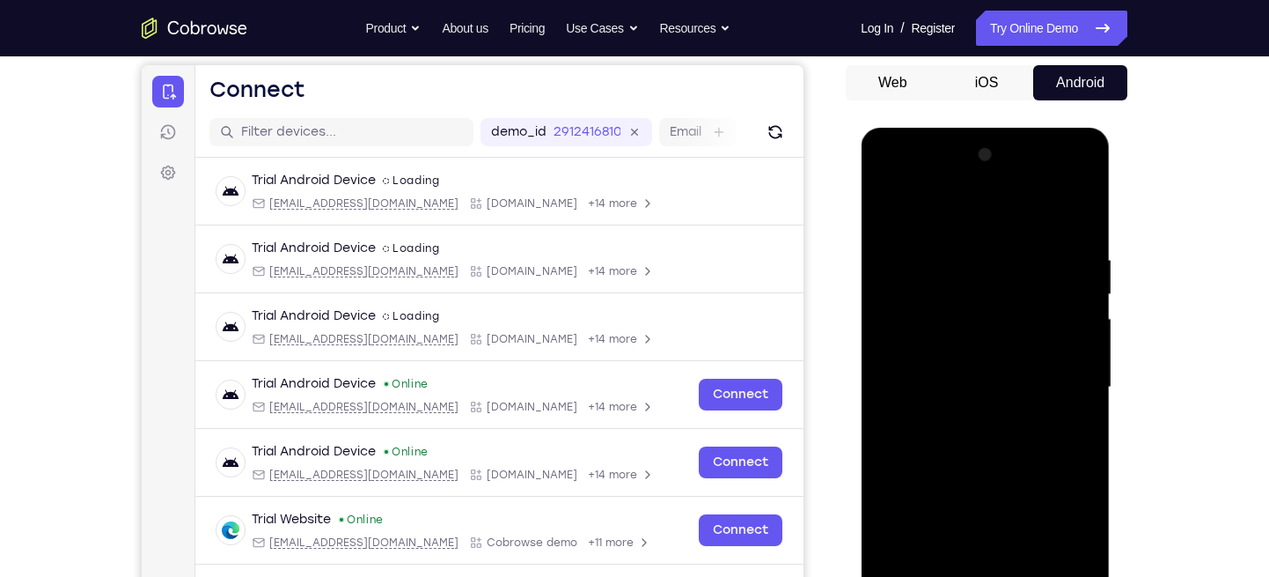
click at [982, 492] on div at bounding box center [985, 387] width 222 height 493
click at [929, 447] on div at bounding box center [985, 387] width 222 height 493
click at [1040, 378] on div at bounding box center [985, 387] width 222 height 493
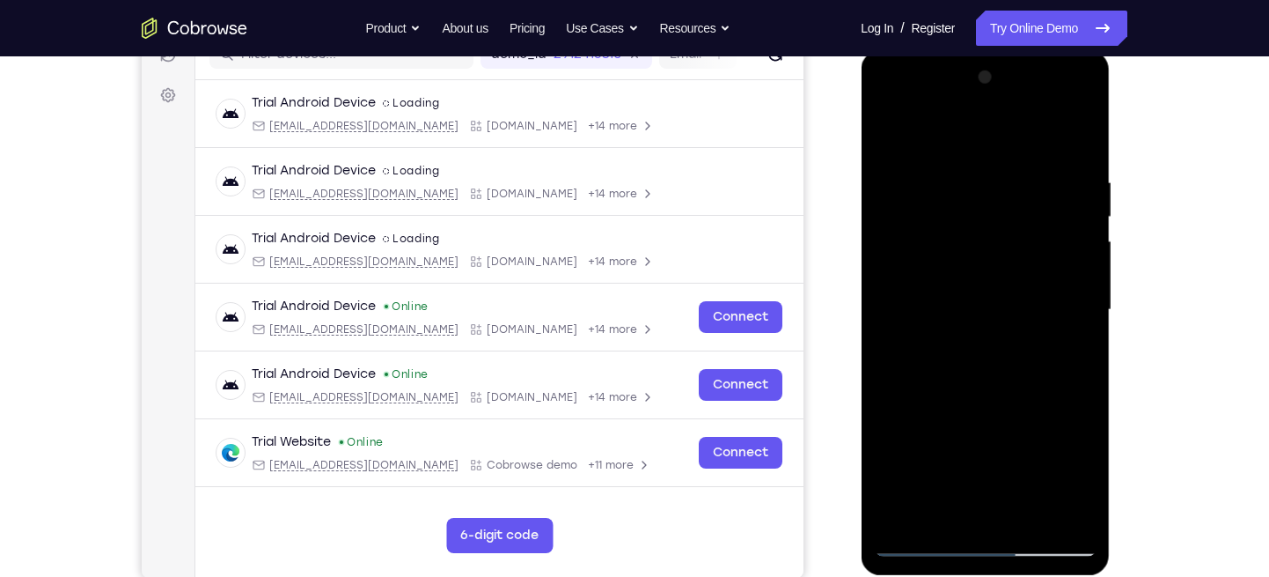
scroll to position [256, 0]
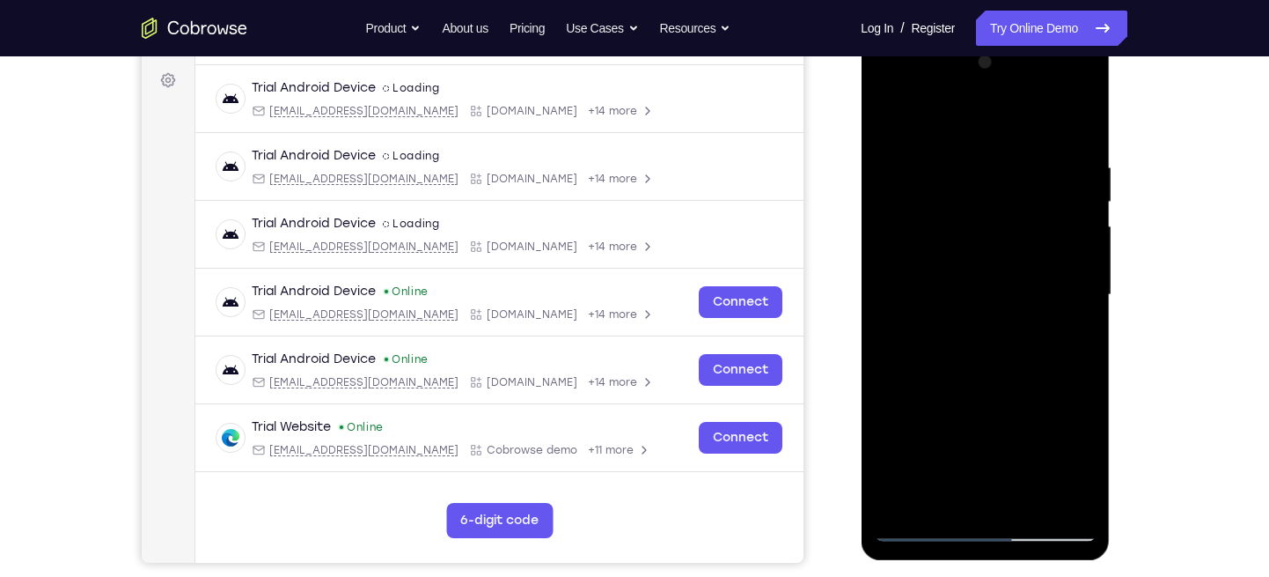
click at [1032, 387] on div at bounding box center [985, 294] width 222 height 493
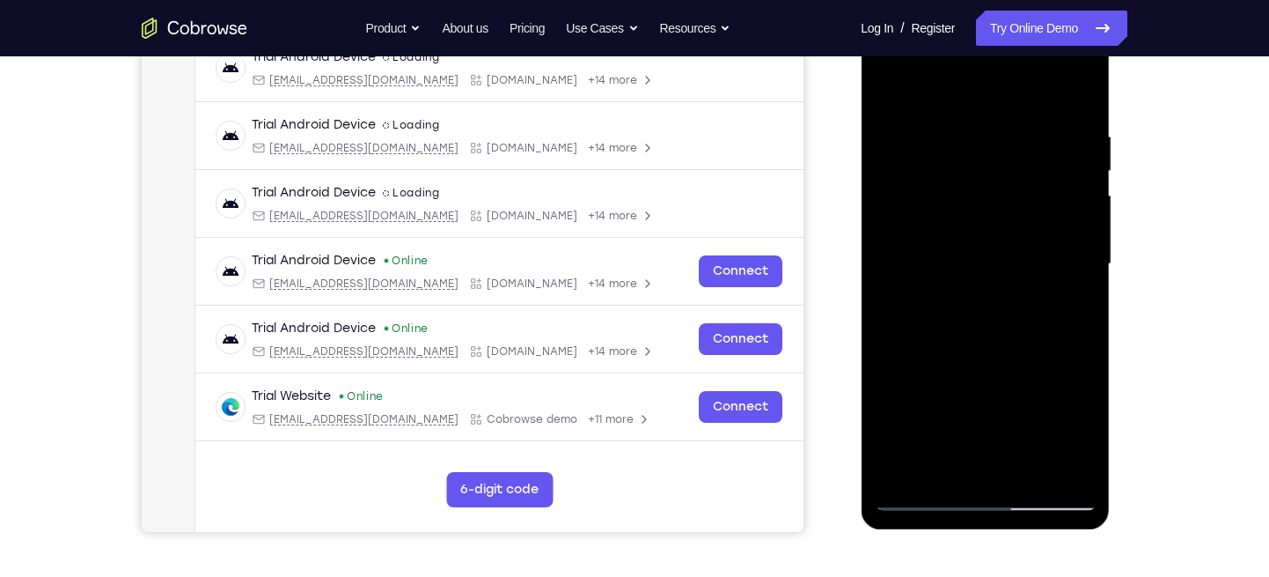
scroll to position [288, 0]
click at [1031, 412] on div at bounding box center [985, 263] width 222 height 493
click at [1032, 374] on div at bounding box center [985, 263] width 222 height 493
click at [1015, 374] on div at bounding box center [985, 263] width 222 height 493
click at [1039, 367] on div at bounding box center [985, 263] width 222 height 493
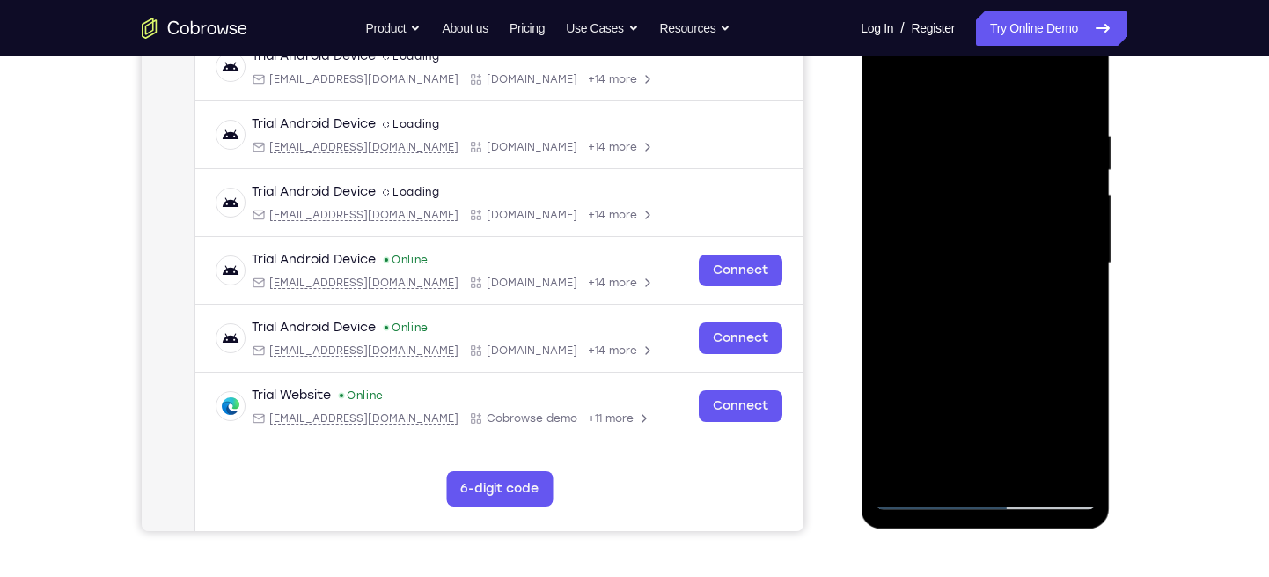
click at [1000, 340] on div at bounding box center [985, 263] width 222 height 493
click at [1000, 300] on div at bounding box center [985, 263] width 222 height 493
click at [966, 298] on div at bounding box center [985, 263] width 222 height 493
click at [976, 337] on div at bounding box center [985, 263] width 222 height 493
click at [979, 376] on div at bounding box center [985, 263] width 222 height 493
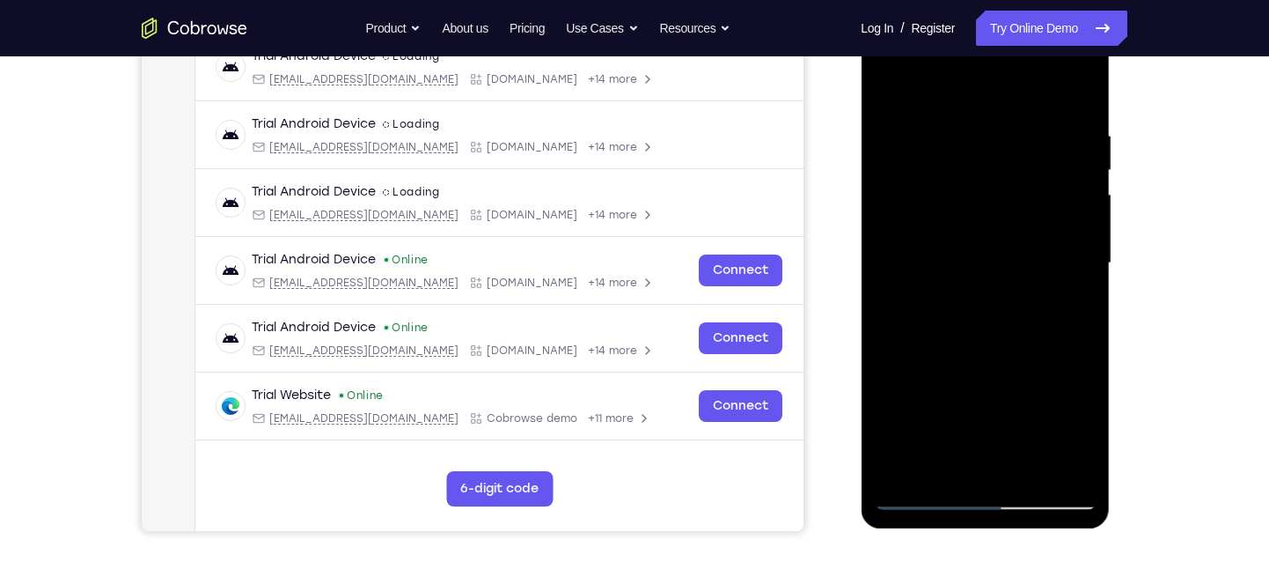
click at [1028, 406] on div at bounding box center [985, 263] width 222 height 493
click at [995, 374] on div at bounding box center [985, 263] width 222 height 493
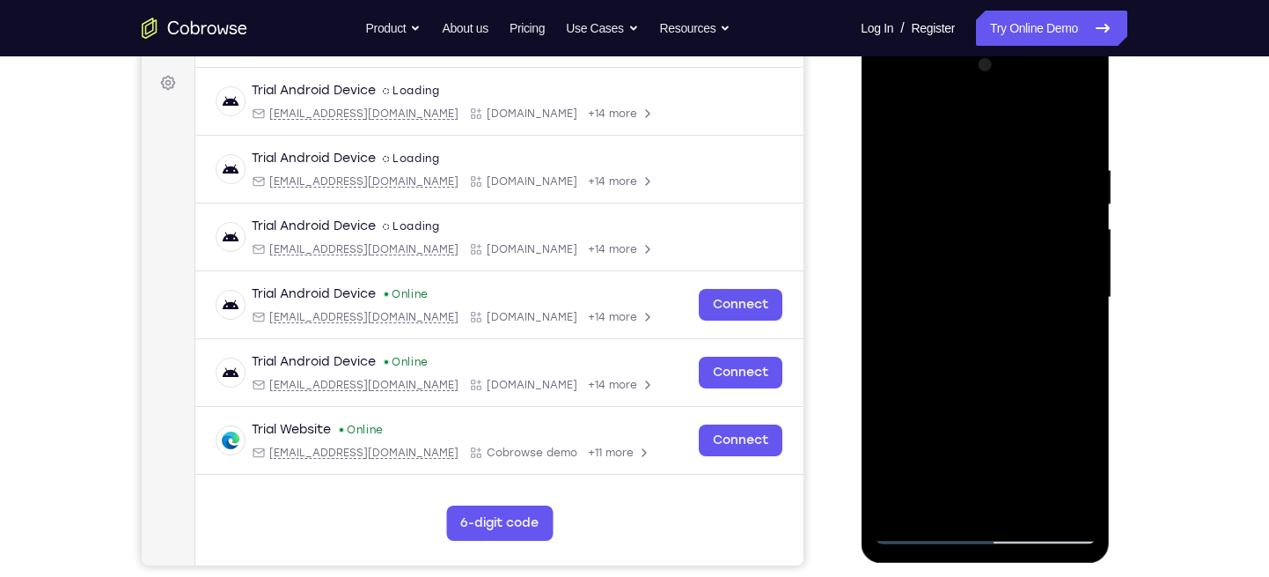
scroll to position [252, 0]
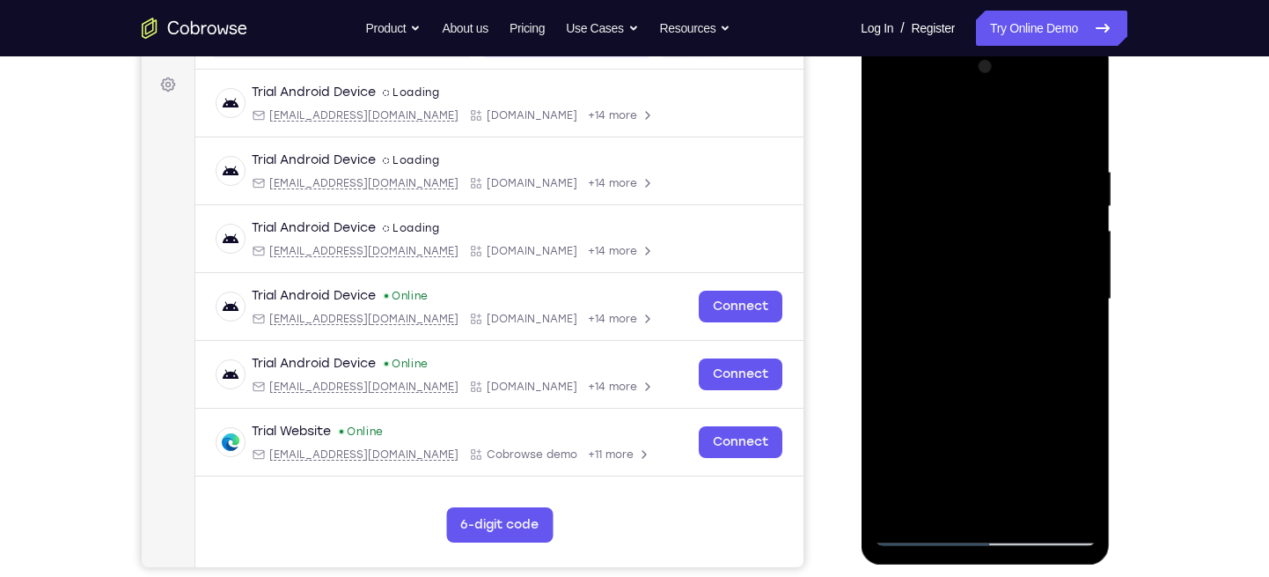
click at [1025, 506] on div at bounding box center [985, 299] width 222 height 493
click at [986, 390] on div at bounding box center [985, 299] width 222 height 493
click at [995, 291] on div at bounding box center [985, 299] width 222 height 493
click at [1069, 347] on div at bounding box center [985, 299] width 222 height 493
click at [885, 122] on div at bounding box center [985, 299] width 222 height 493
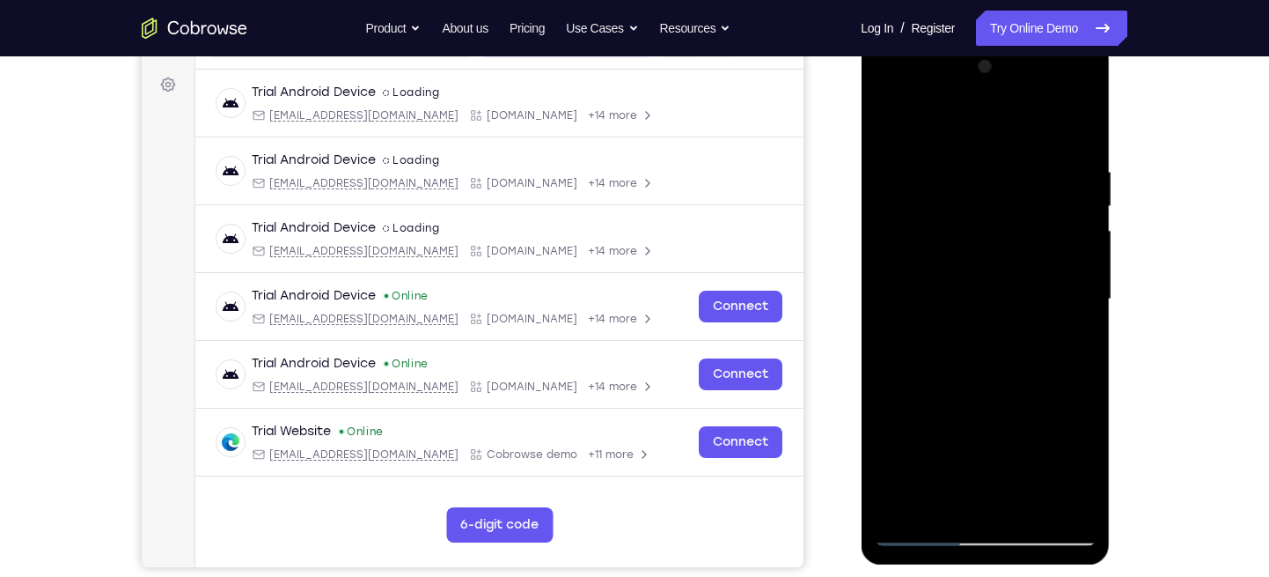
click at [892, 120] on div at bounding box center [985, 299] width 222 height 493
click at [967, 159] on div at bounding box center [985, 299] width 222 height 493
click at [1071, 212] on div at bounding box center [985, 299] width 222 height 493
click at [1071, 206] on div at bounding box center [985, 299] width 222 height 493
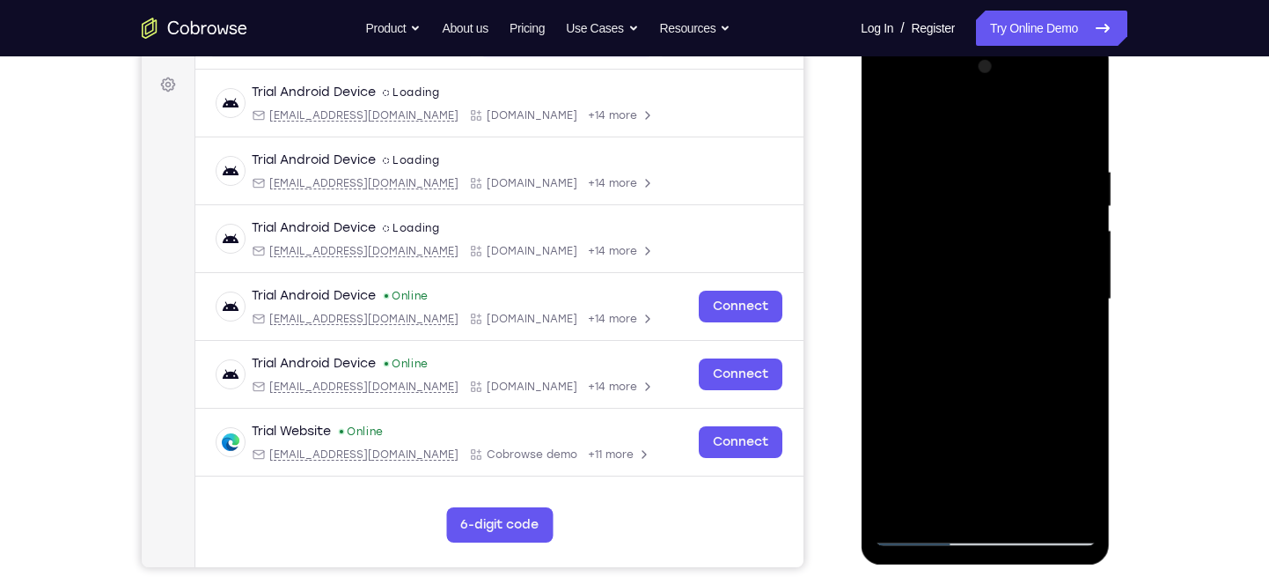
click at [1071, 206] on div at bounding box center [985, 299] width 222 height 493
click at [1072, 124] on div at bounding box center [985, 299] width 222 height 493
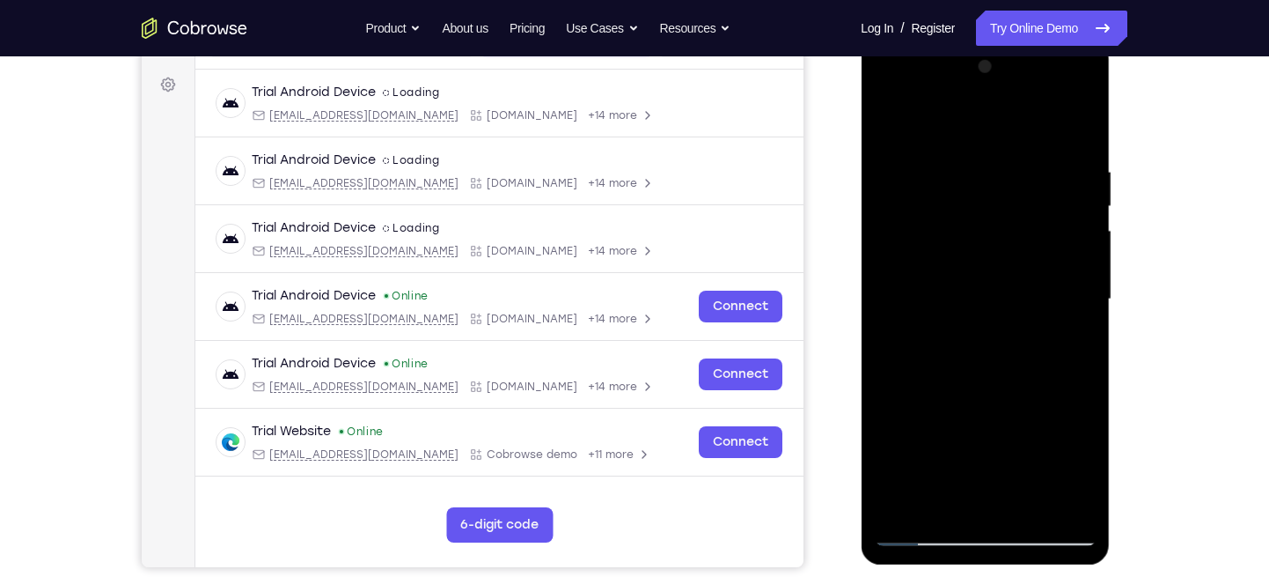
click at [1027, 508] on div at bounding box center [985, 299] width 222 height 493
click at [992, 298] on div at bounding box center [985, 299] width 222 height 493
click at [887, 122] on div at bounding box center [985, 299] width 222 height 493
click at [895, 123] on div at bounding box center [985, 299] width 222 height 493
drag, startPoint x: 1006, startPoint y: 371, endPoint x: 1016, endPoint y: 246, distance: 125.4
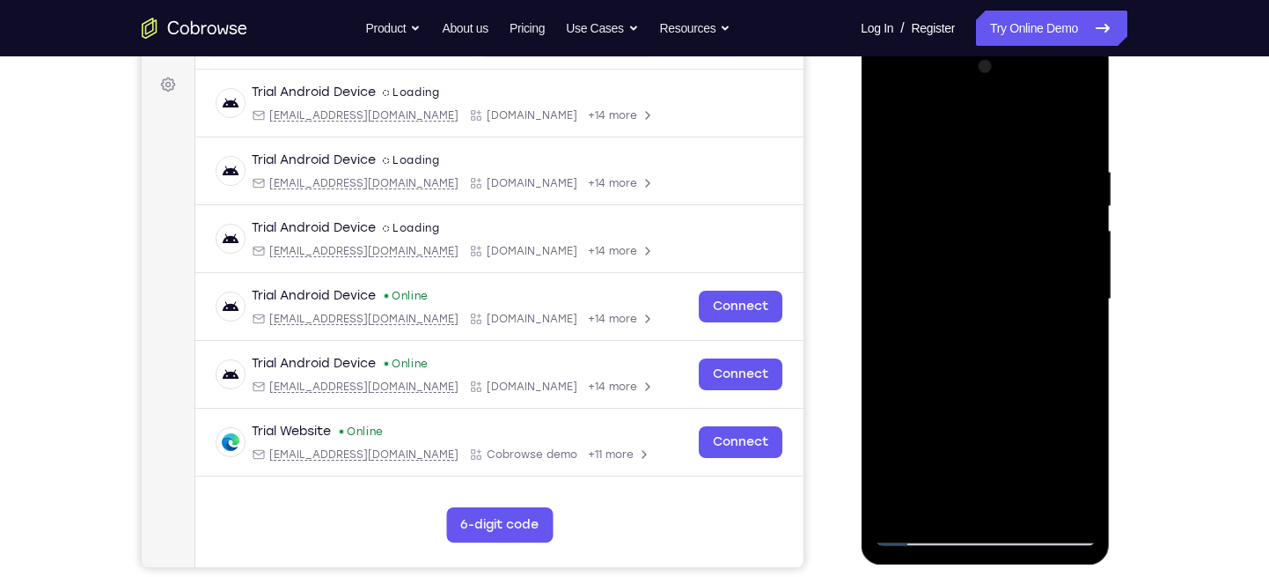
click at [1016, 246] on div at bounding box center [985, 299] width 222 height 493
drag, startPoint x: 1016, startPoint y: 246, endPoint x: 1047, endPoint y: 84, distance: 165.0
click at [1047, 84] on div at bounding box center [985, 299] width 222 height 493
drag, startPoint x: 997, startPoint y: 260, endPoint x: 1033, endPoint y: 141, distance: 124.2
drag, startPoint x: 1033, startPoint y: 141, endPoint x: 1076, endPoint y: 170, distance: 52.0
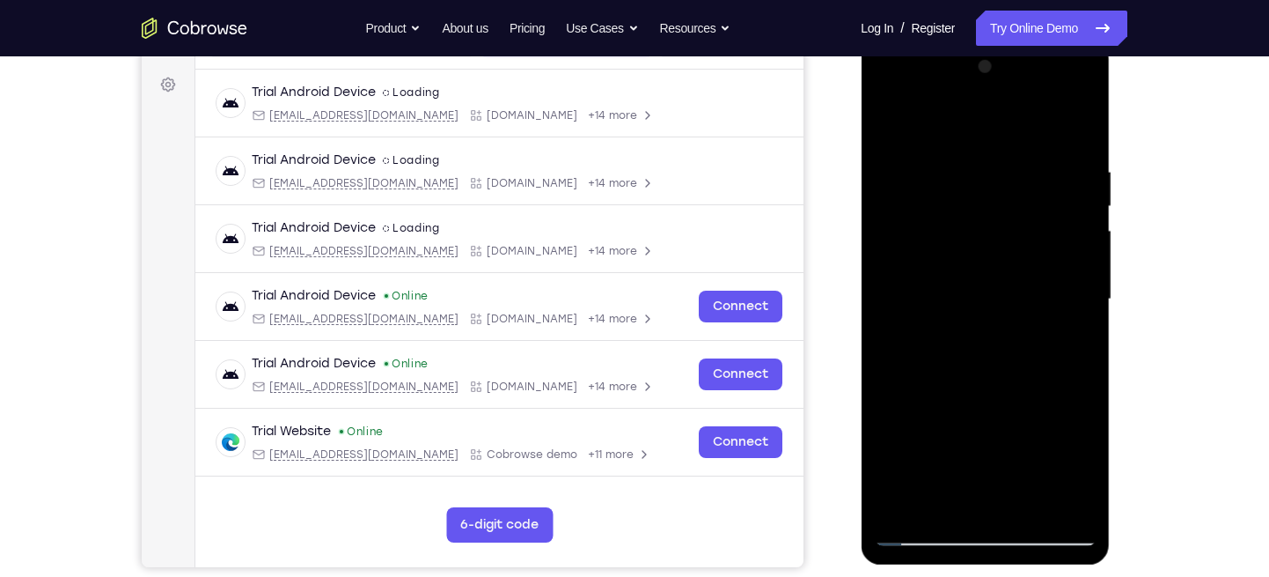
click at [1076, 170] on div at bounding box center [985, 299] width 222 height 493
drag, startPoint x: 1043, startPoint y: 246, endPoint x: 1062, endPoint y: 204, distance: 46.1
click at [1062, 204] on div at bounding box center [985, 299] width 222 height 493
click at [1081, 404] on div at bounding box center [985, 299] width 222 height 493
drag, startPoint x: 1010, startPoint y: 310, endPoint x: 1025, endPoint y: 201, distance: 110.2
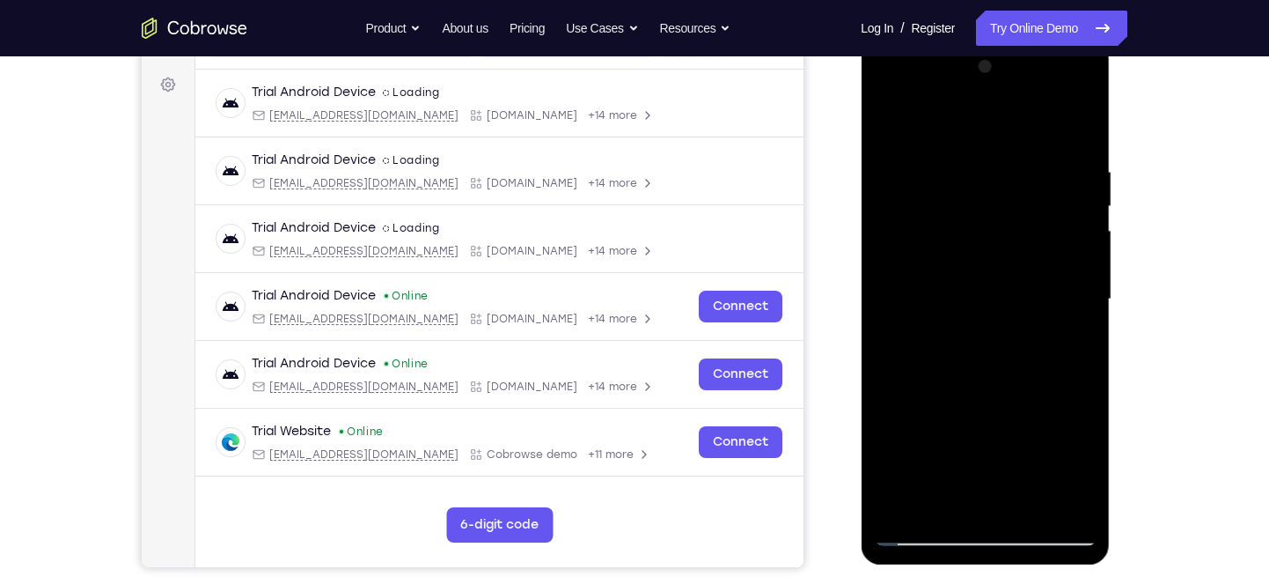
click at [1025, 201] on div at bounding box center [985, 299] width 222 height 493
click at [1080, 299] on div at bounding box center [985, 299] width 222 height 493
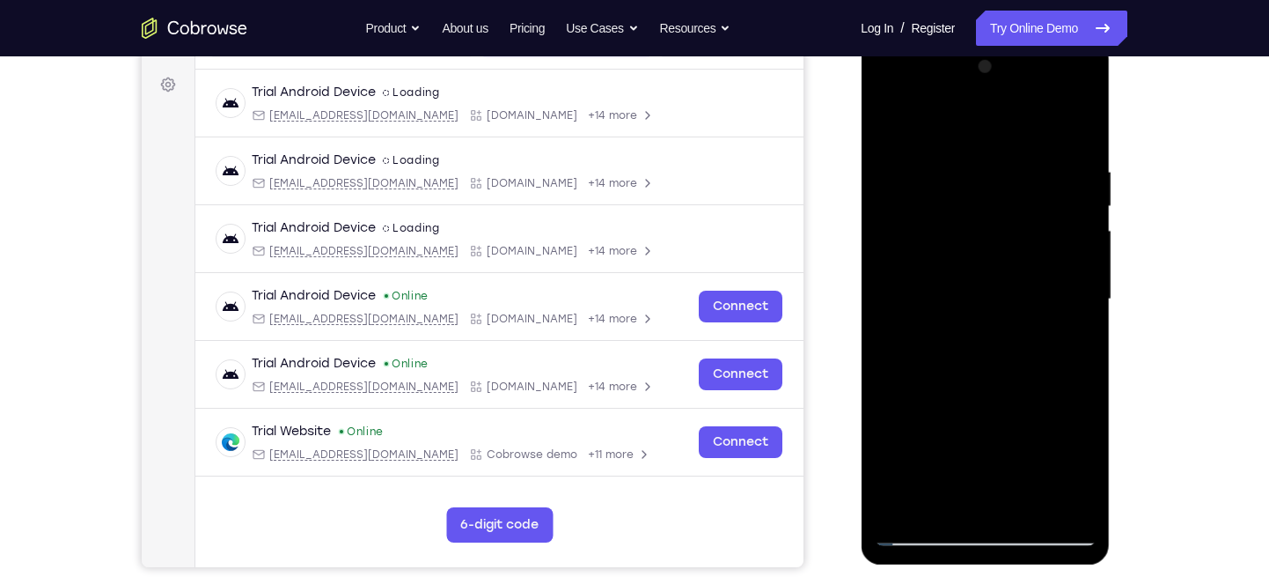
drag, startPoint x: 998, startPoint y: 316, endPoint x: 1014, endPoint y: 193, distance: 124.2
click at [1014, 193] on div at bounding box center [985, 299] width 222 height 493
drag, startPoint x: 983, startPoint y: 346, endPoint x: 1021, endPoint y: 173, distance: 177.5
click at [1021, 173] on div at bounding box center [985, 299] width 222 height 493
drag, startPoint x: 1015, startPoint y: 317, endPoint x: 1048, endPoint y: 217, distance: 105.8
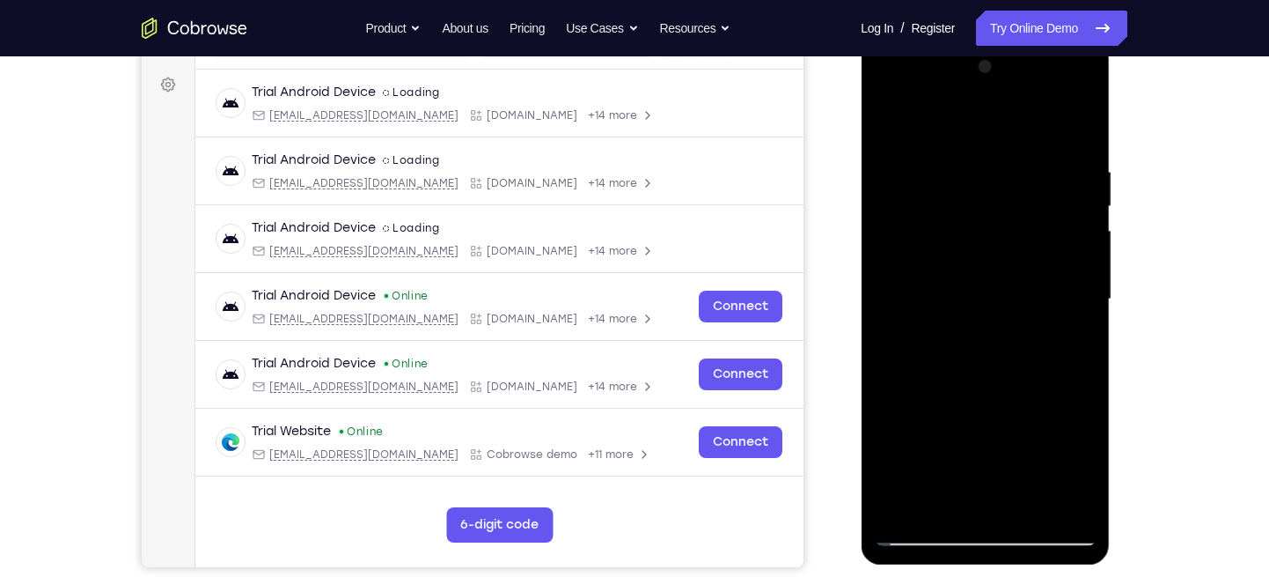
click at [1048, 217] on div at bounding box center [985, 299] width 222 height 493
click at [1000, 328] on div at bounding box center [985, 299] width 222 height 493
click at [1083, 342] on div at bounding box center [985, 299] width 222 height 493
drag, startPoint x: 1004, startPoint y: 297, endPoint x: 1010, endPoint y: 242, distance: 54.9
click at [1010, 242] on div at bounding box center [985, 299] width 222 height 493
